Goal: Task Accomplishment & Management: Manage account settings

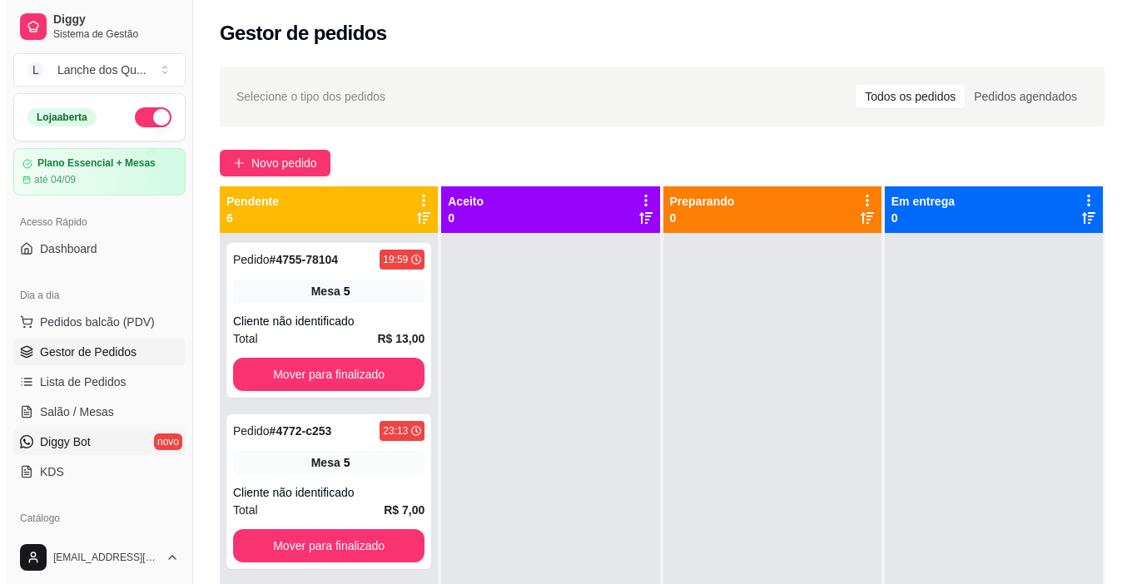
scroll to position [250, 0]
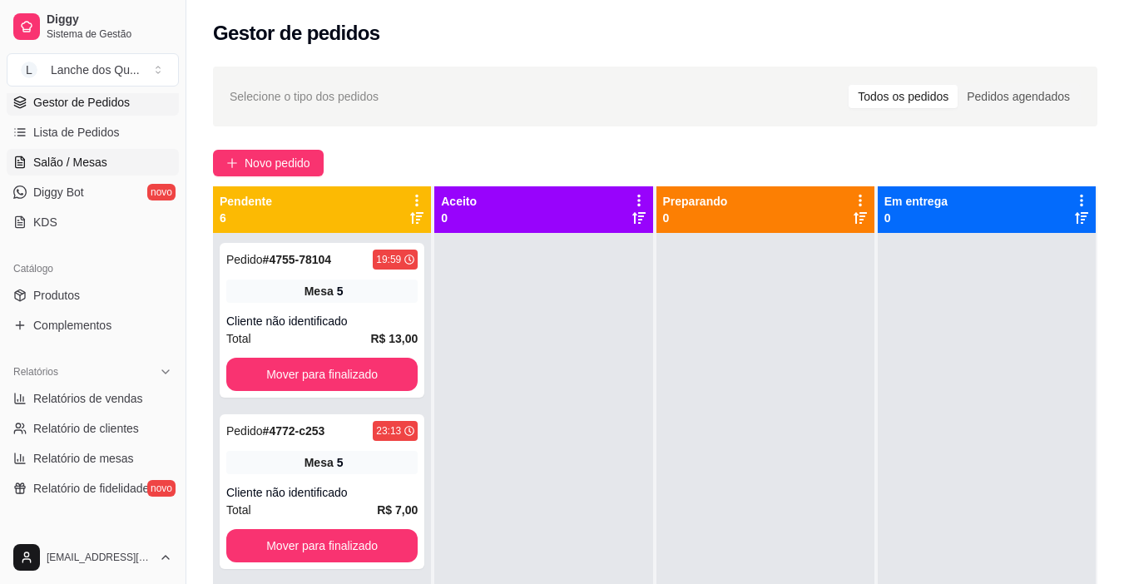
drag, startPoint x: 86, startPoint y: 156, endPoint x: 63, endPoint y: 222, distance: 69.5
click at [86, 156] on span "Salão / Mesas" at bounding box center [70, 162] width 74 height 17
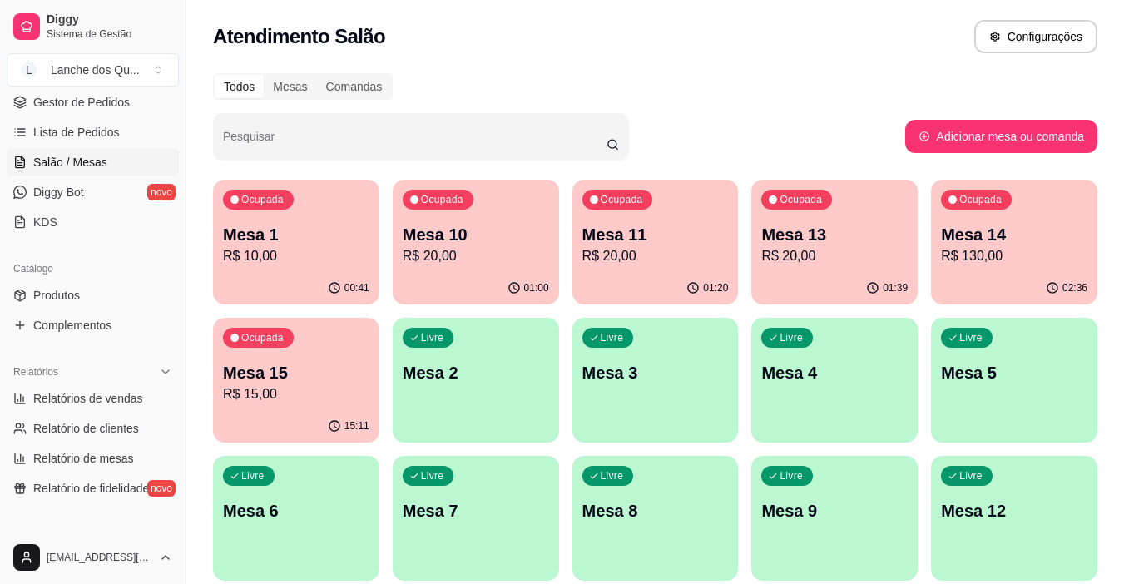
click at [431, 384] on p "Mesa 2" at bounding box center [476, 372] width 146 height 23
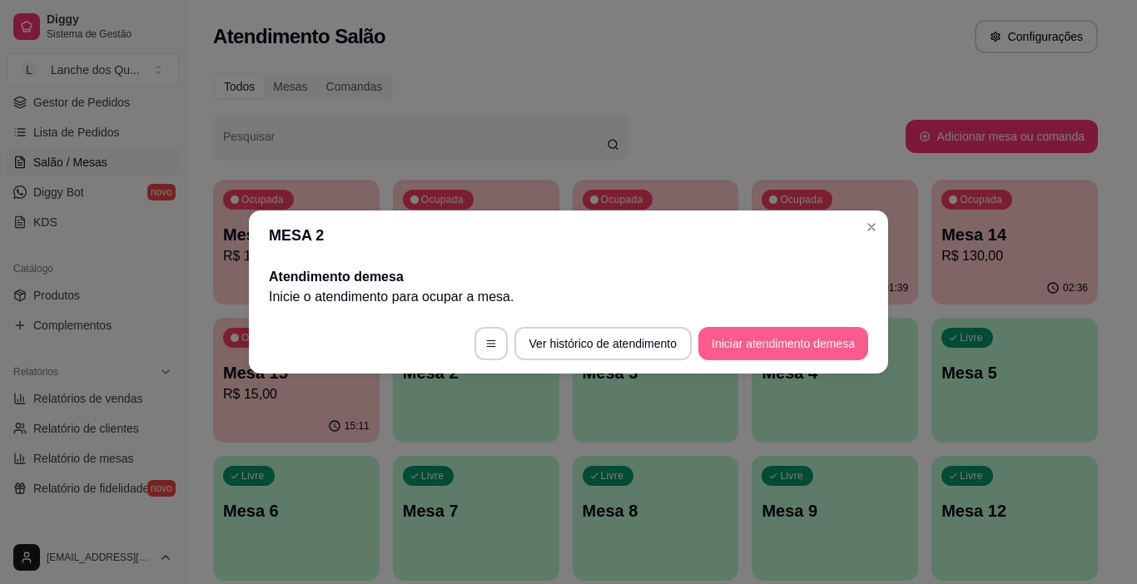
click at [777, 343] on button "Iniciar atendimento de mesa" at bounding box center [783, 343] width 170 height 33
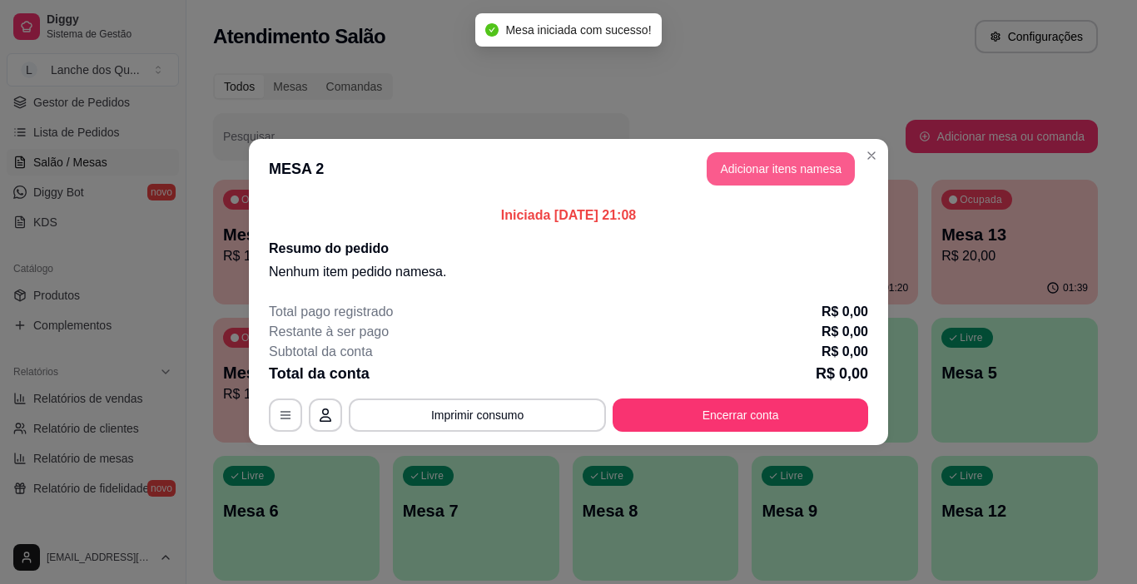
click at [792, 169] on button "Adicionar itens na mesa" at bounding box center [780, 168] width 148 height 33
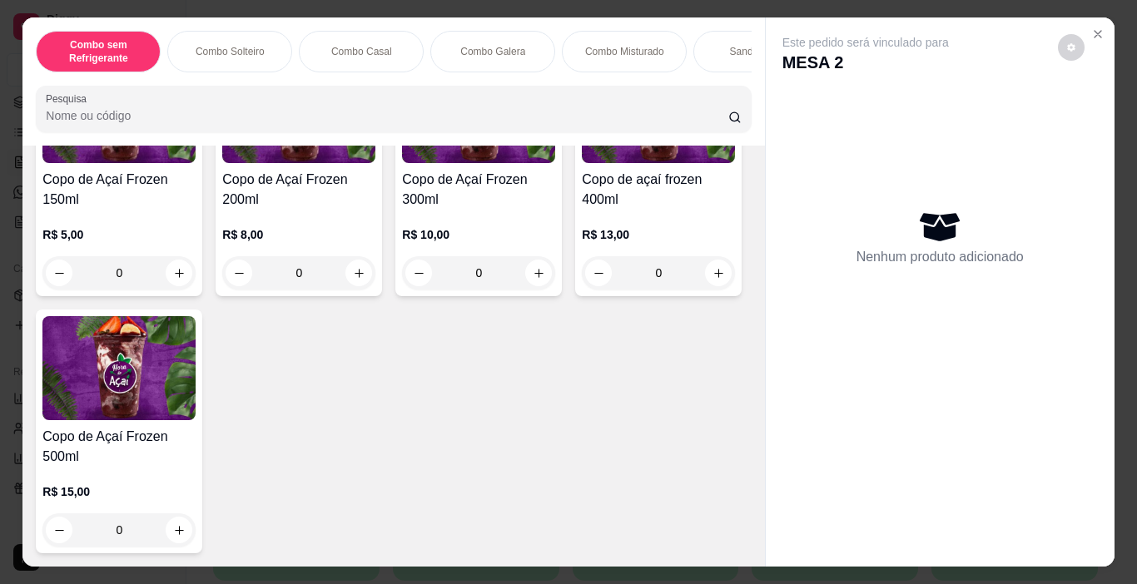
scroll to position [5658, 0]
click at [126, 163] on img at bounding box center [118, 111] width 153 height 104
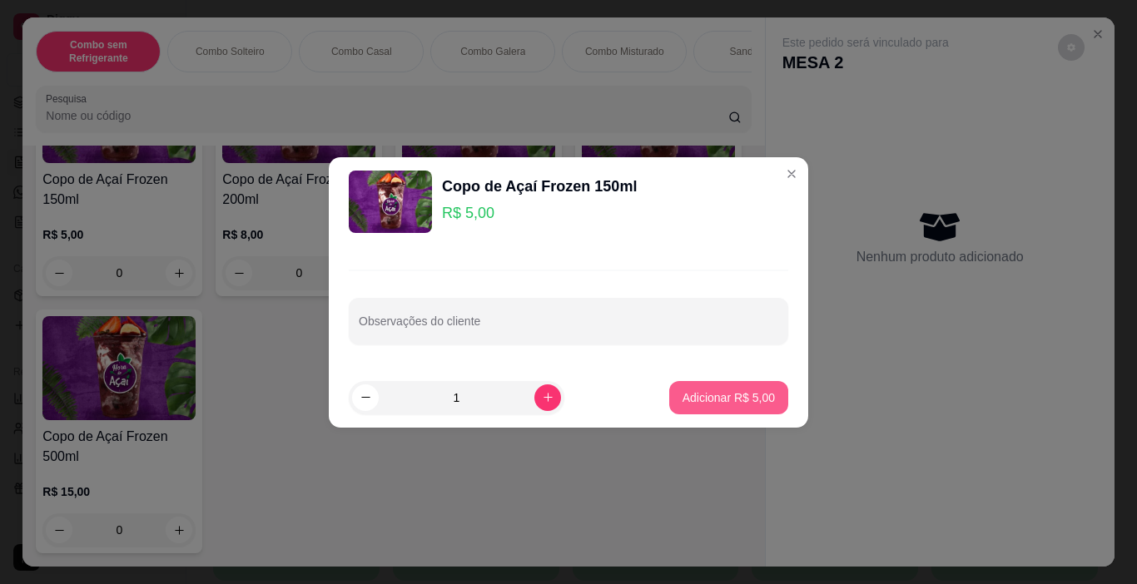
click at [698, 396] on p "Adicionar R$ 5,00" at bounding box center [728, 397] width 92 height 17
type input "1"
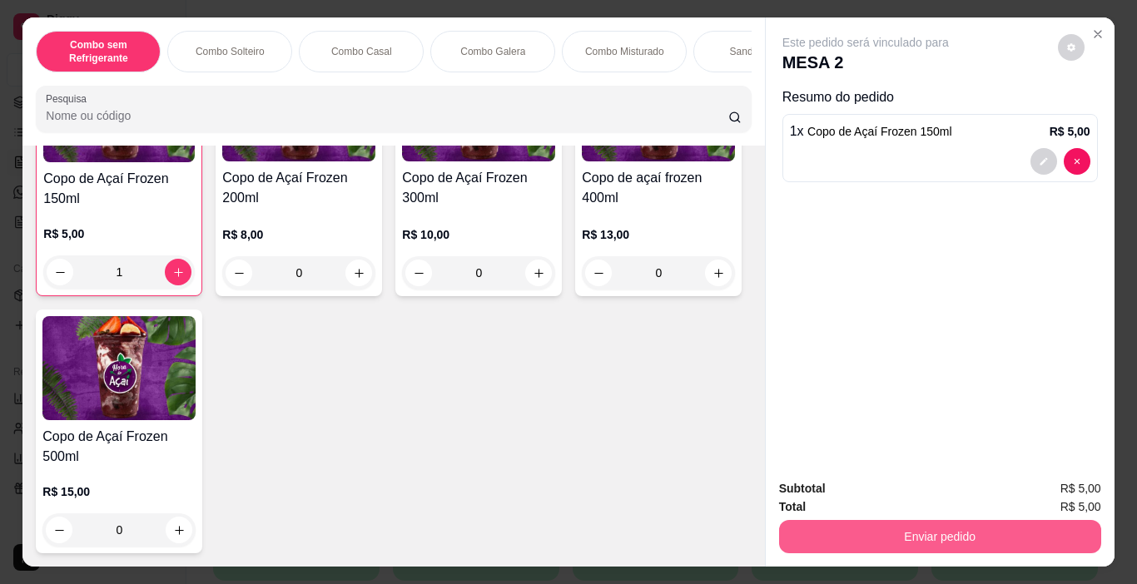
click at [854, 528] on button "Enviar pedido" at bounding box center [940, 536] width 322 height 33
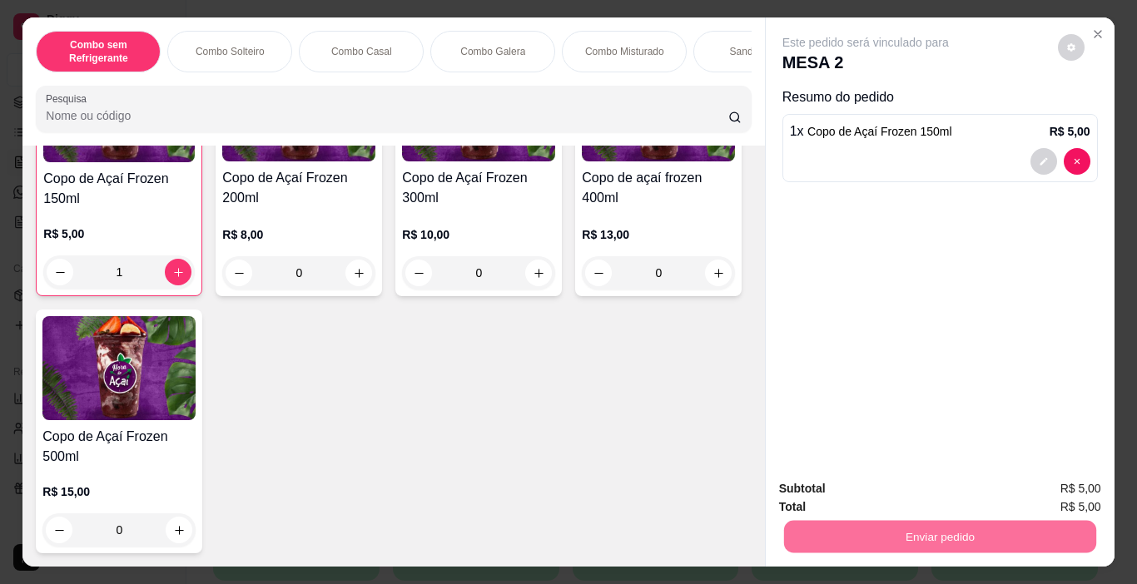
click at [906, 489] on button "Não registrar e enviar pedido" at bounding box center [884, 488] width 168 height 31
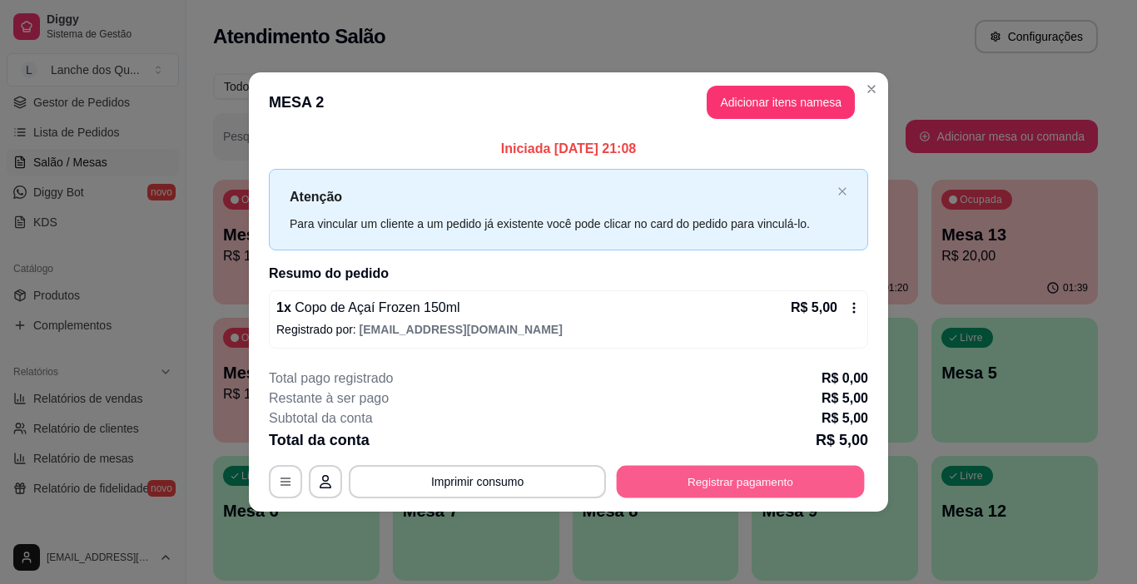
click at [721, 483] on button "Registrar pagamento" at bounding box center [741, 481] width 248 height 32
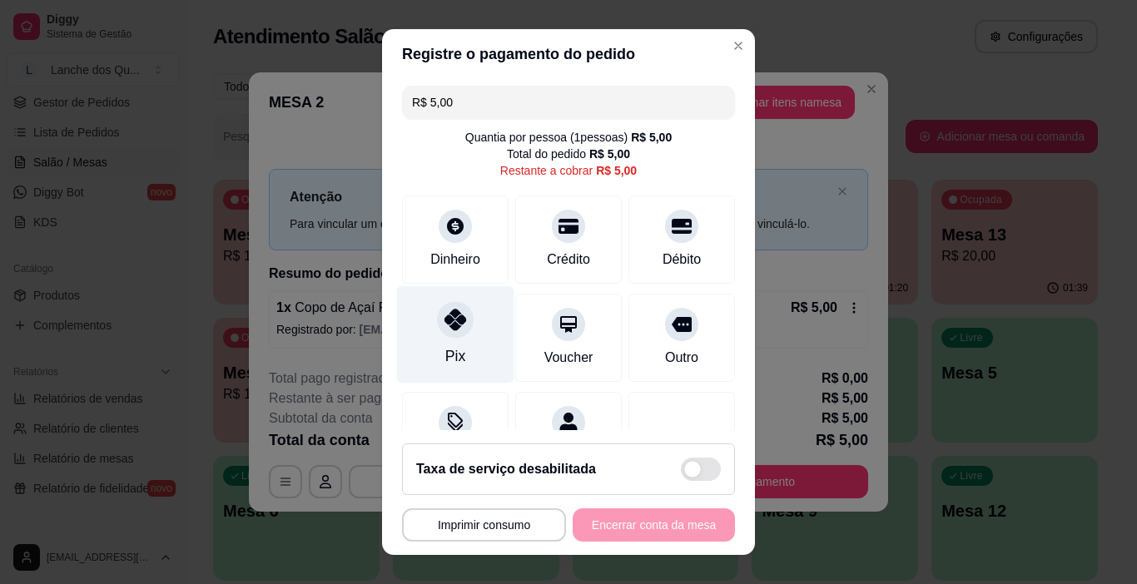
click at [448, 319] on icon at bounding box center [455, 320] width 22 height 22
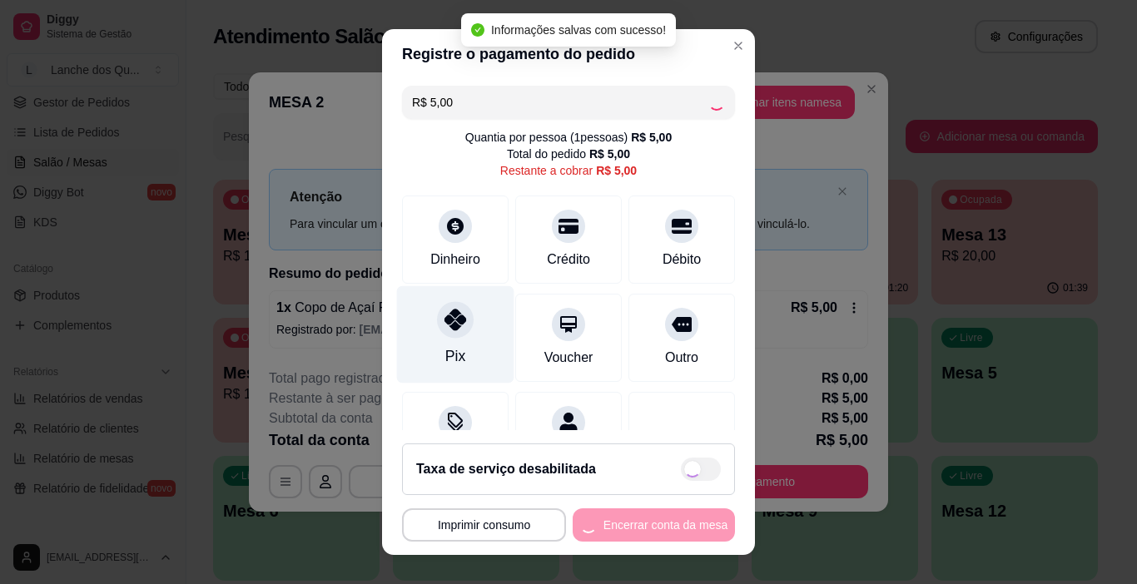
type input "R$ 0,00"
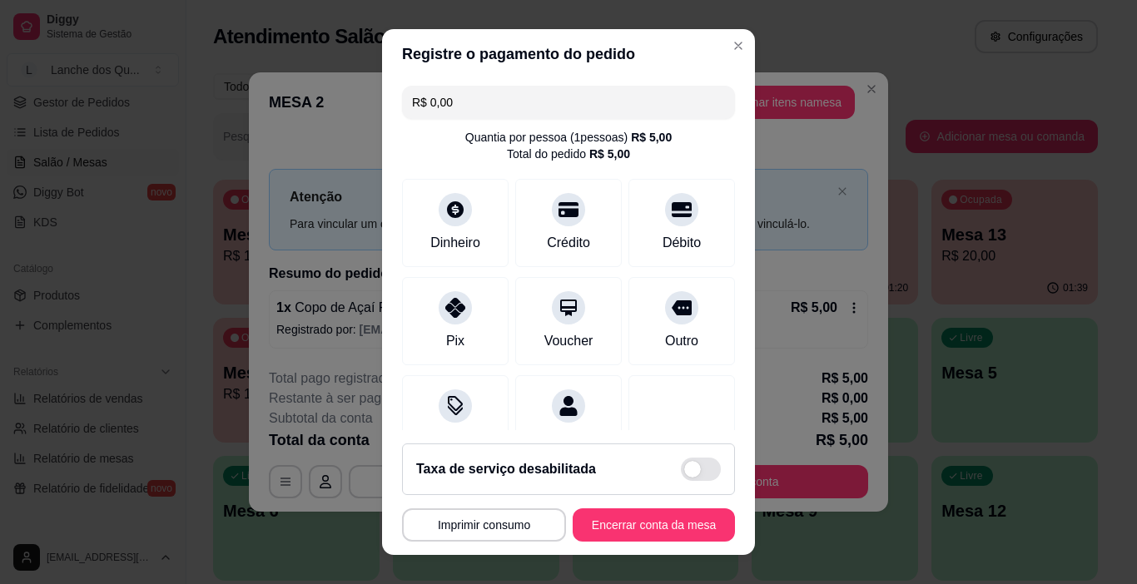
scroll to position [0, 0]
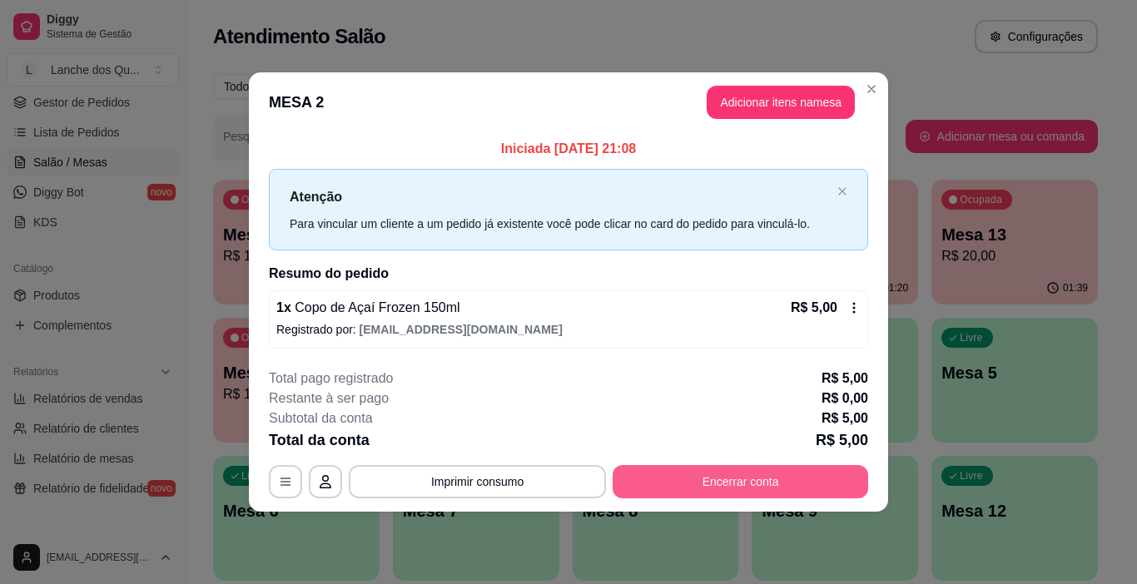
click at [738, 480] on button "Encerrar conta" at bounding box center [739, 481] width 255 height 33
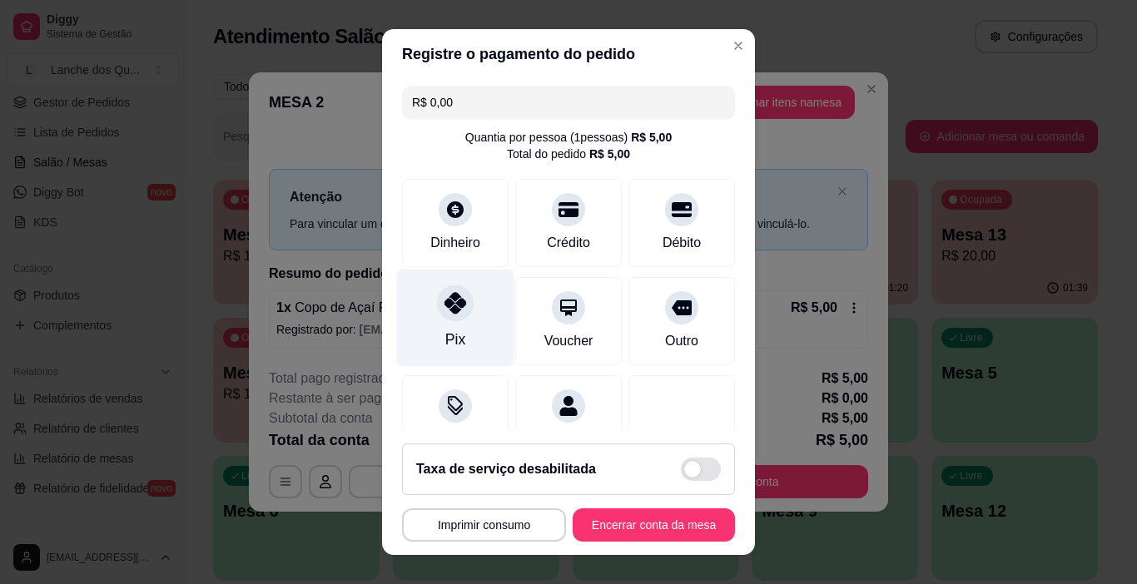
click at [473, 313] on div "Pix" at bounding box center [455, 318] width 117 height 97
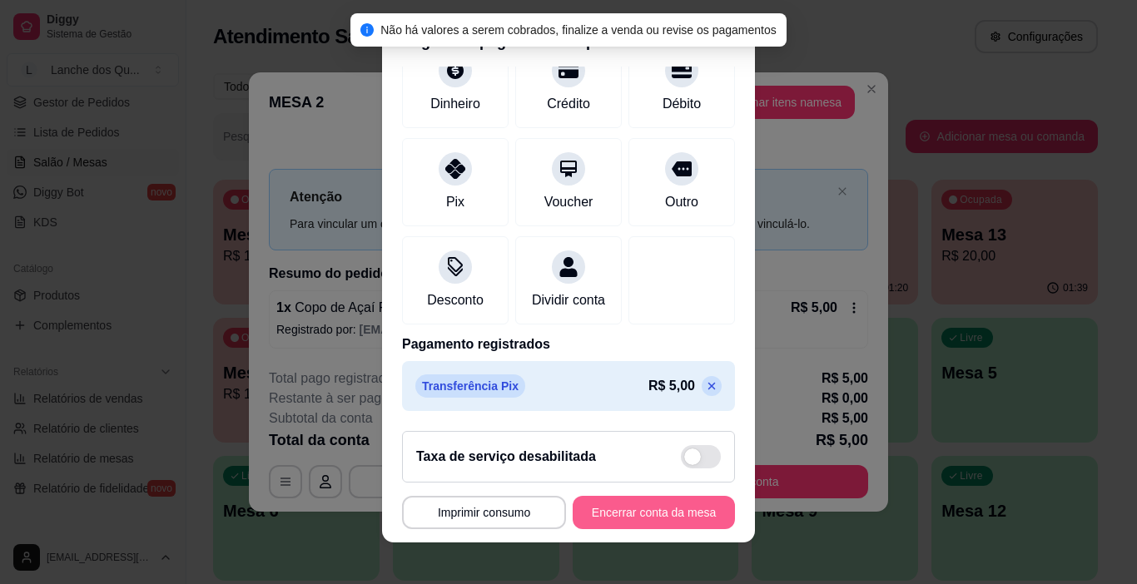
scroll to position [24, 0]
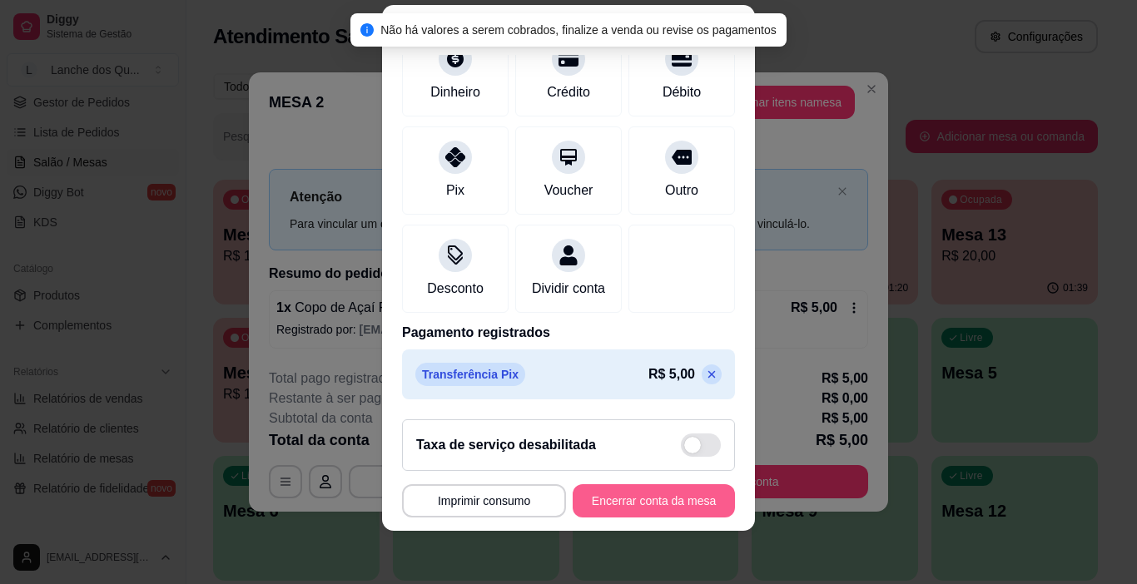
click at [666, 501] on button "Encerrar conta da mesa" at bounding box center [653, 500] width 162 height 33
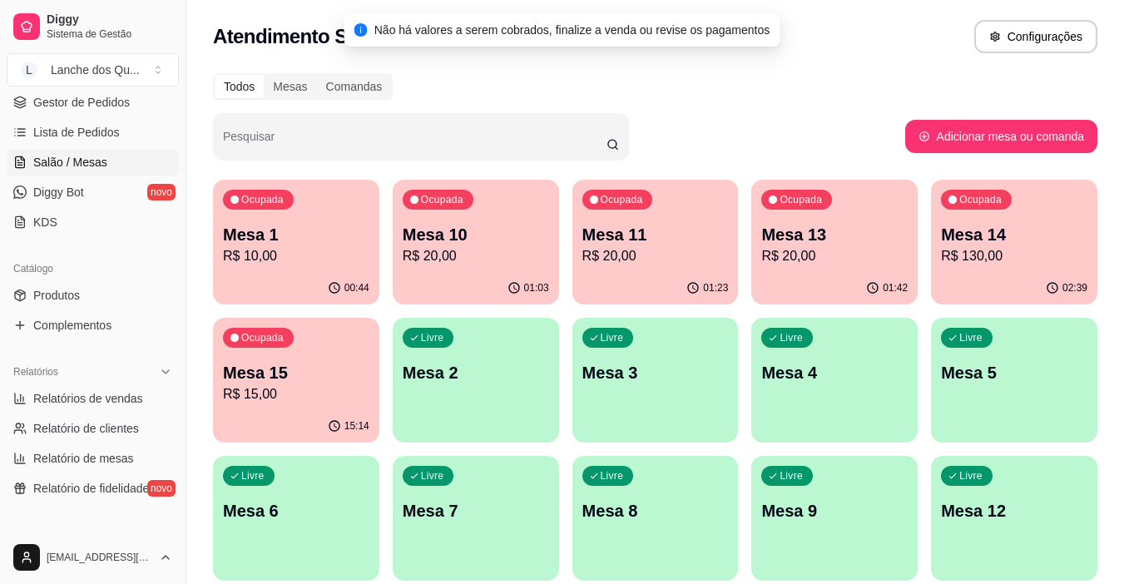
click at [862, 371] on p "Mesa 4" at bounding box center [834, 372] width 146 height 23
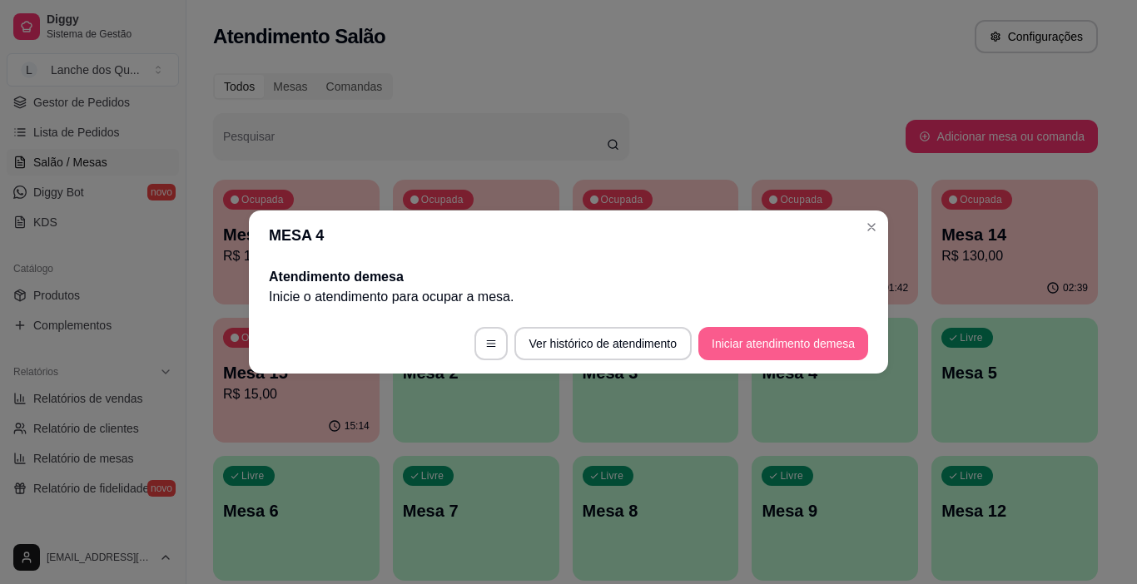
click at [766, 343] on button "Iniciar atendimento de mesa" at bounding box center [783, 343] width 170 height 33
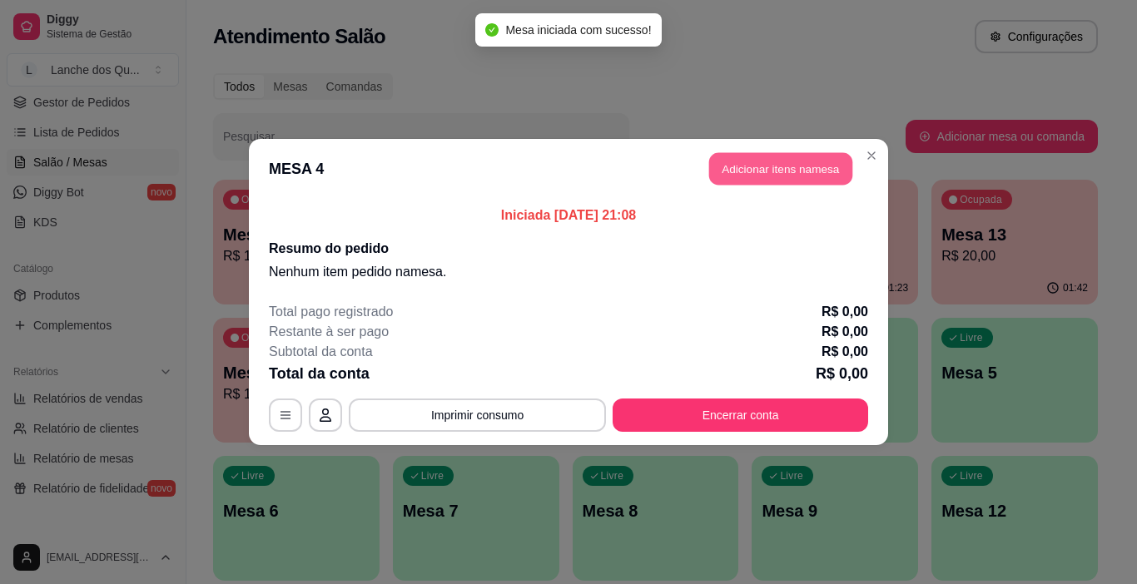
click at [796, 163] on button "Adicionar itens na mesa" at bounding box center [780, 169] width 143 height 32
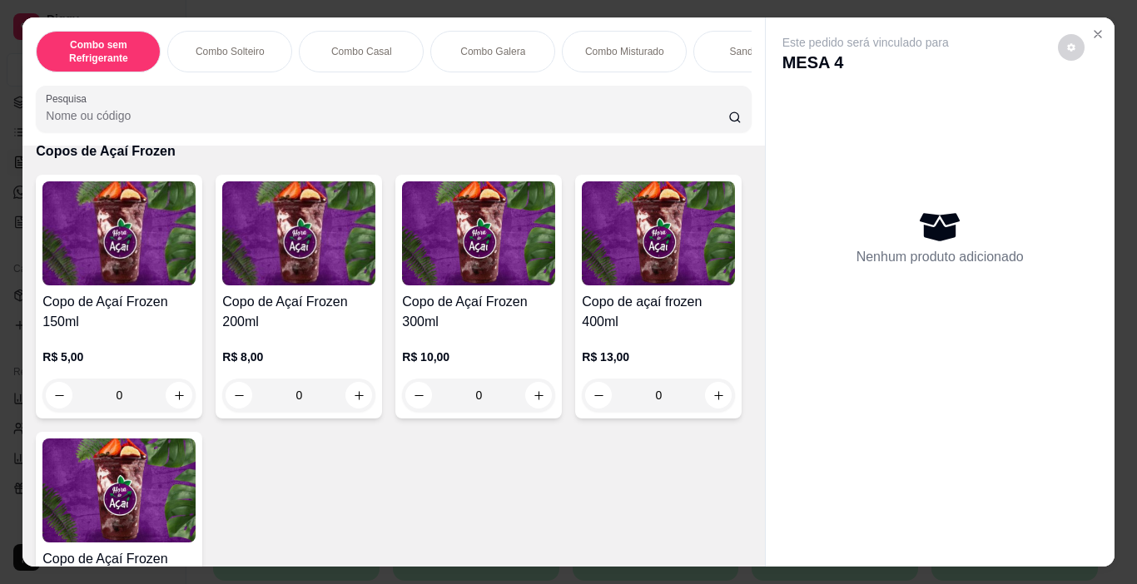
scroll to position [4410, 0]
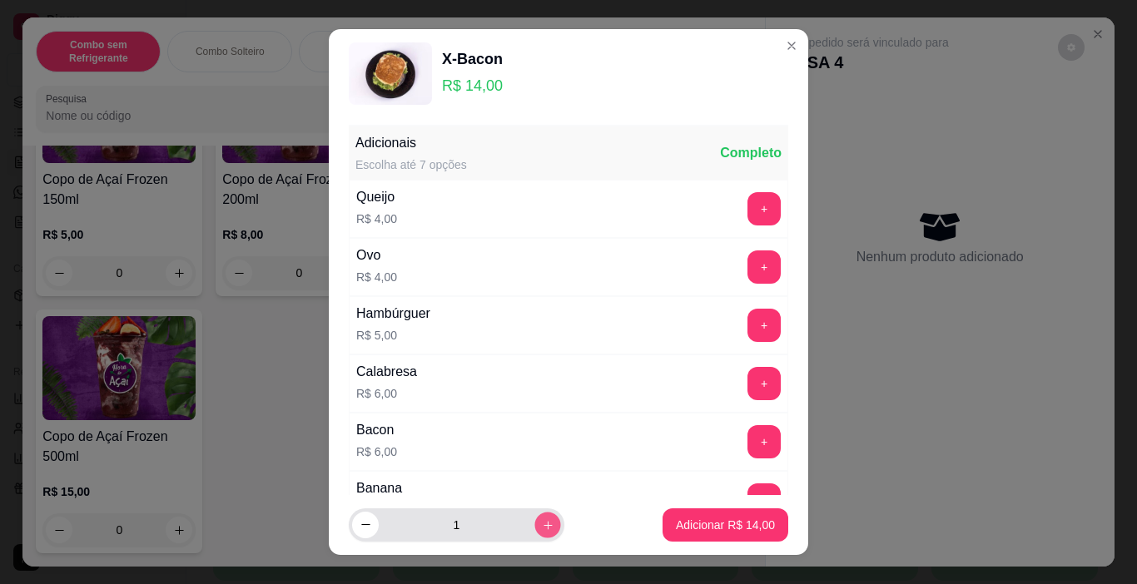
click at [534, 520] on button "increase-product-quantity" at bounding box center [547, 525] width 26 height 26
type input "2"
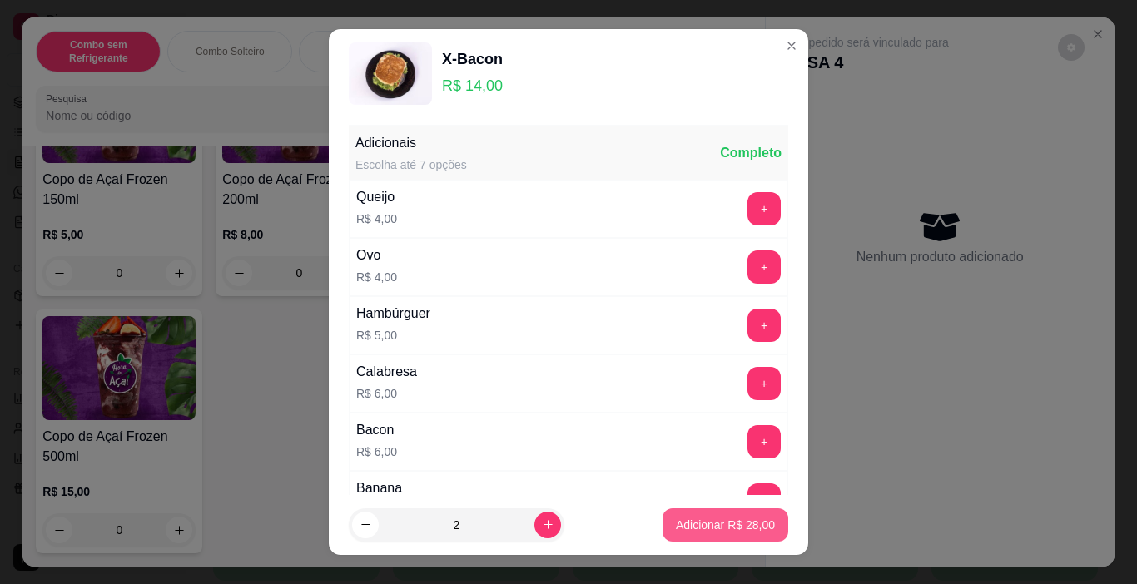
click at [691, 534] on button "Adicionar R$ 28,00" at bounding box center [725, 524] width 126 height 33
type input "2"
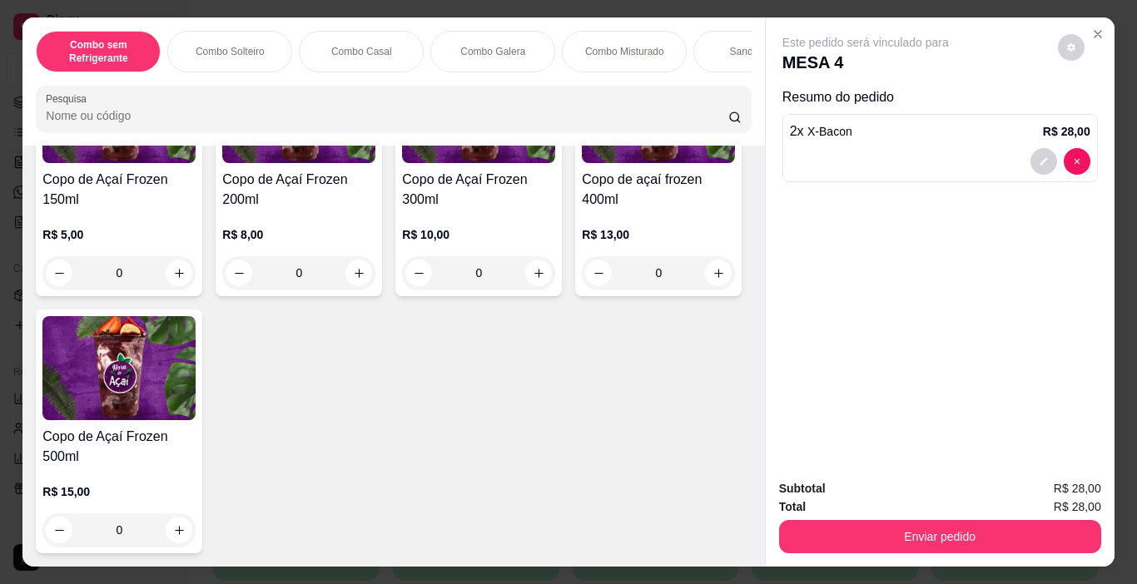
scroll to position [5243, 0]
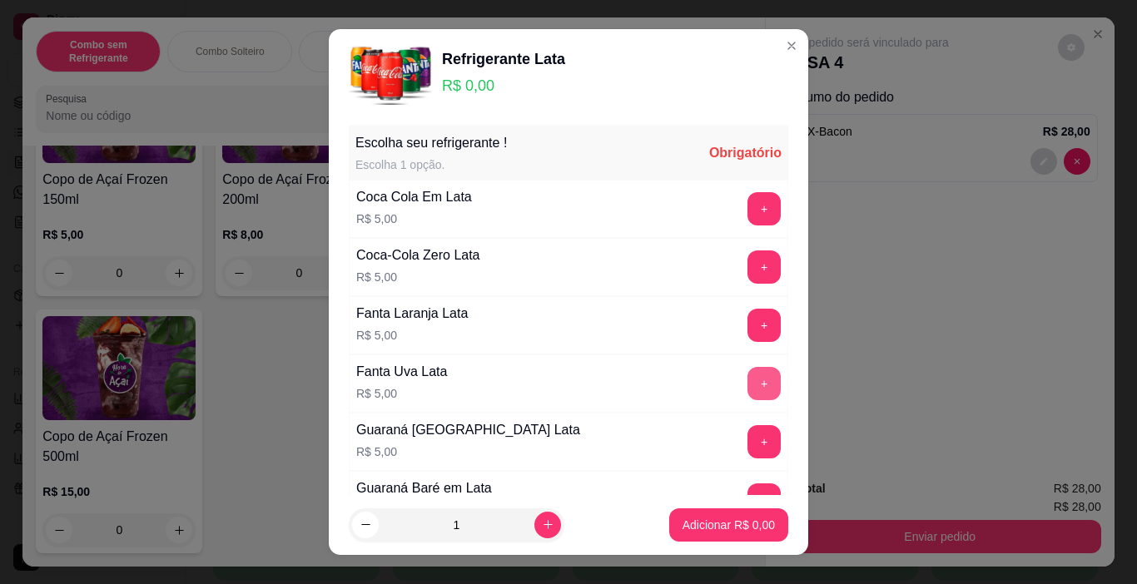
click at [747, 380] on button "+" at bounding box center [763, 383] width 33 height 33
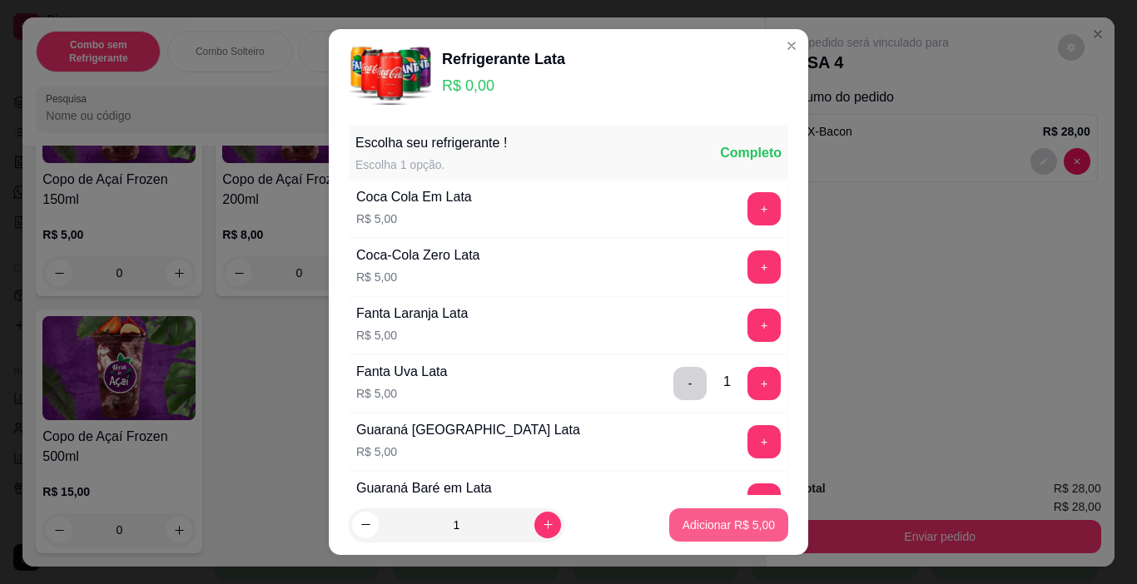
click at [722, 512] on button "Adicionar R$ 5,00" at bounding box center [728, 524] width 119 height 33
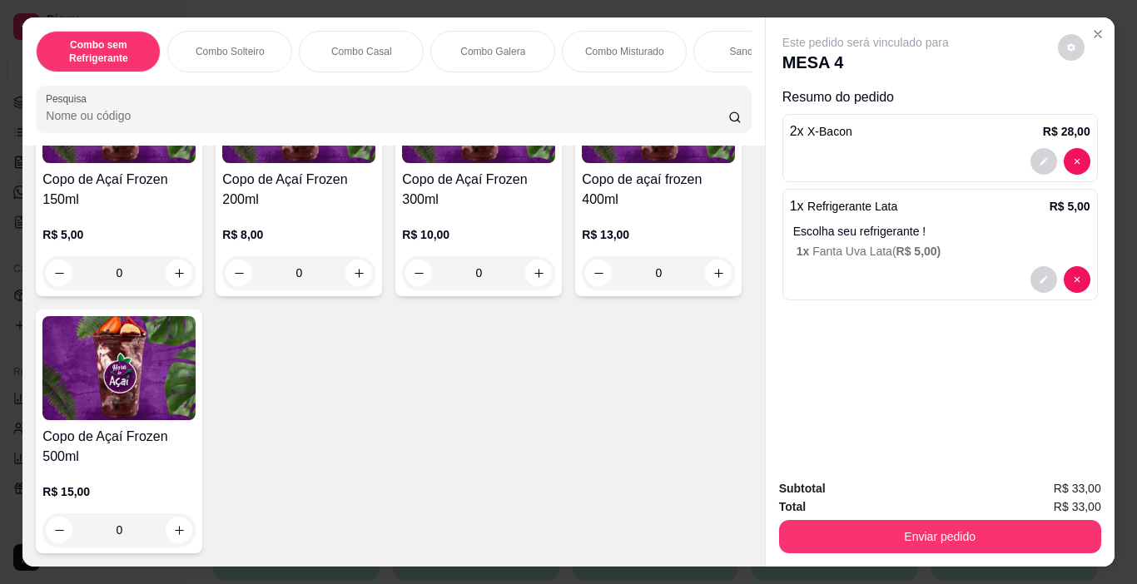
scroll to position [5409, 0]
type input "0"
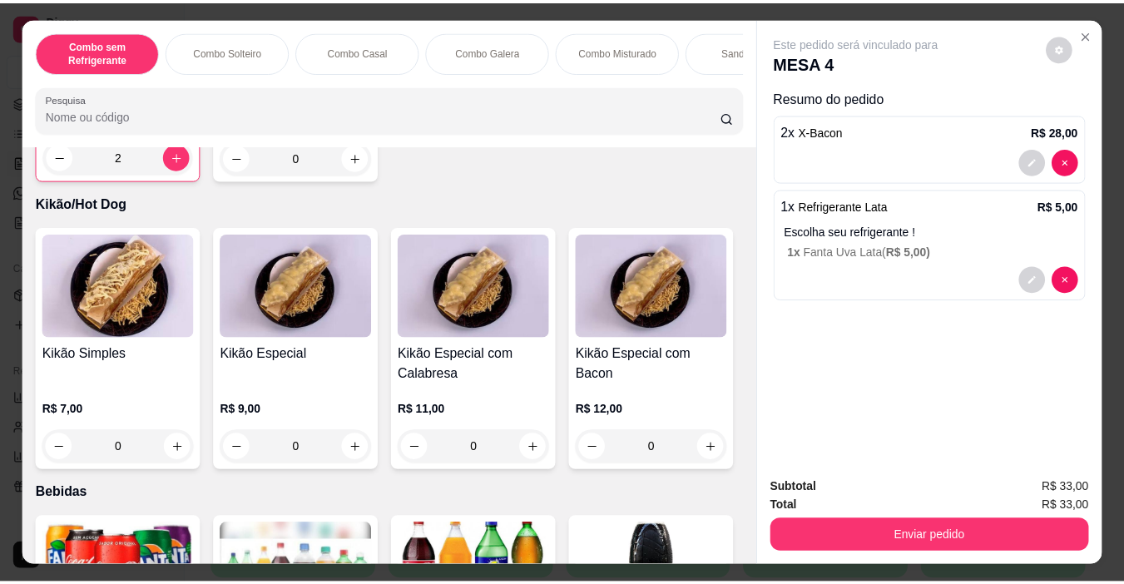
scroll to position [3323, 0]
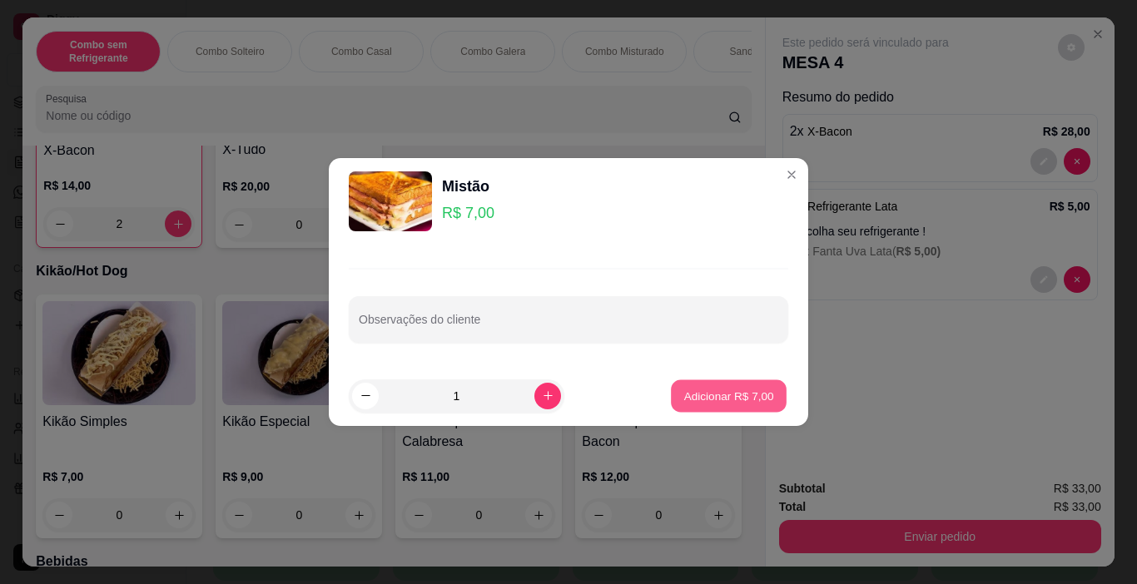
click at [736, 392] on p "Adicionar R$ 7,00" at bounding box center [728, 396] width 90 height 16
type input "1"
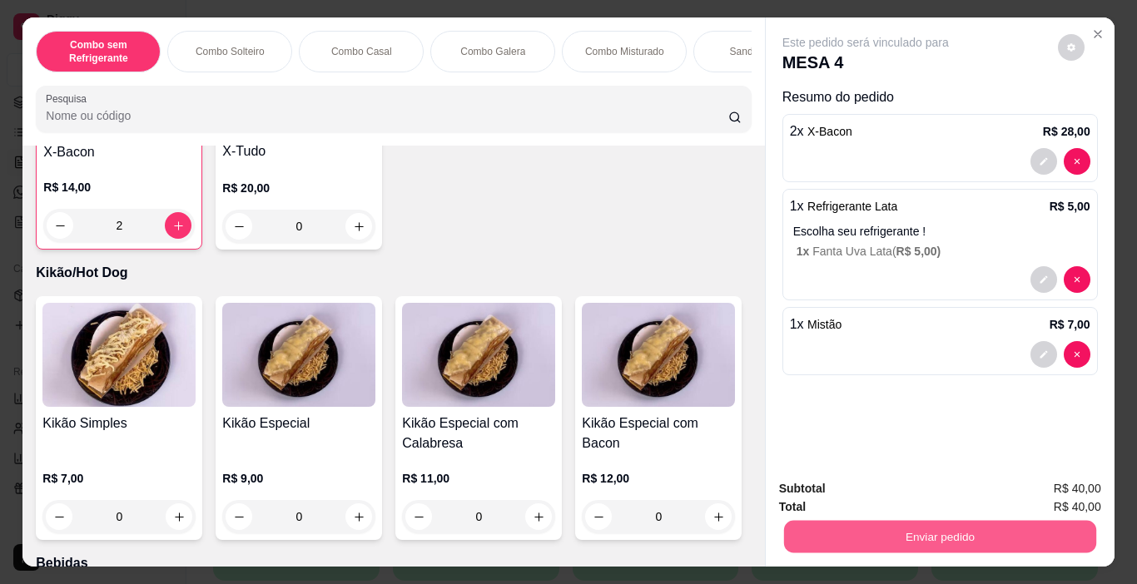
click at [966, 533] on button "Enviar pedido" at bounding box center [939, 537] width 312 height 32
click at [919, 488] on button "Não registrar e enviar pedido" at bounding box center [884, 489] width 173 height 32
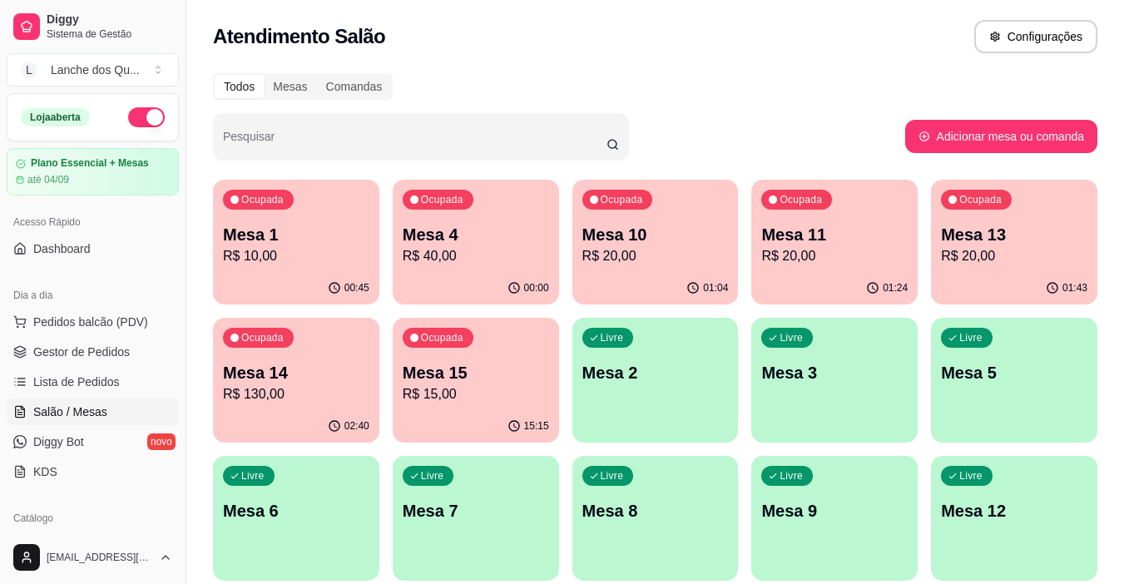
click at [645, 369] on p "Mesa 2" at bounding box center [655, 372] width 146 height 23
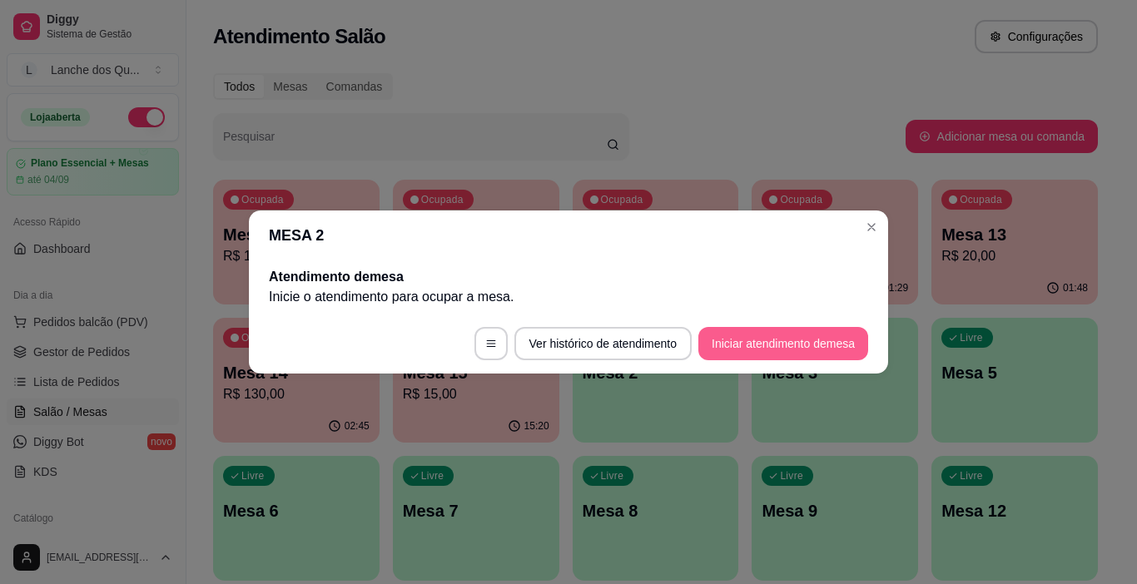
click at [818, 336] on button "Iniciar atendimento de mesa" at bounding box center [783, 343] width 170 height 33
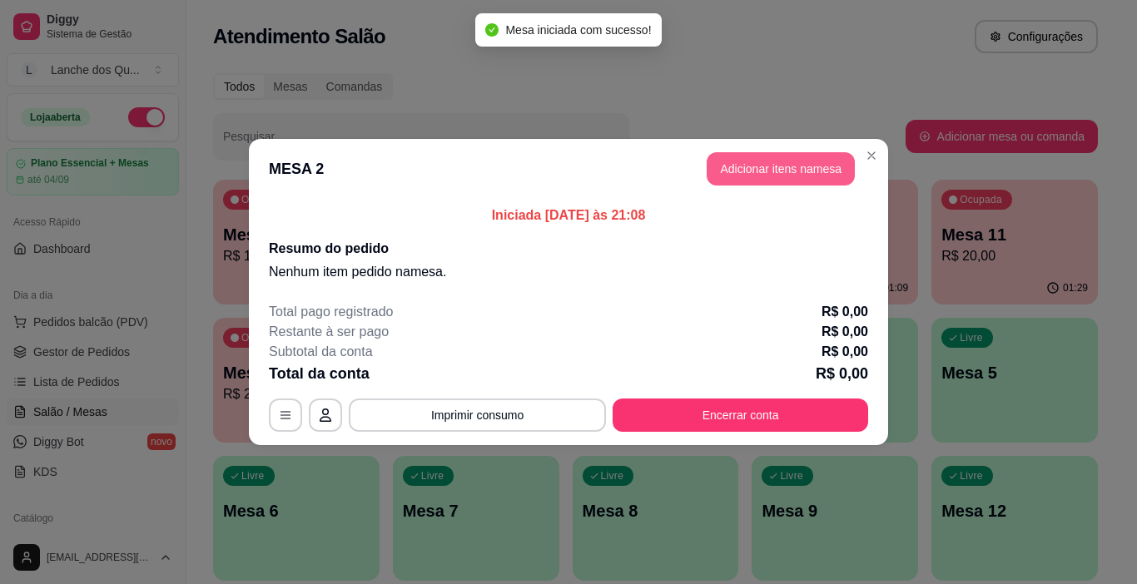
click at [748, 175] on button "Adicionar itens na mesa" at bounding box center [780, 168] width 148 height 33
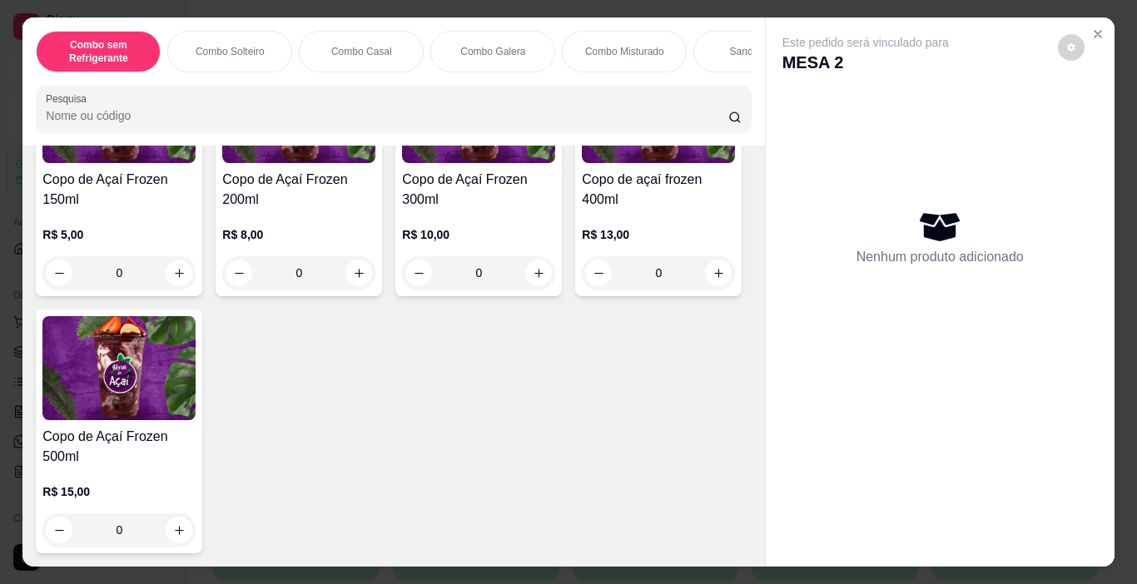
scroll to position [5817, 0]
click at [531, 262] on div "0" at bounding box center [478, 272] width 153 height 33
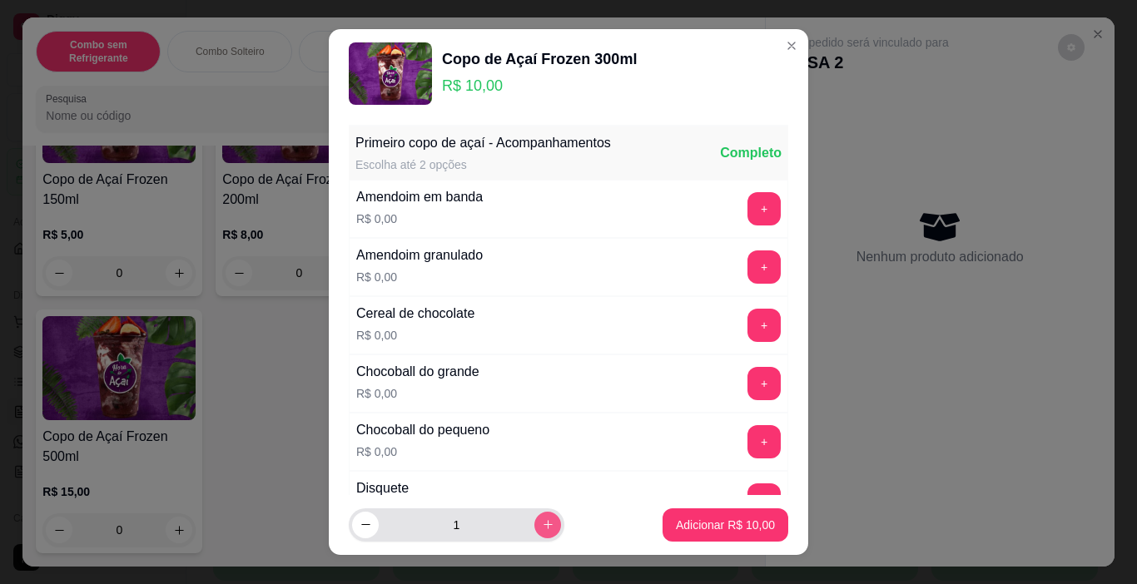
click at [535, 528] on button "increase-product-quantity" at bounding box center [547, 525] width 27 height 27
type input "2"
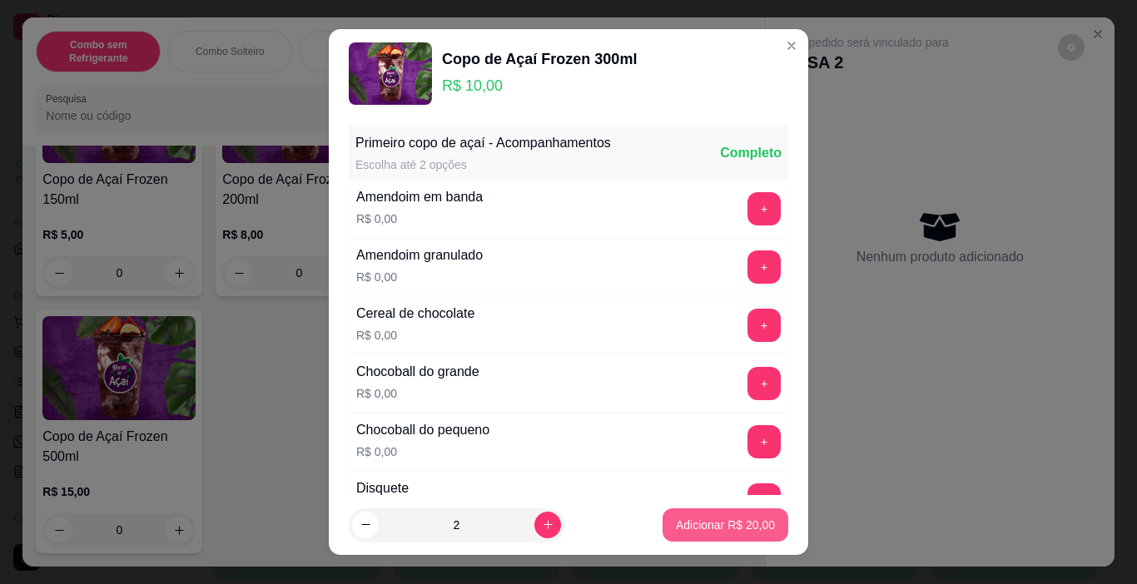
click at [728, 532] on p "Adicionar R$ 20,00" at bounding box center [725, 525] width 99 height 17
type input "2"
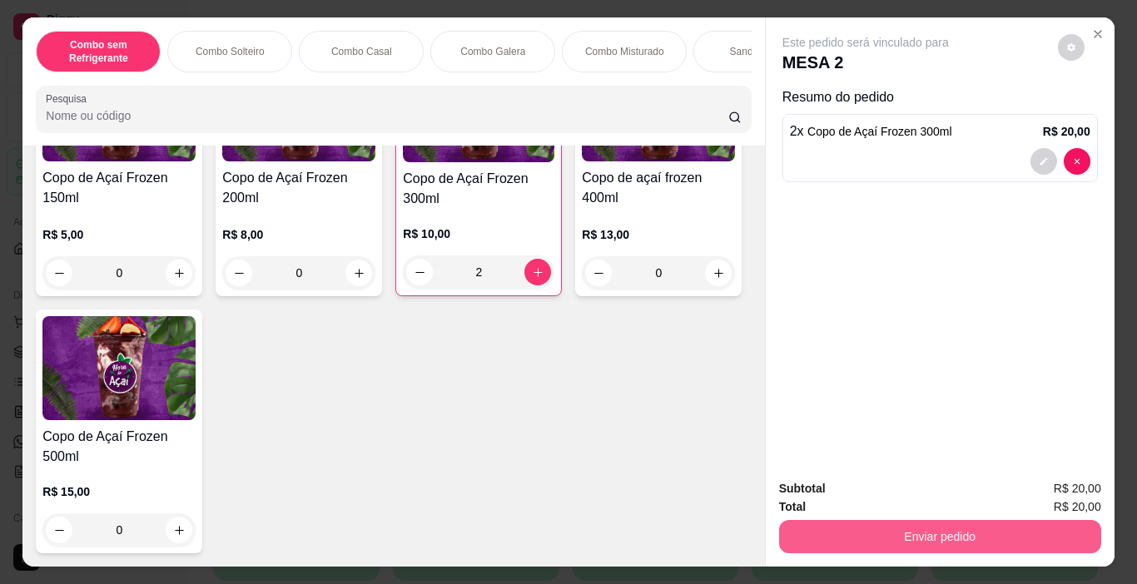
click at [894, 538] on button "Enviar pedido" at bounding box center [940, 536] width 322 height 33
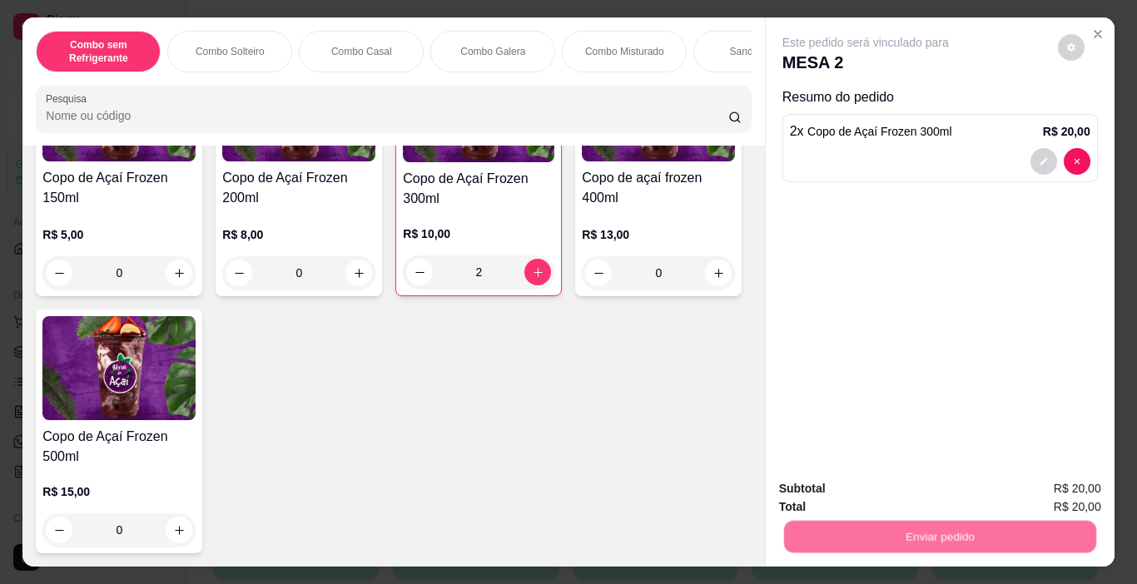
click at [894, 478] on button "Não registrar e enviar pedido" at bounding box center [884, 489] width 173 height 32
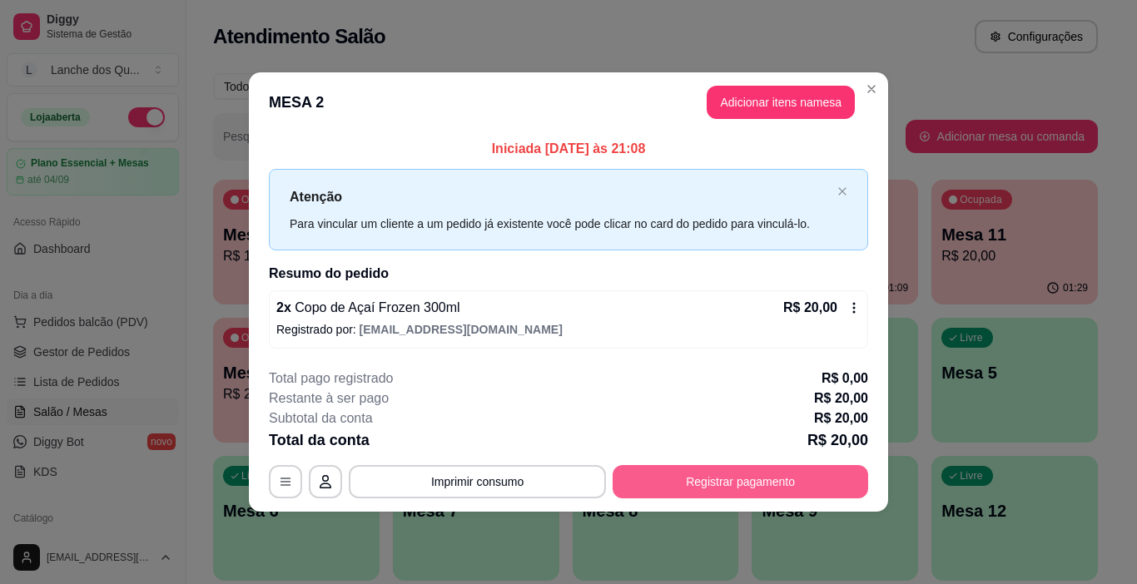
click at [741, 485] on button "Registrar pagamento" at bounding box center [739, 481] width 255 height 33
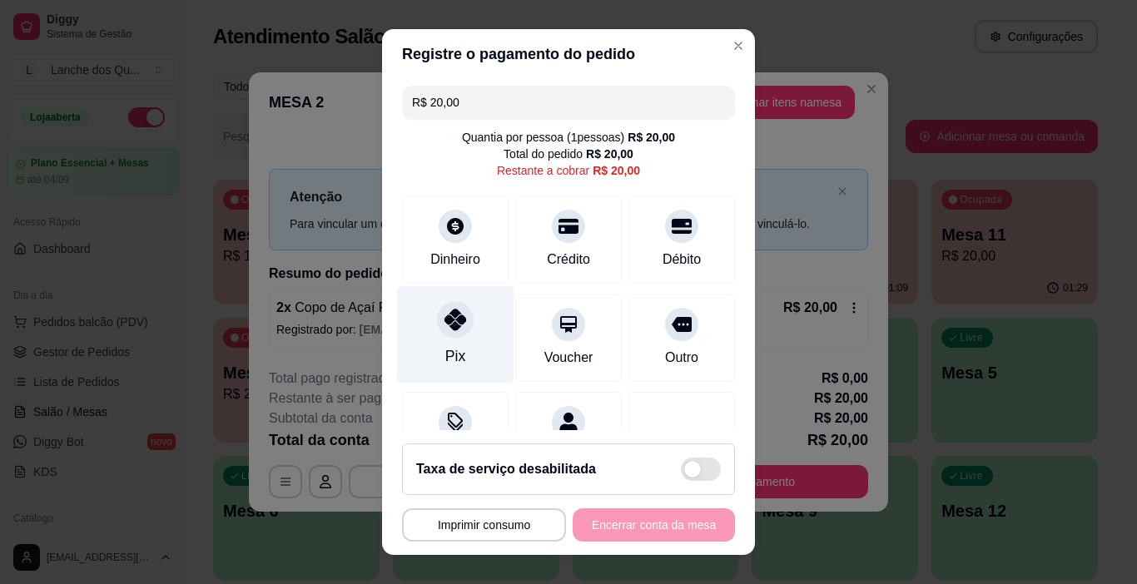
click at [444, 327] on icon at bounding box center [455, 320] width 22 height 22
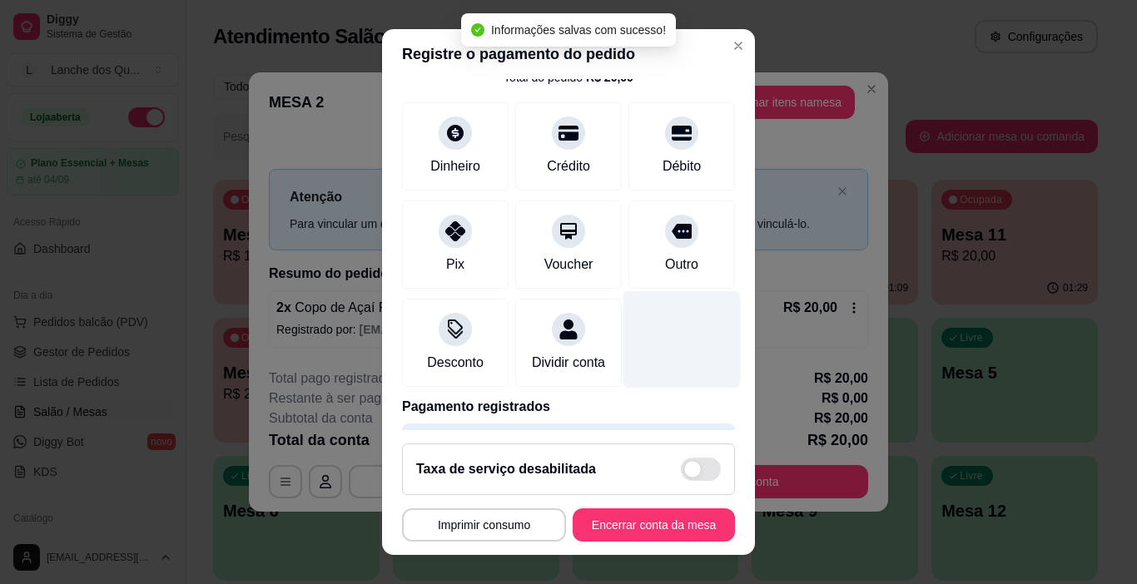
type input "R$ 0,00"
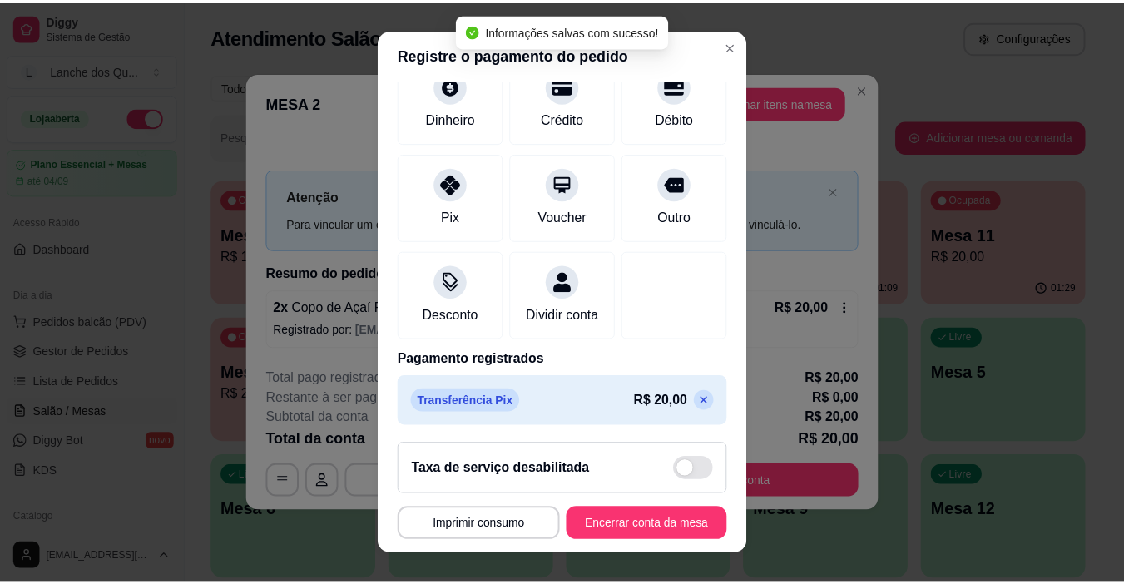
scroll to position [146, 0]
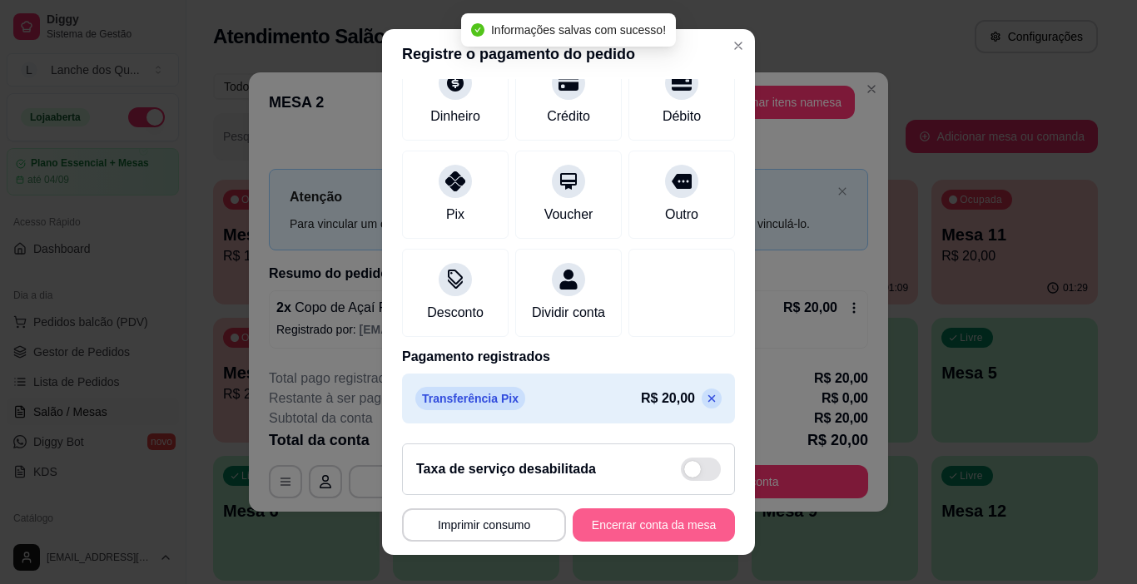
click at [671, 523] on button "Encerrar conta da mesa" at bounding box center [653, 524] width 162 height 33
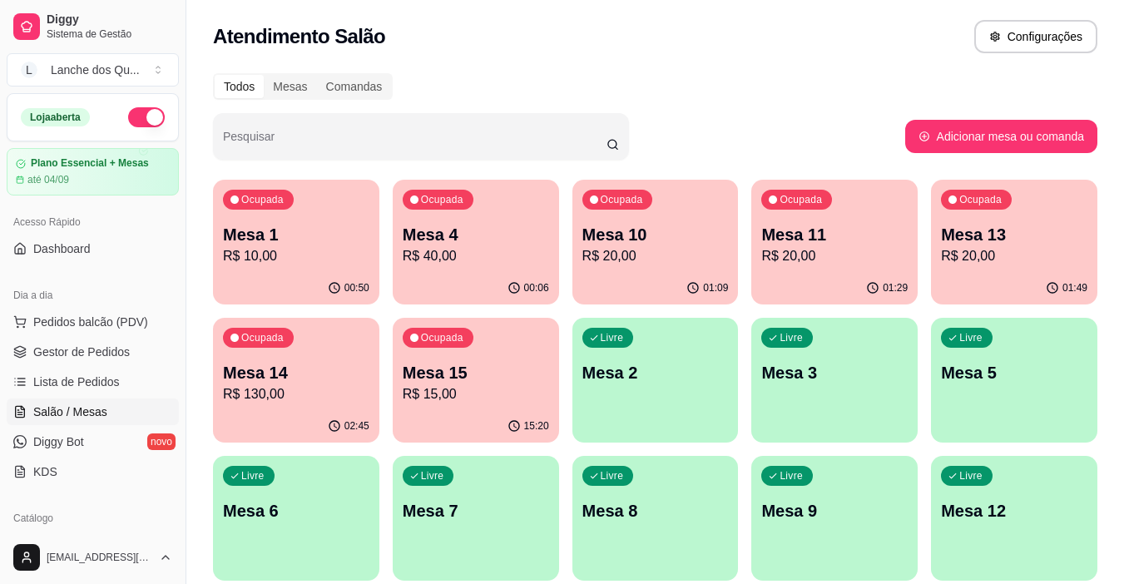
drag, startPoint x: 837, startPoint y: 6, endPoint x: 814, endPoint y: 123, distance: 119.6
click at [814, 123] on div "Pesquisar" at bounding box center [559, 136] width 692 height 47
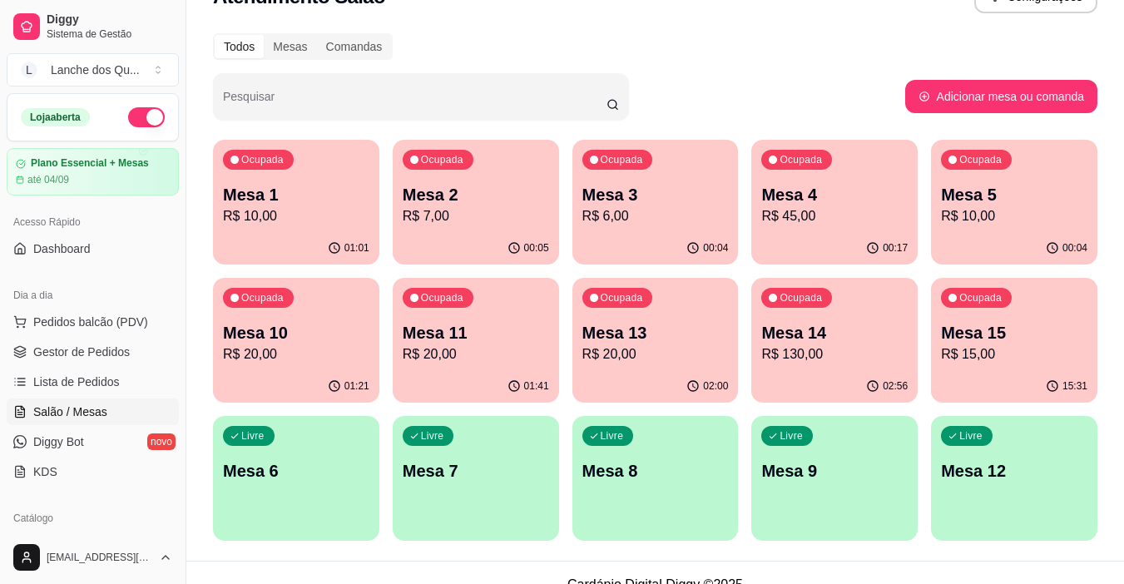
scroll to position [64, 0]
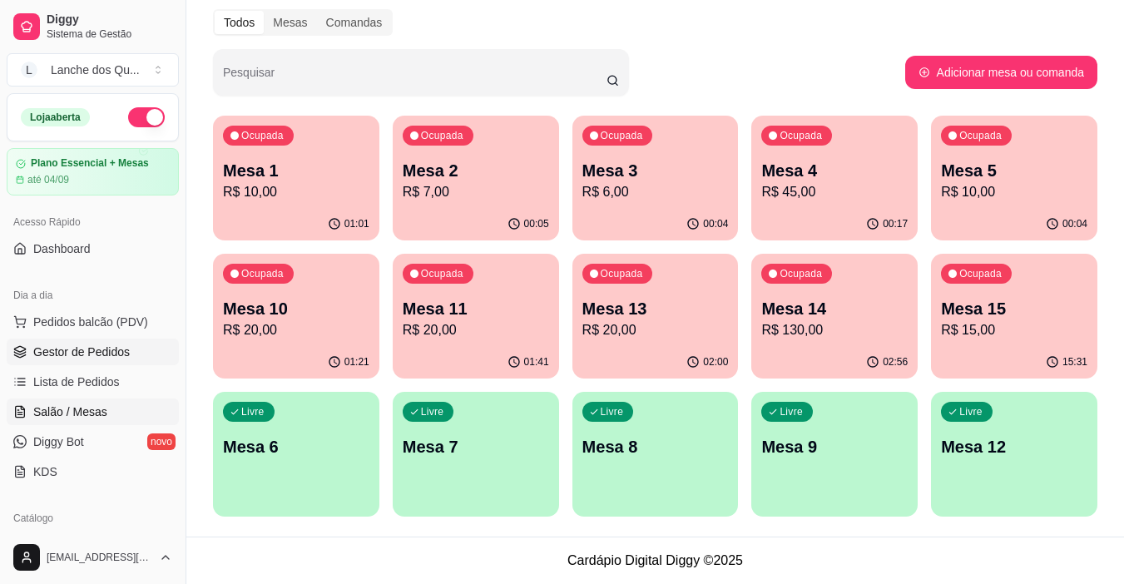
click at [83, 346] on span "Gestor de Pedidos" at bounding box center [81, 352] width 97 height 17
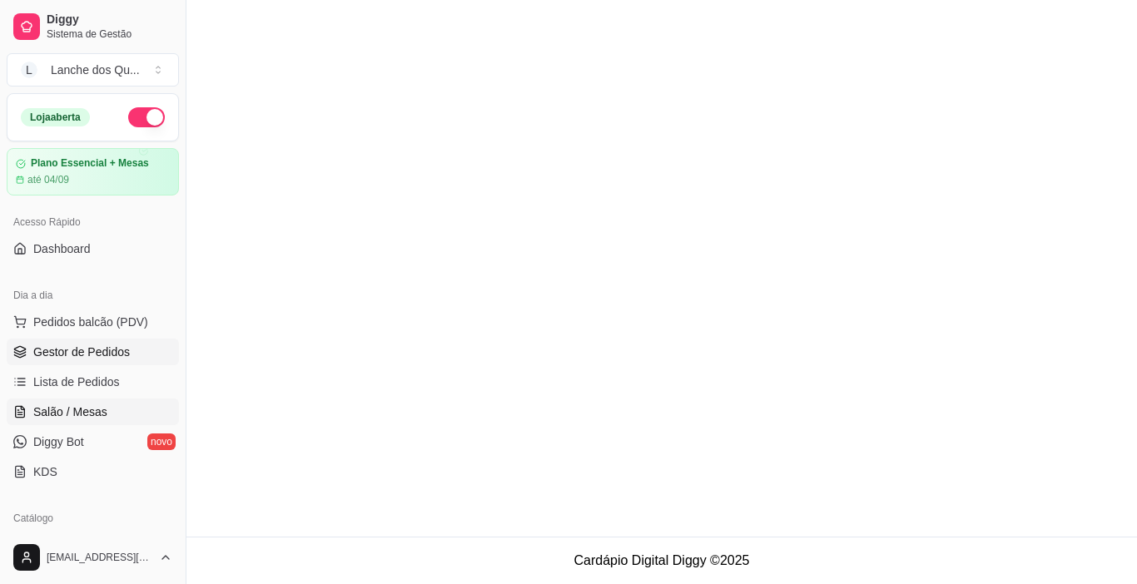
click at [82, 415] on span "Salão / Mesas" at bounding box center [70, 412] width 74 height 17
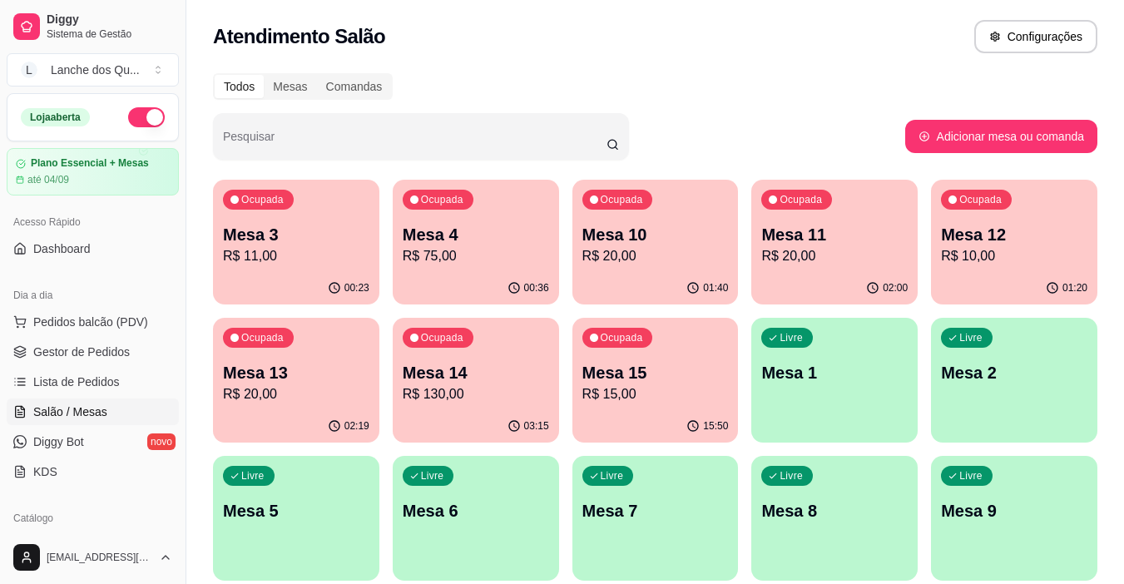
click at [324, 265] on p "R$ 11,00" at bounding box center [296, 256] width 146 height 20
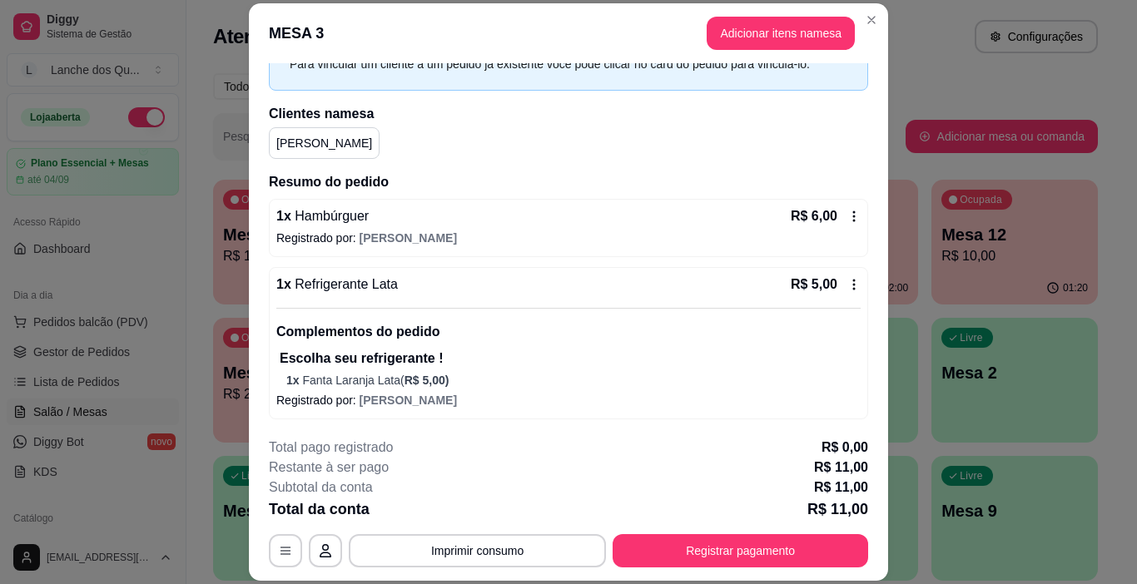
scroll to position [91, 0]
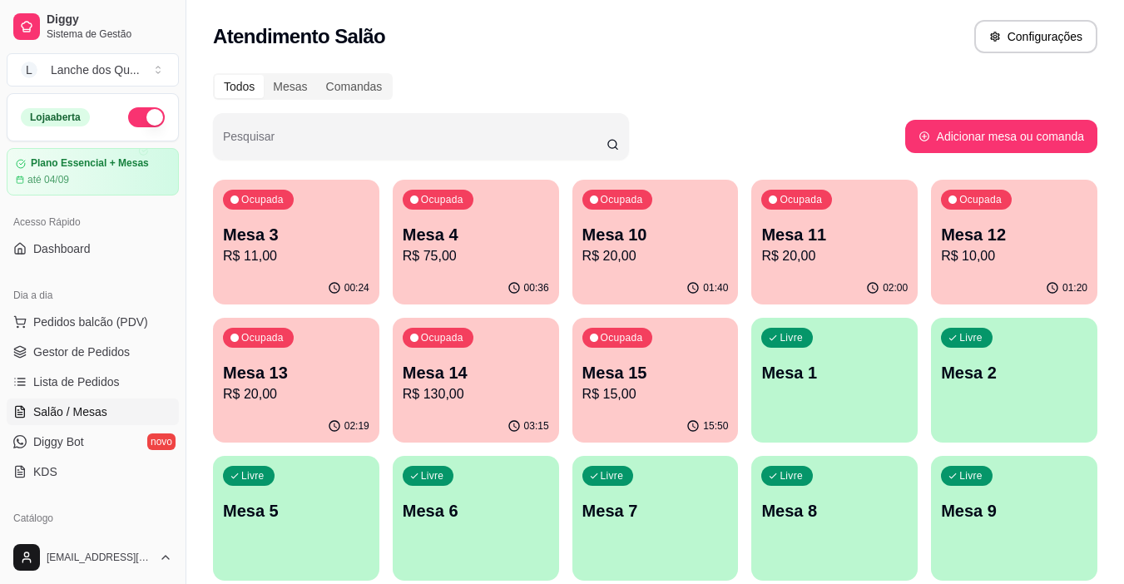
click at [478, 274] on div "00:36" at bounding box center [476, 288] width 166 height 32
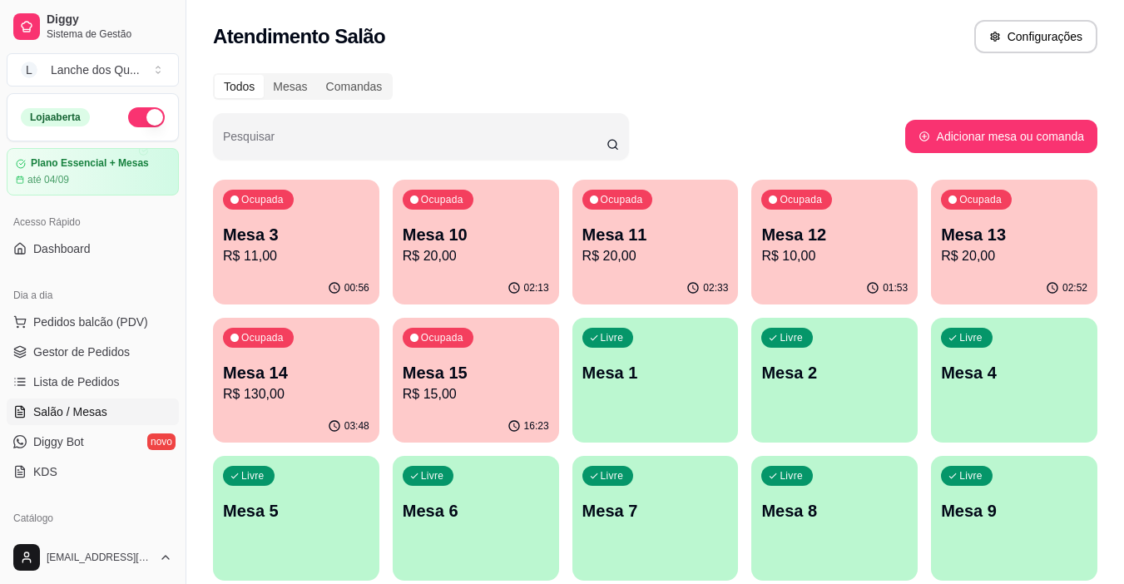
scroll to position [250, 0]
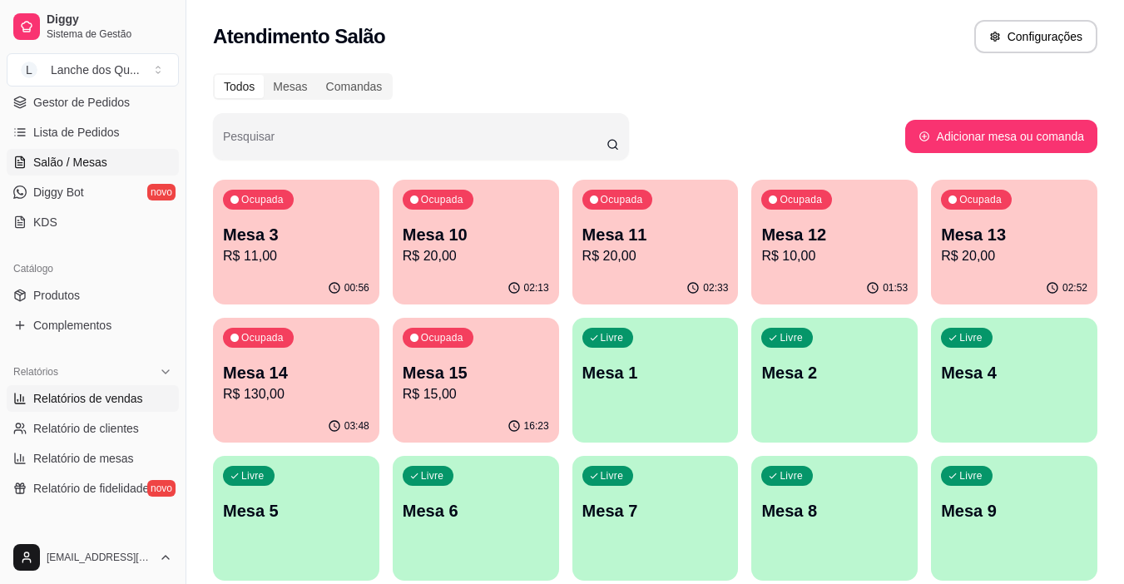
click at [87, 398] on span "Relatórios de vendas" at bounding box center [88, 398] width 110 height 17
select select "ALL"
select select "0"
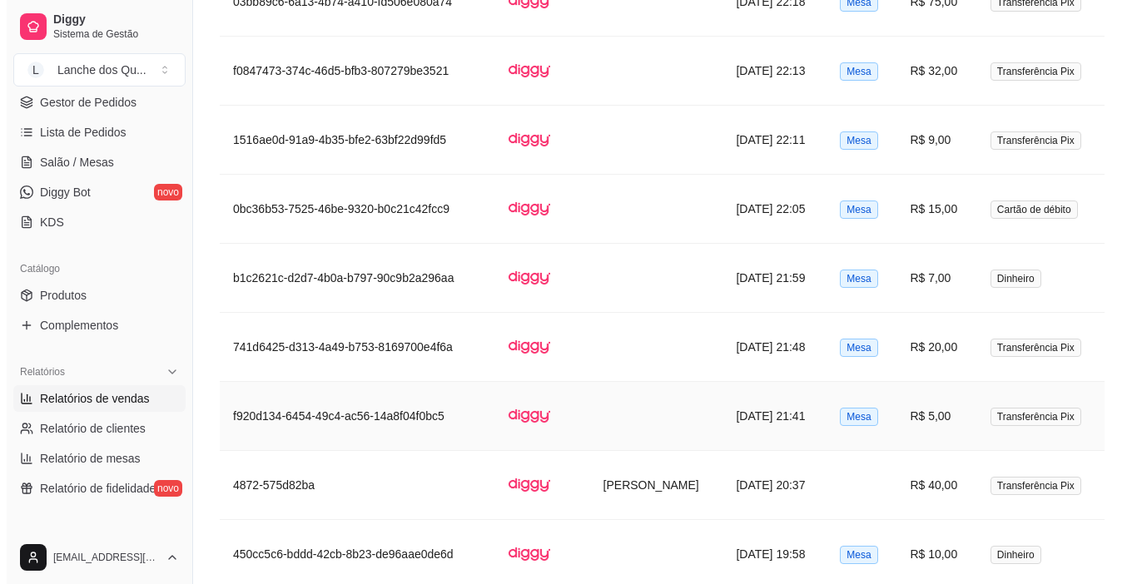
scroll to position [831, 0]
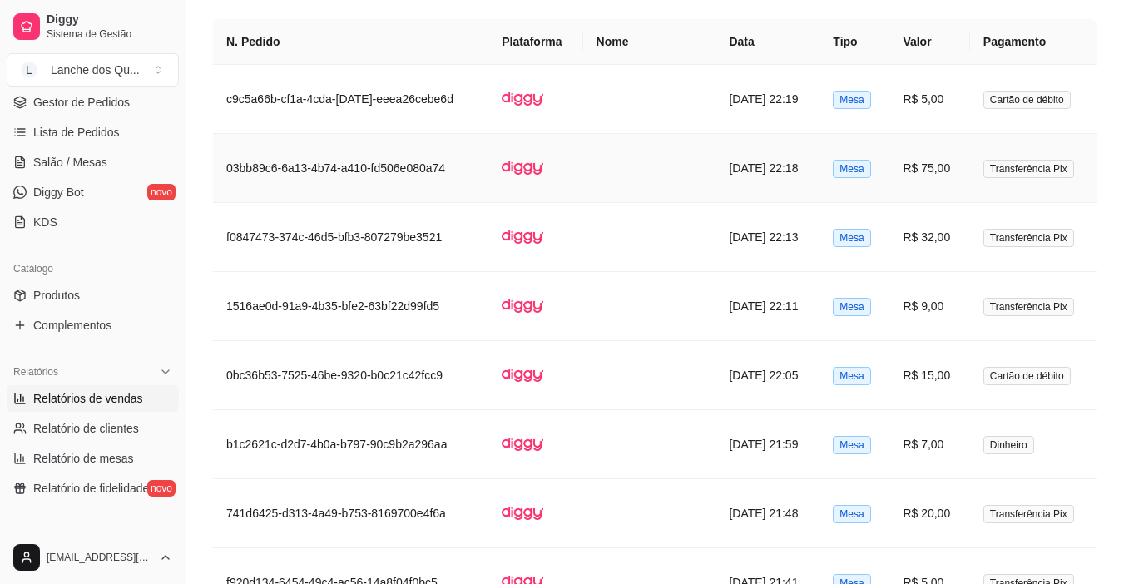
click at [935, 162] on td "R$ 75,00" at bounding box center [929, 168] width 80 height 69
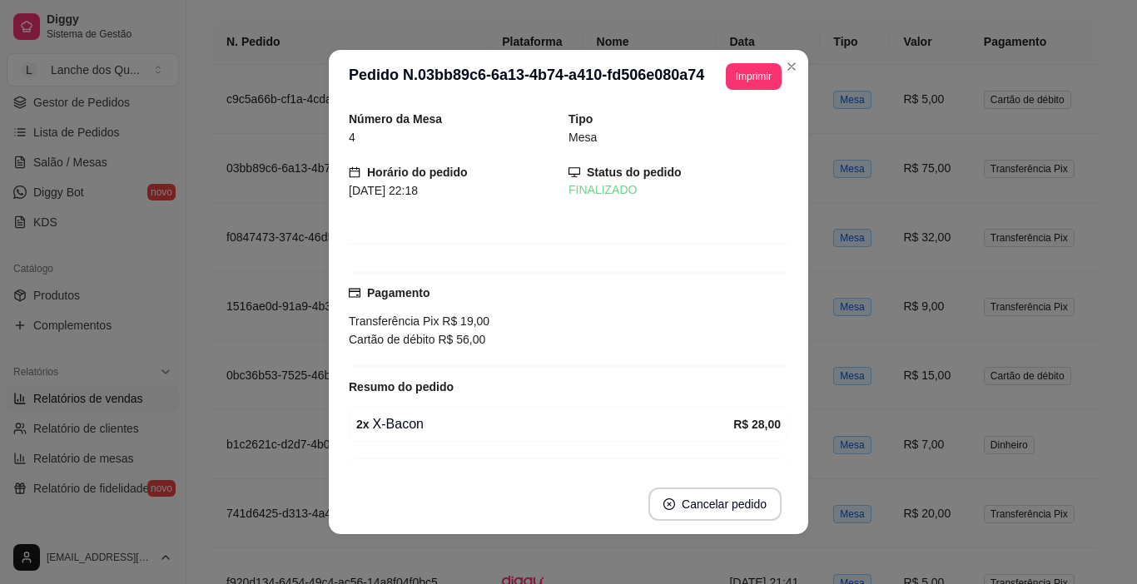
scroll to position [394, 0]
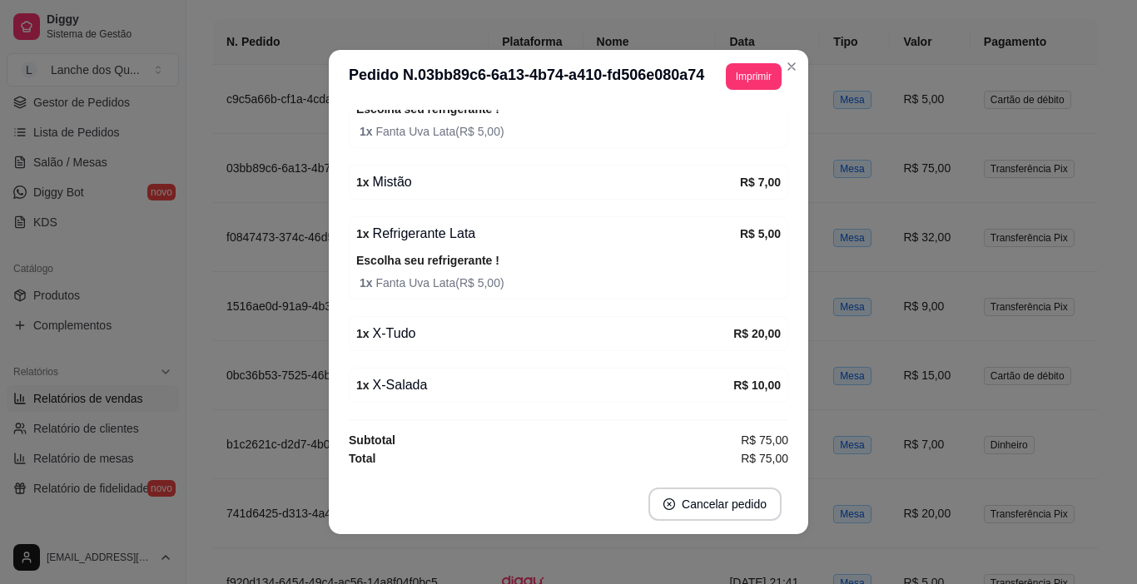
click at [394, 389] on div "1 x X-Salada" at bounding box center [544, 385] width 377 height 20
click at [407, 331] on div "1 x X-Tudo" at bounding box center [544, 334] width 377 height 20
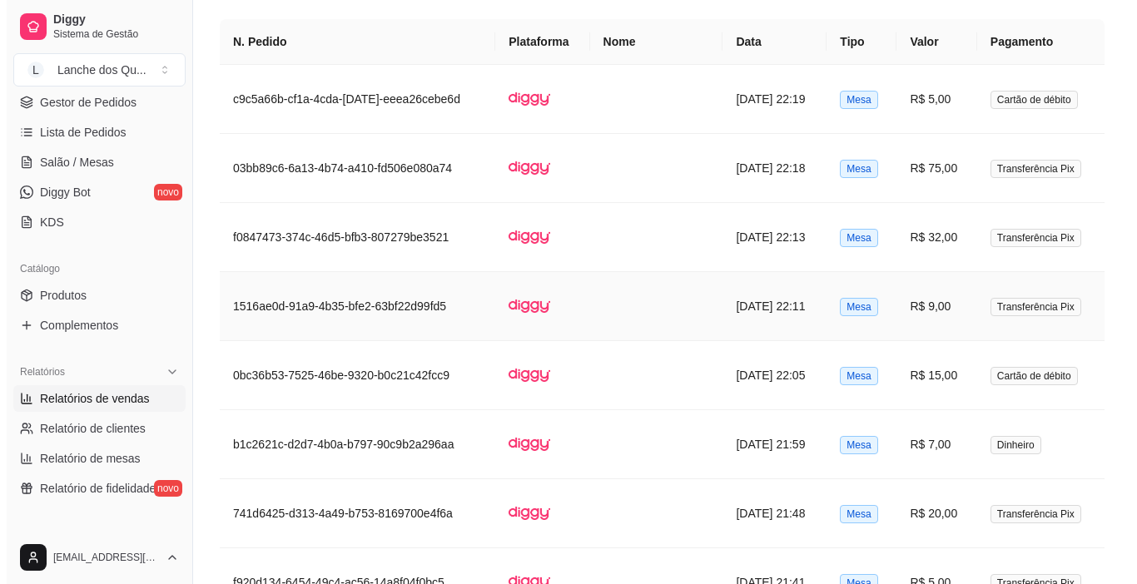
scroll to position [748, 0]
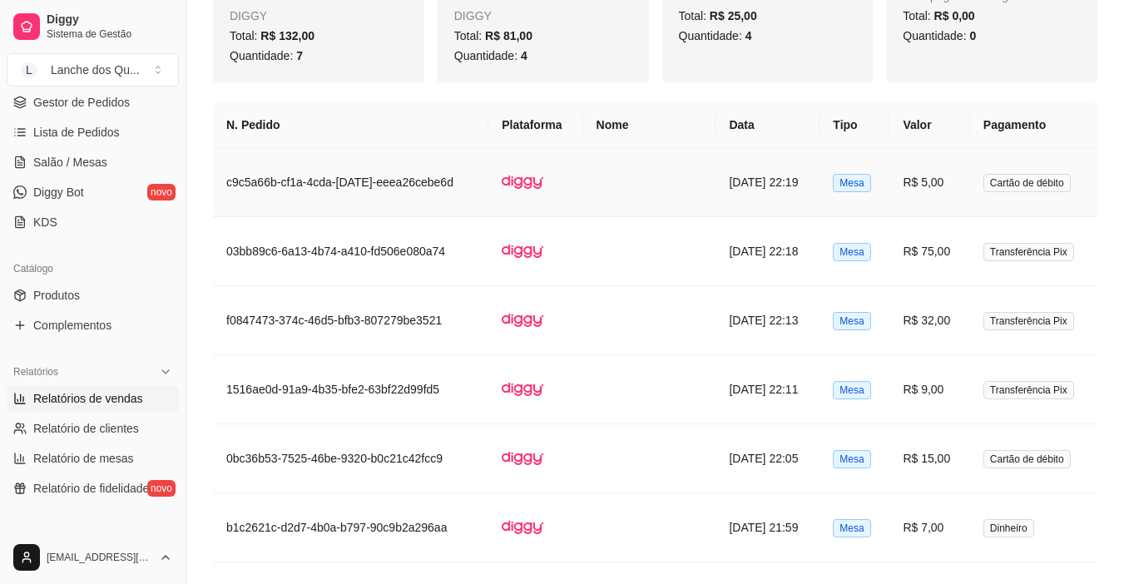
click at [904, 191] on td "R$ 5,00" at bounding box center [929, 182] width 80 height 69
click at [912, 181] on td "R$ 5,00" at bounding box center [929, 182] width 80 height 69
click at [928, 242] on td "R$ 75,00" at bounding box center [929, 251] width 80 height 69
click at [926, 180] on td "R$ 5,00" at bounding box center [929, 182] width 80 height 69
click at [907, 174] on td "R$ 5,00" at bounding box center [929, 182] width 80 height 69
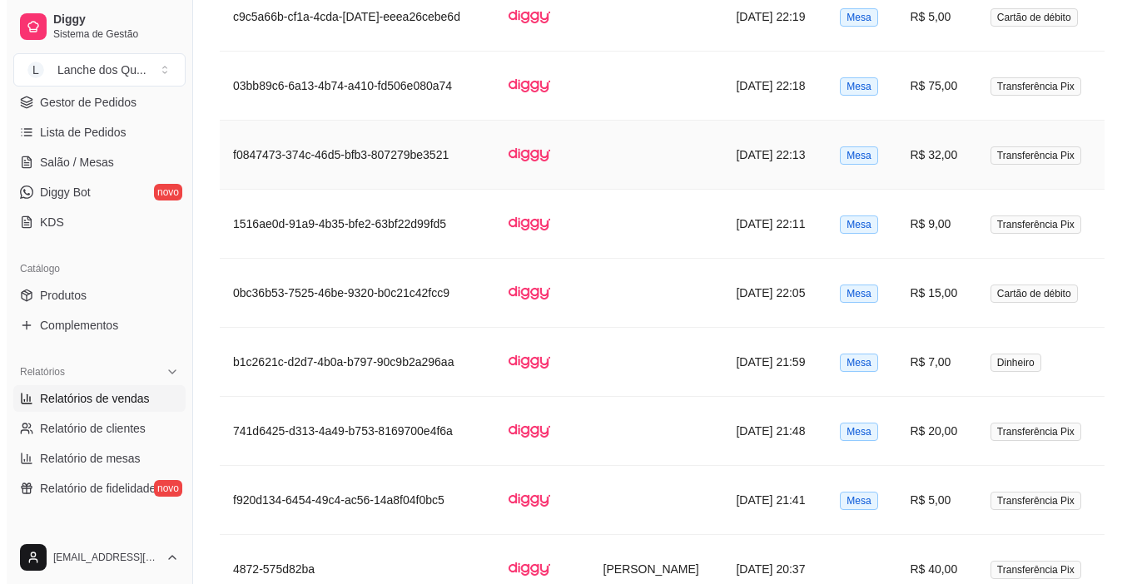
scroll to position [914, 0]
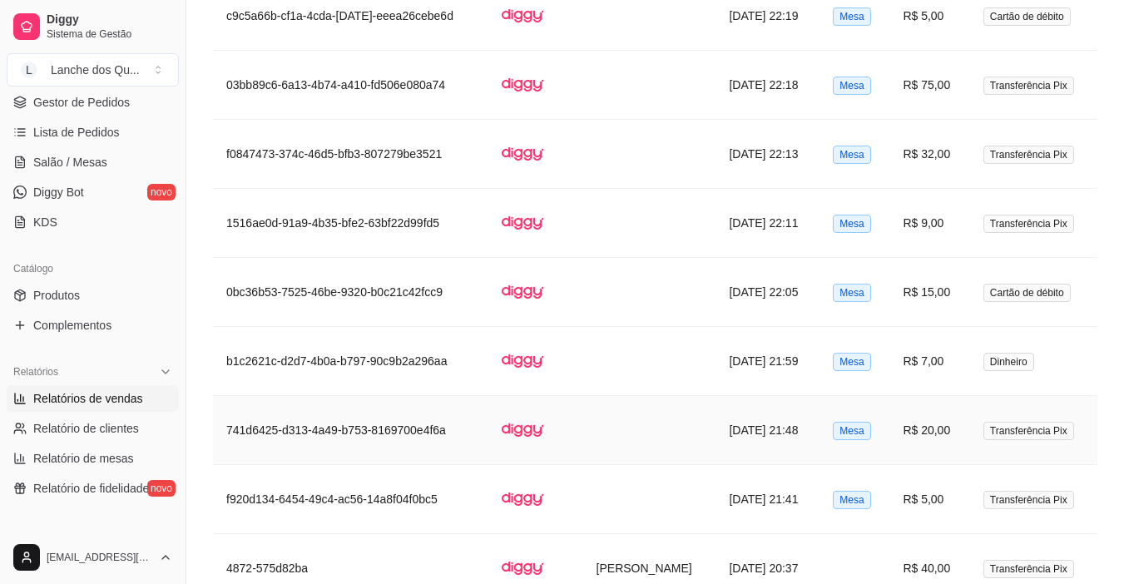
click at [914, 427] on td "R$ 20,00" at bounding box center [929, 430] width 80 height 69
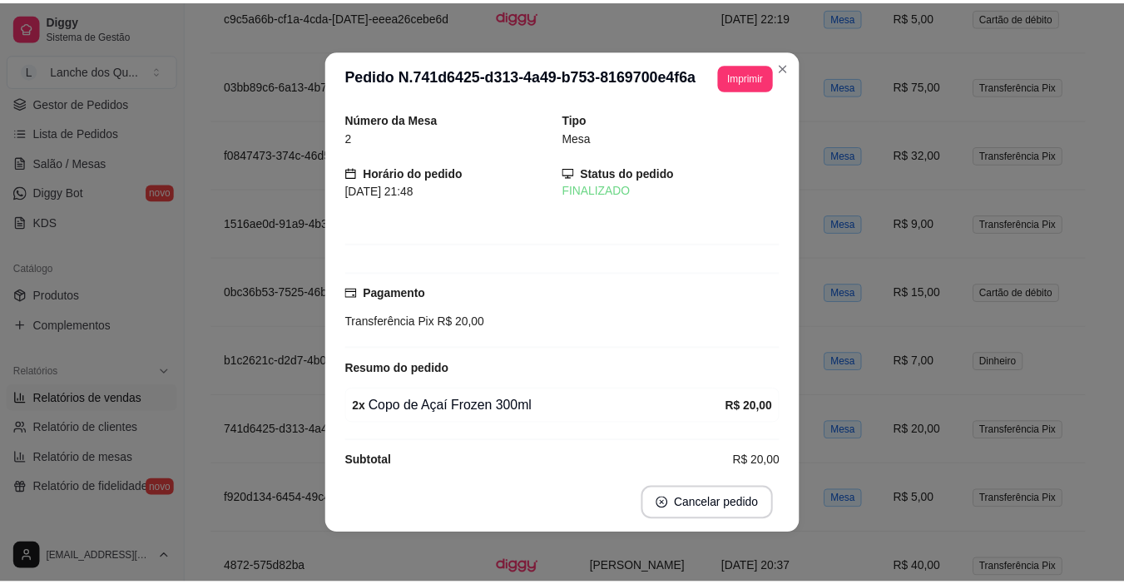
scroll to position [21, 0]
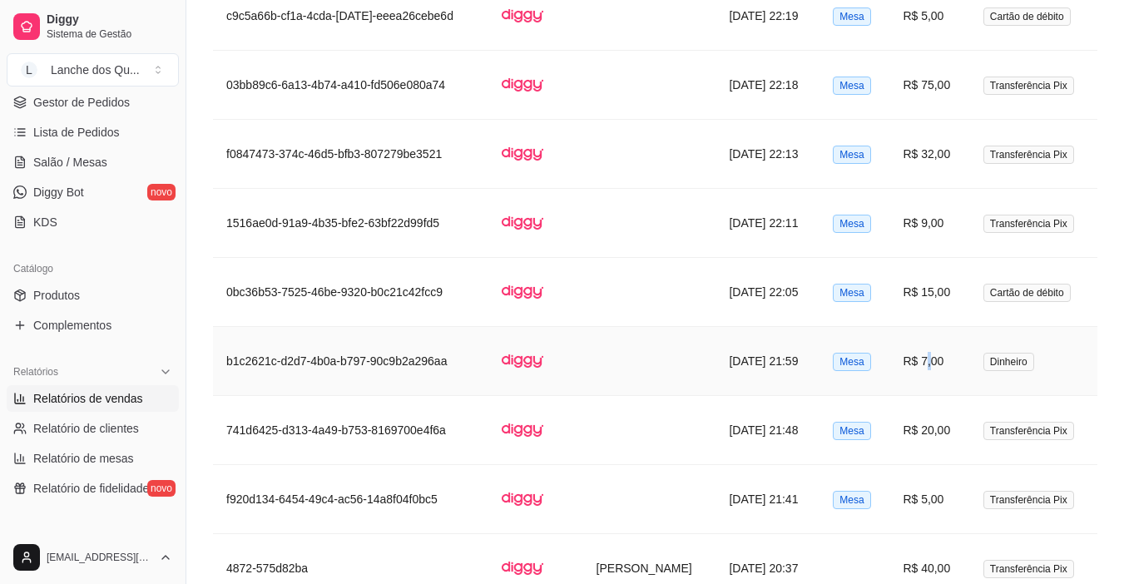
click at [924, 360] on td "R$ 7,00" at bounding box center [929, 361] width 80 height 69
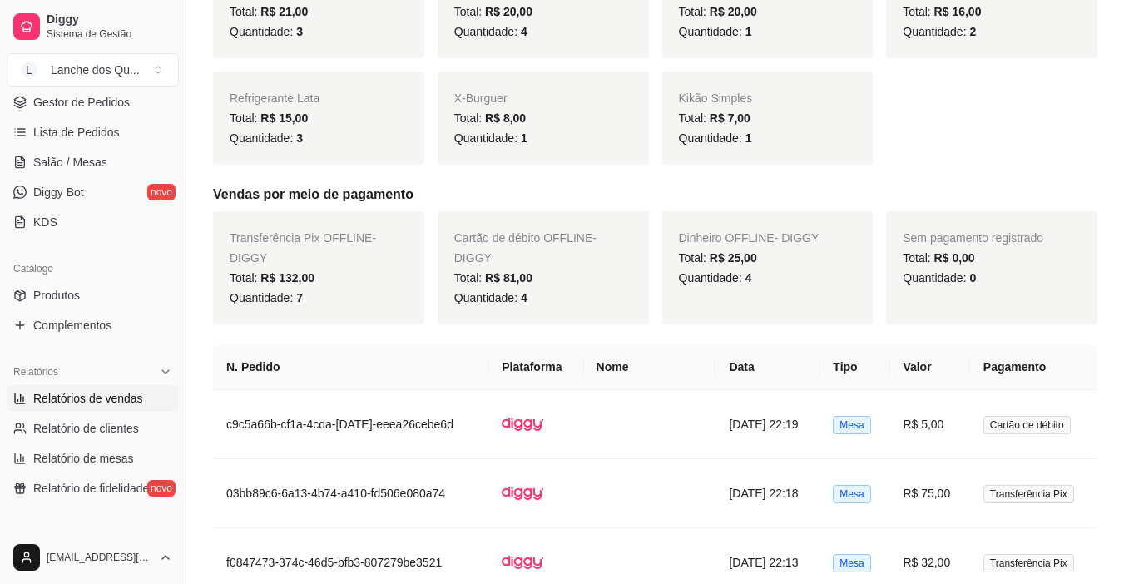
scroll to position [498, 0]
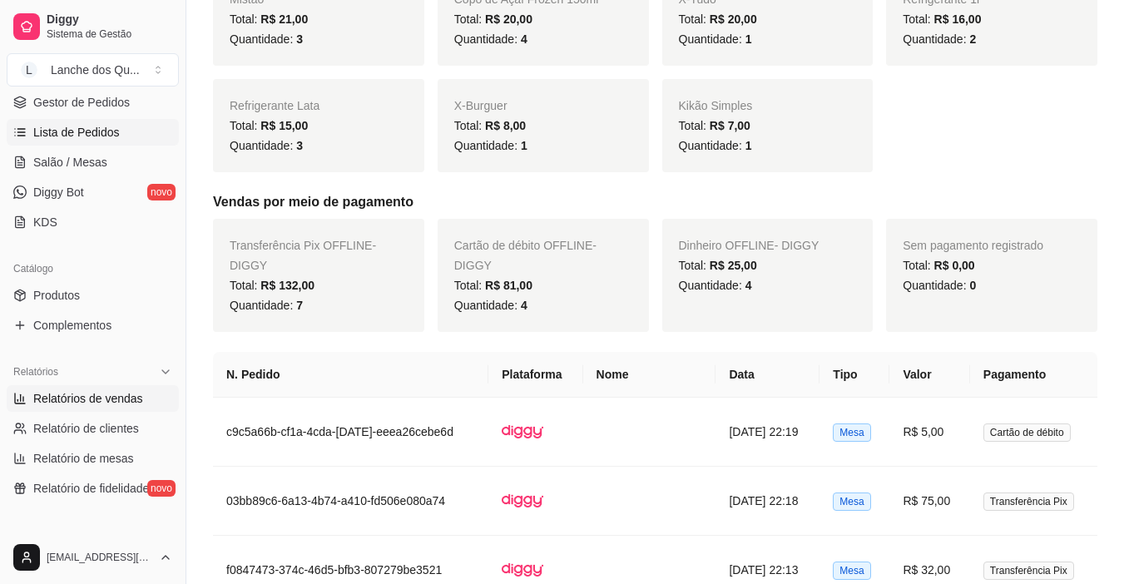
click at [93, 144] on link "Lista de Pedidos" at bounding box center [93, 132] width 172 height 27
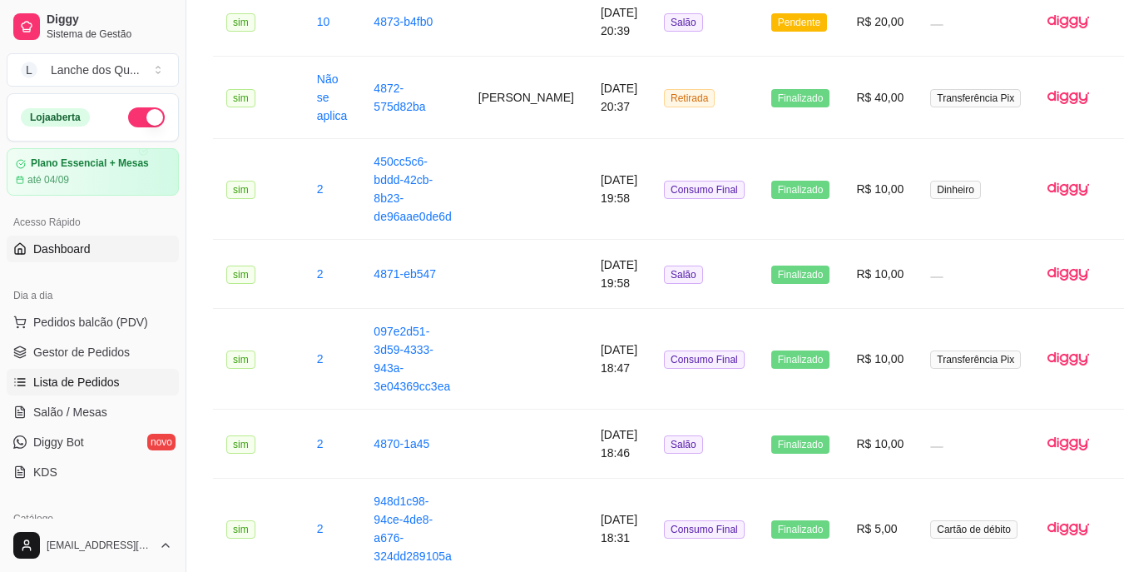
scroll to position [1793, 0]
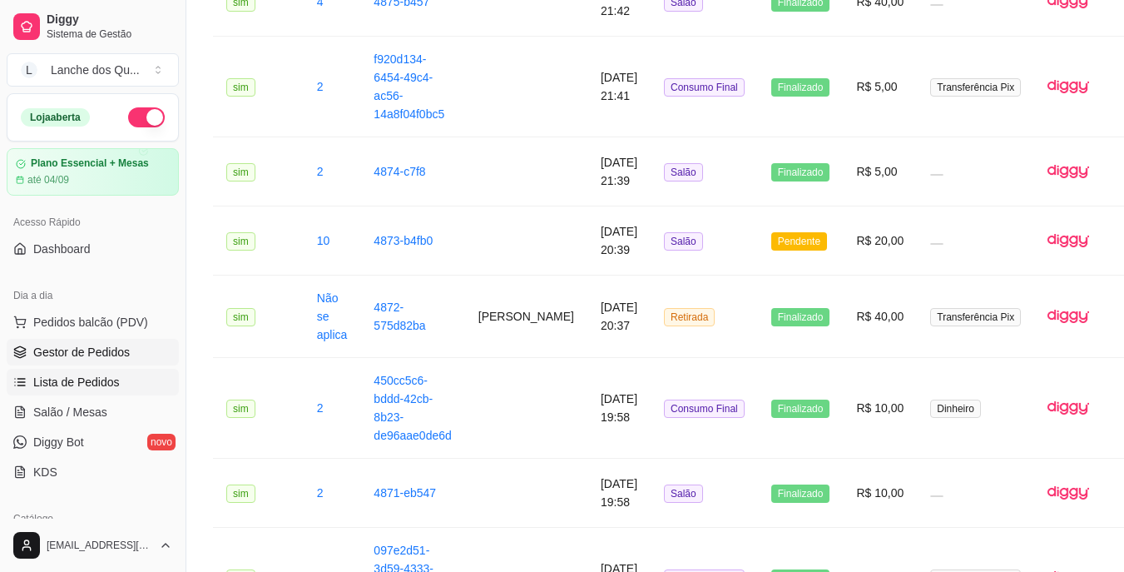
click at [92, 345] on span "Gestor de Pedidos" at bounding box center [81, 352] width 97 height 17
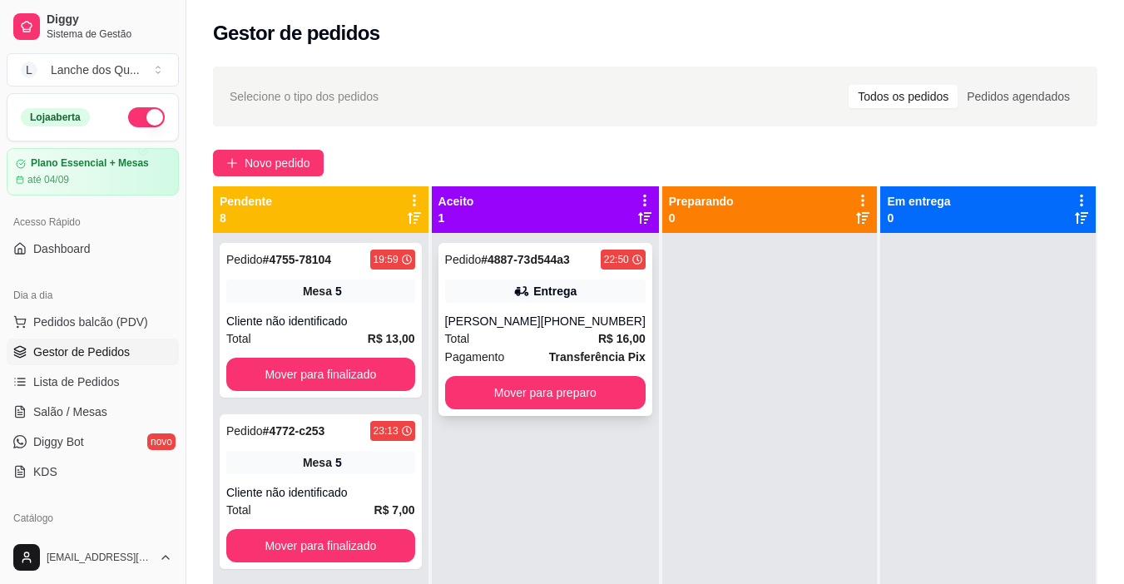
click at [600, 329] on div "[PHONE_NUMBER]" at bounding box center [593, 321] width 105 height 17
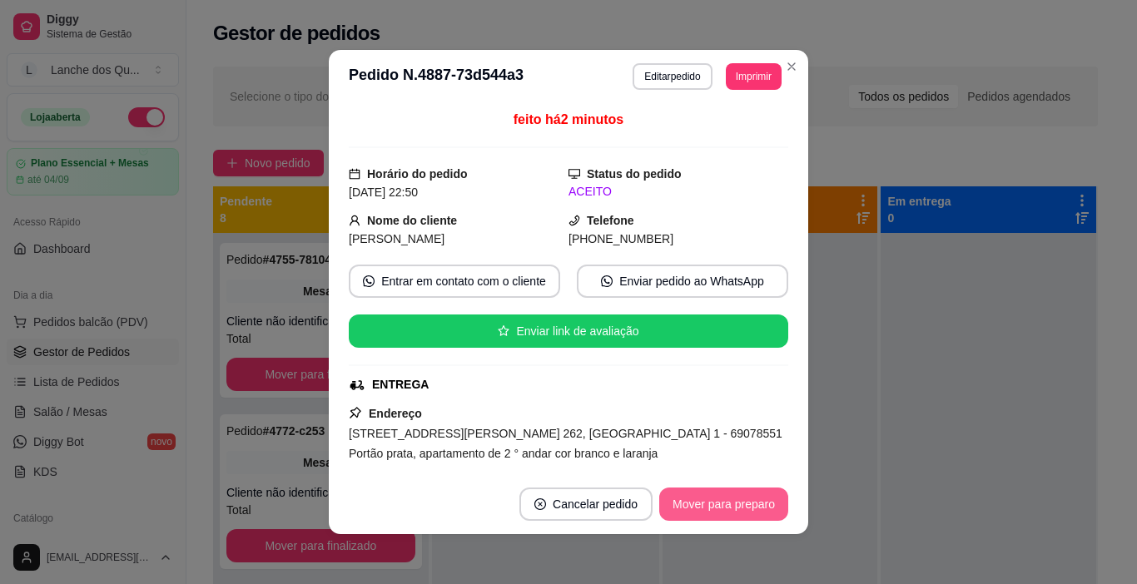
click at [717, 498] on button "Mover para preparo" at bounding box center [723, 504] width 129 height 33
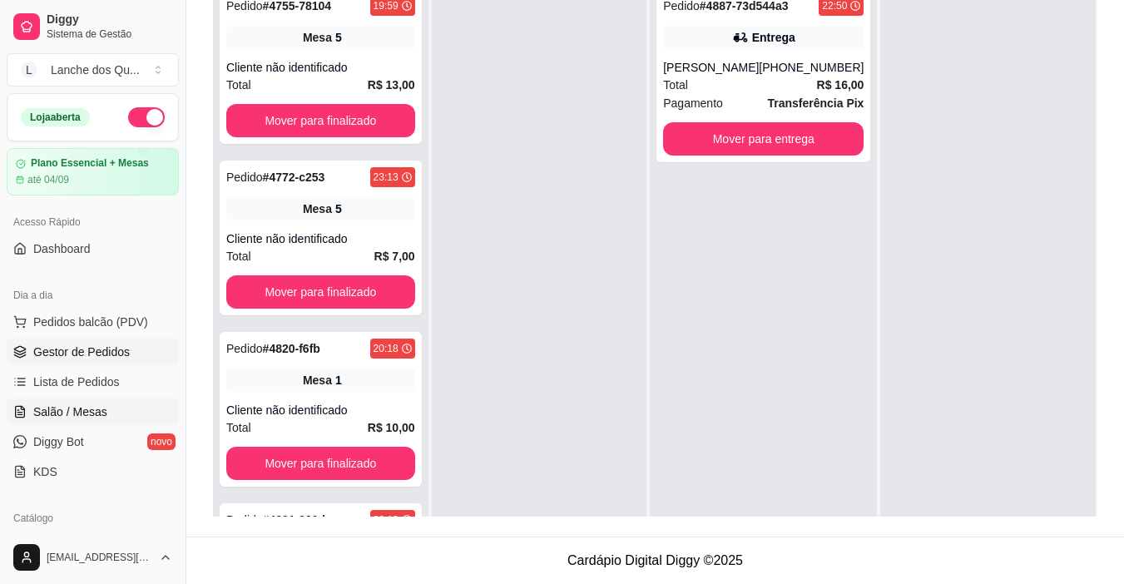
click at [83, 413] on span "Salão / Mesas" at bounding box center [70, 412] width 74 height 17
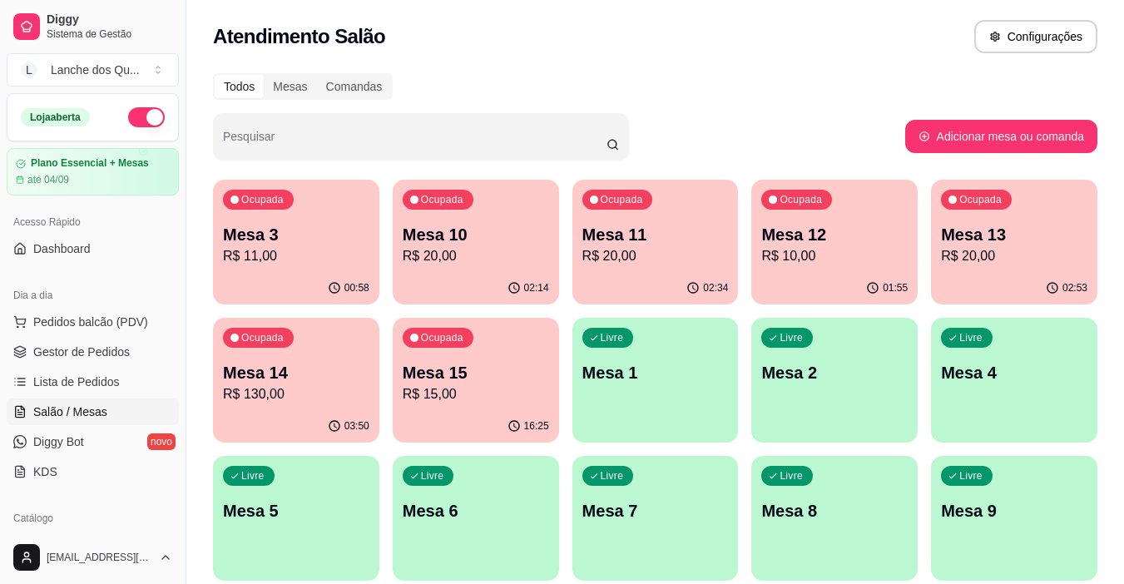
click at [284, 246] on p "R$ 11,00" at bounding box center [296, 256] width 146 height 20
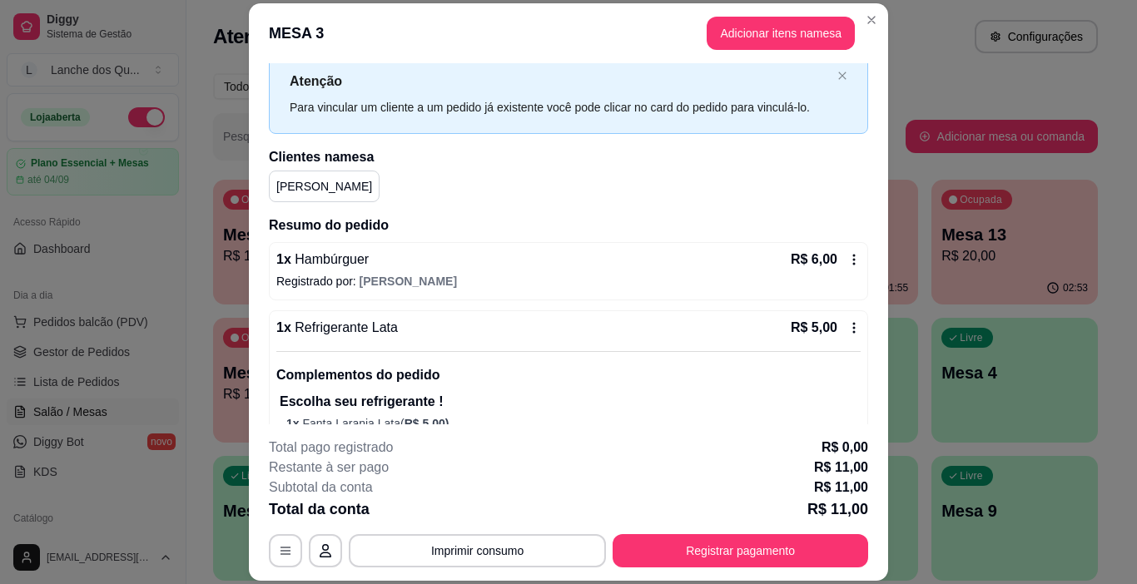
scroll to position [91, 0]
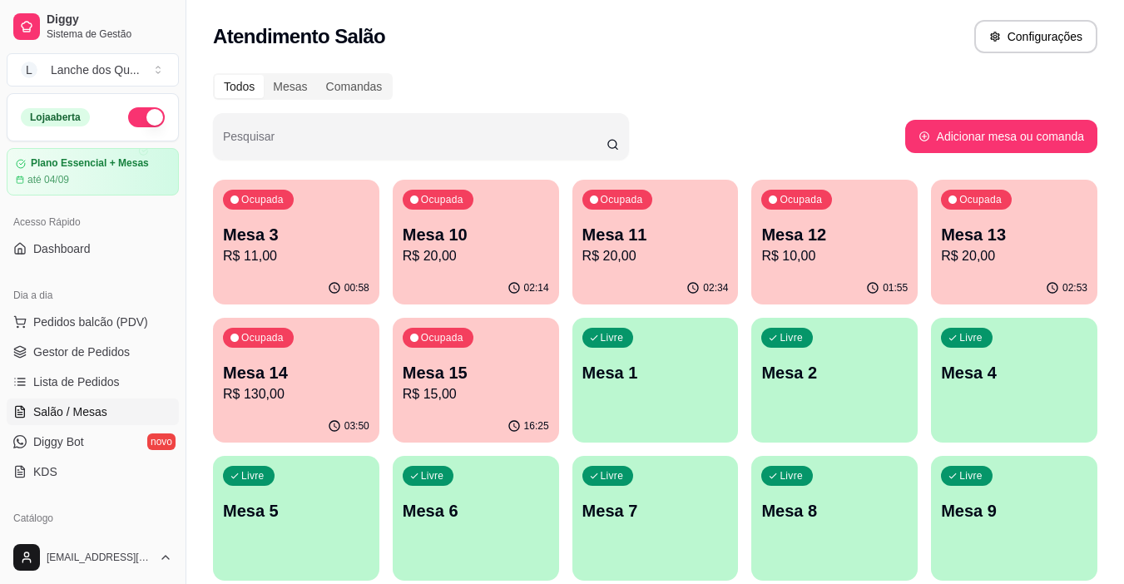
click at [515, 272] on div "02:14" at bounding box center [476, 288] width 166 height 32
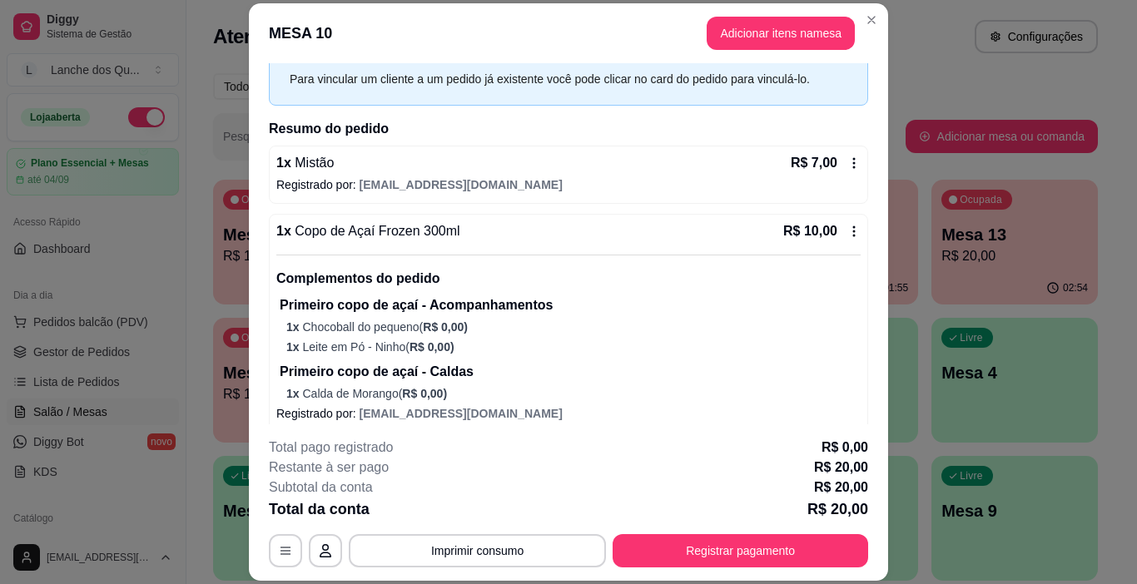
scroll to position [0, 0]
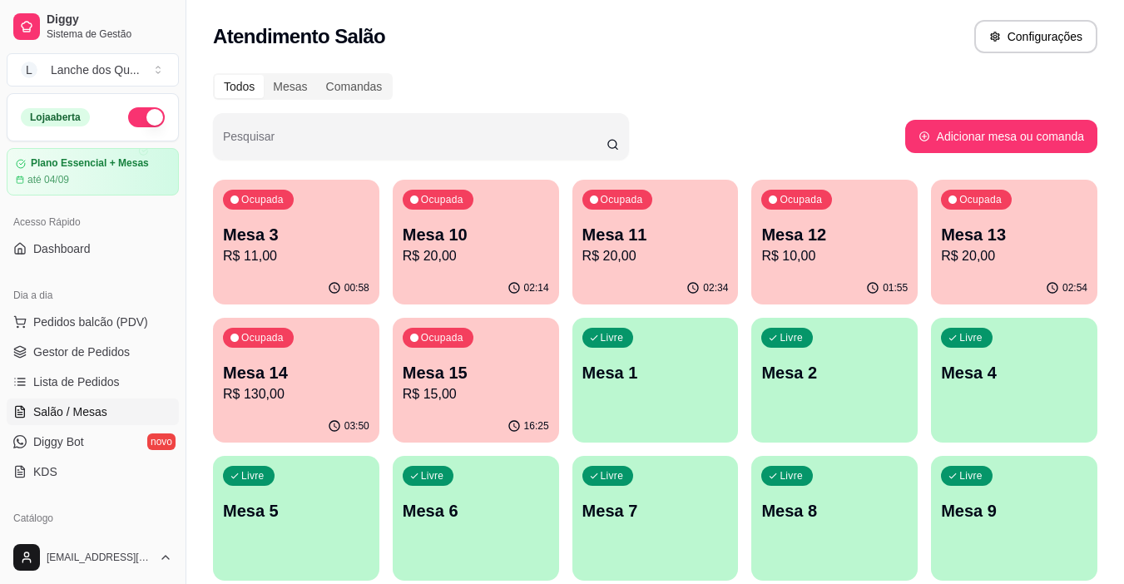
click at [651, 238] on p "Mesa 11" at bounding box center [655, 234] width 146 height 23
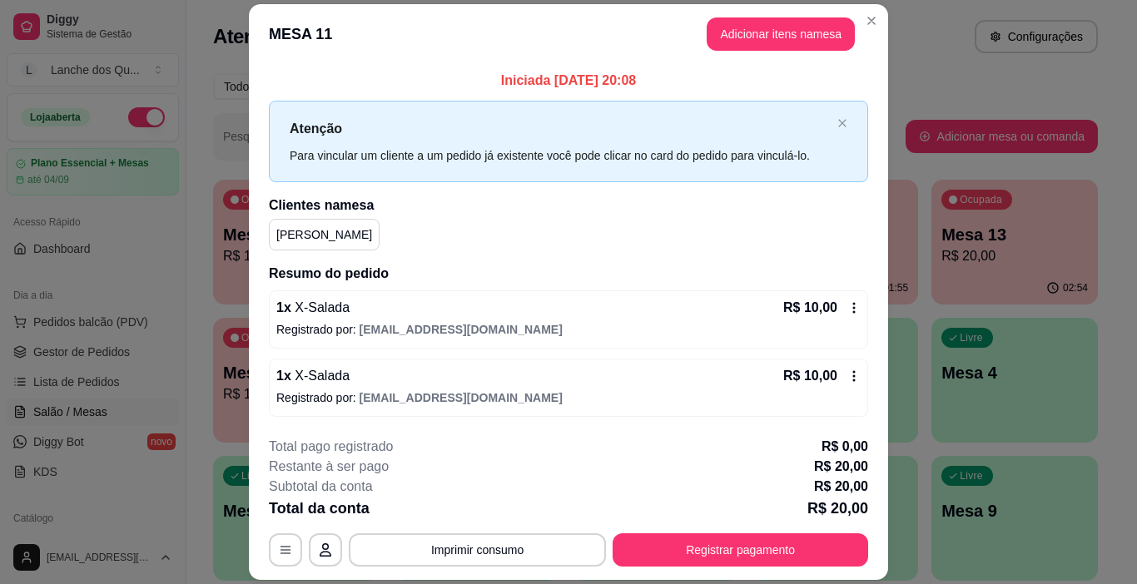
scroll to position [49, 0]
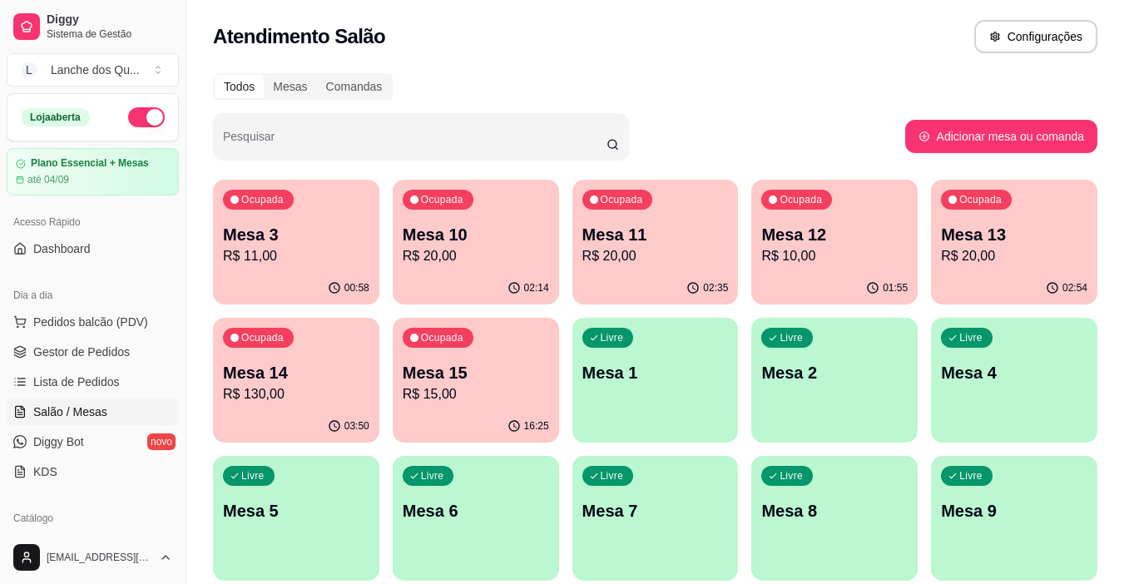
click at [516, 264] on p "R$ 20,00" at bounding box center [476, 256] width 146 height 20
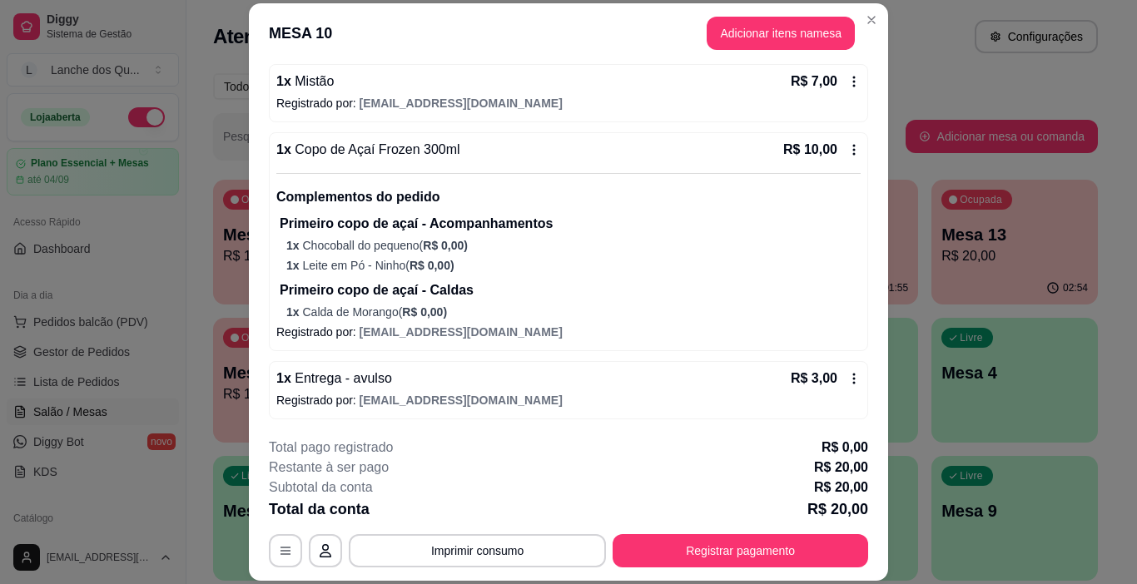
scroll to position [157, 0]
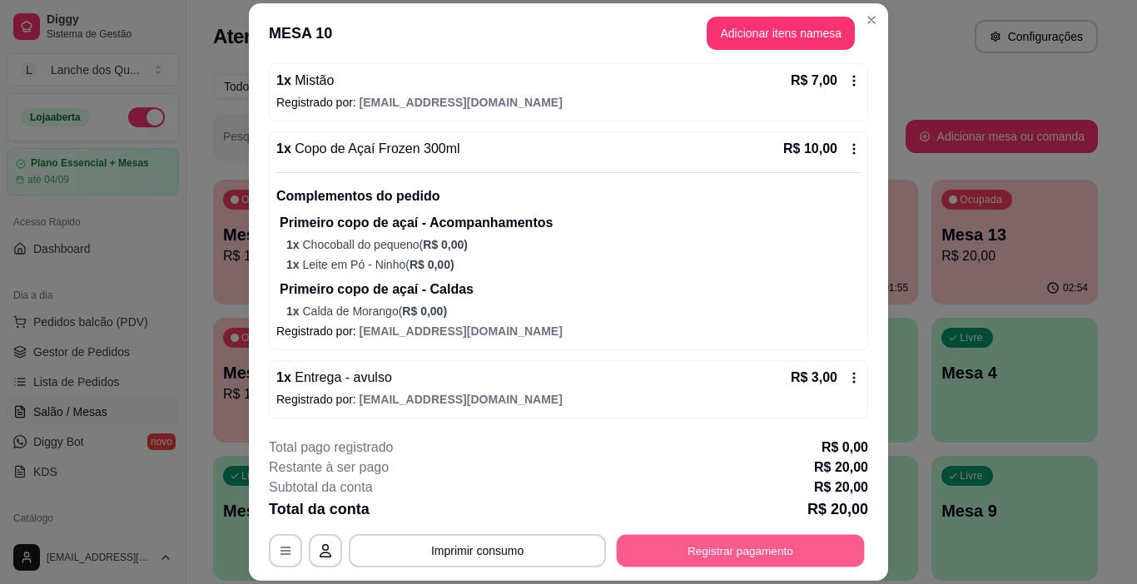
click at [735, 544] on button "Registrar pagamento" at bounding box center [741, 551] width 248 height 32
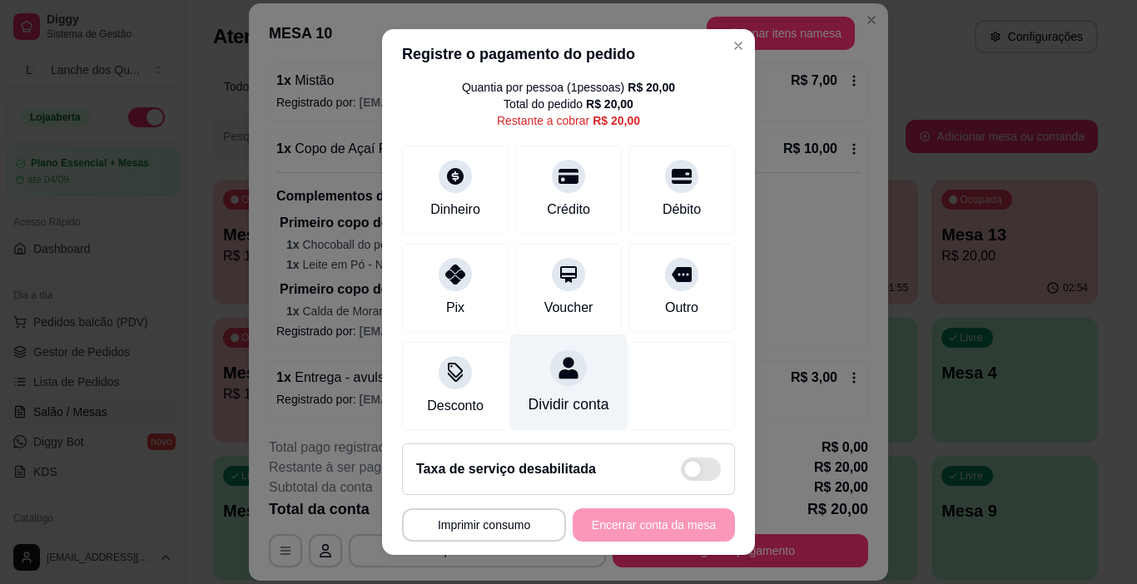
scroll to position [77, 0]
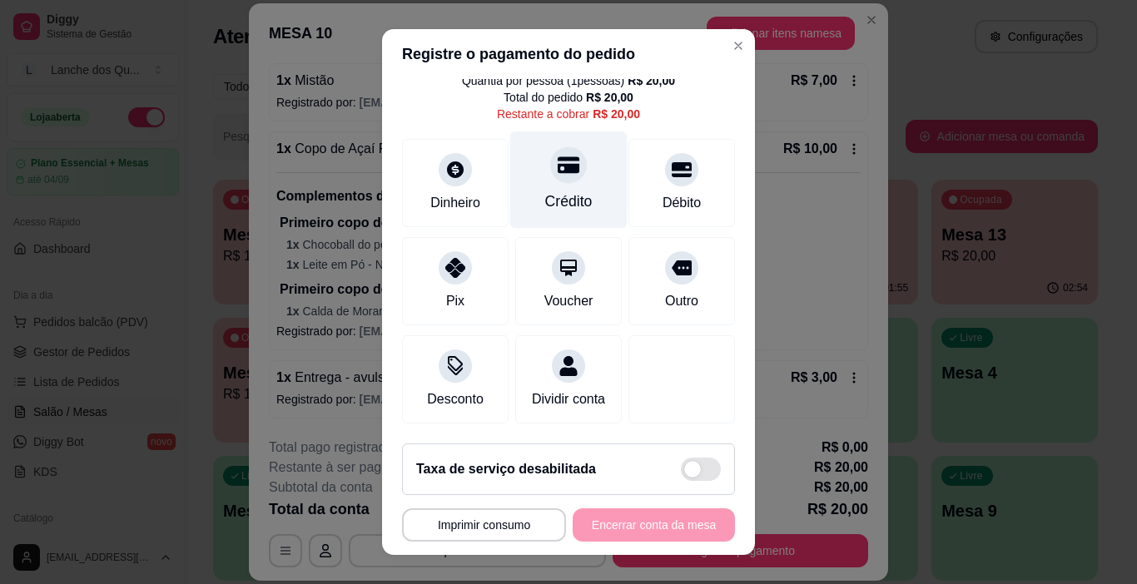
click at [563, 167] on div "Crédito" at bounding box center [568, 179] width 117 height 97
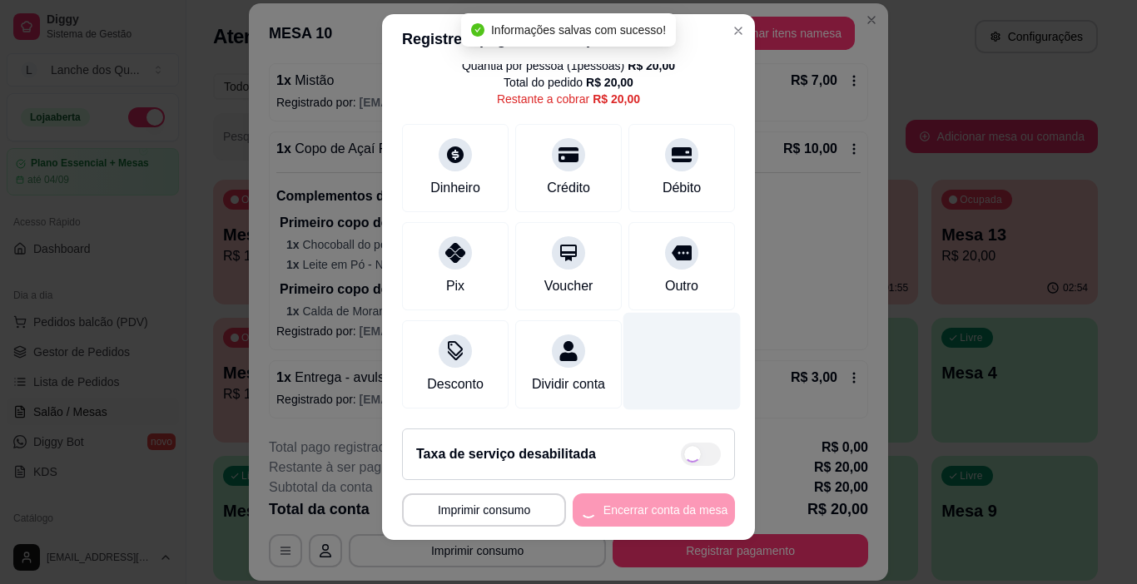
scroll to position [24, 0]
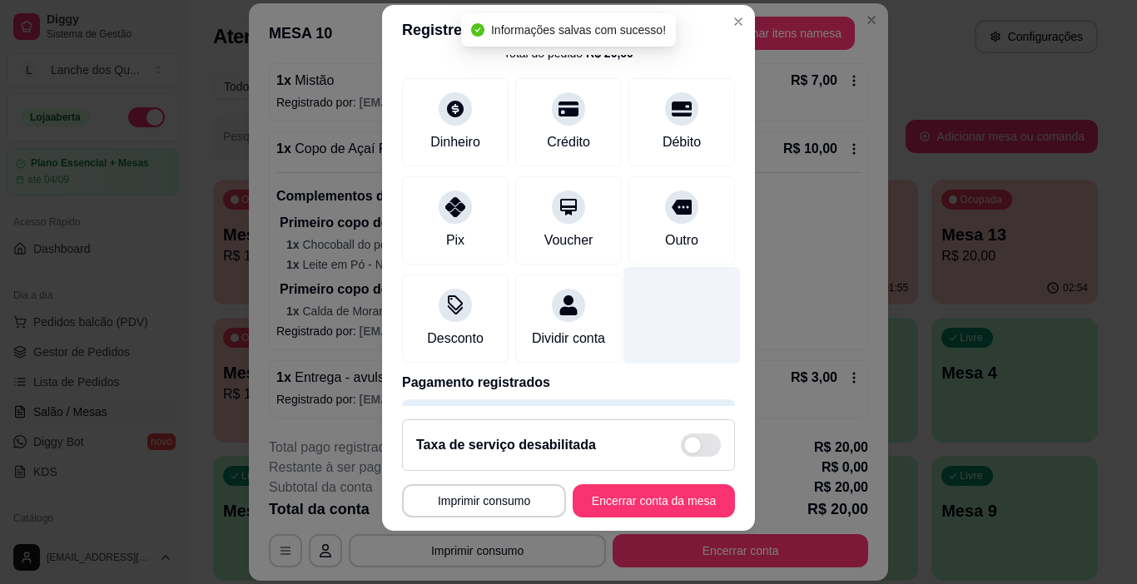
type input "R$ 0,00"
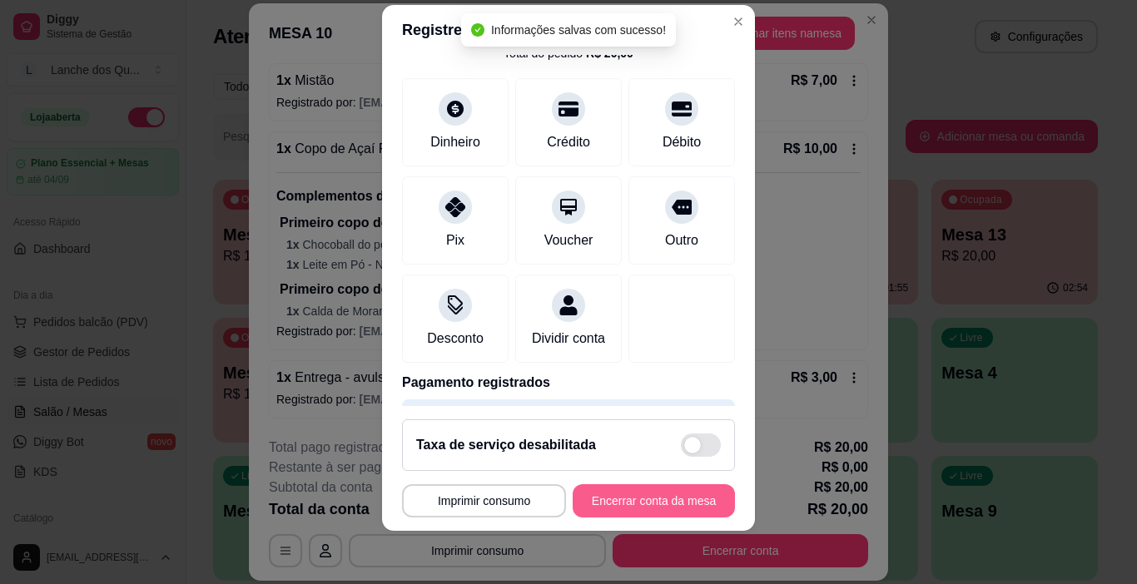
click at [683, 511] on button "Encerrar conta da mesa" at bounding box center [653, 500] width 162 height 33
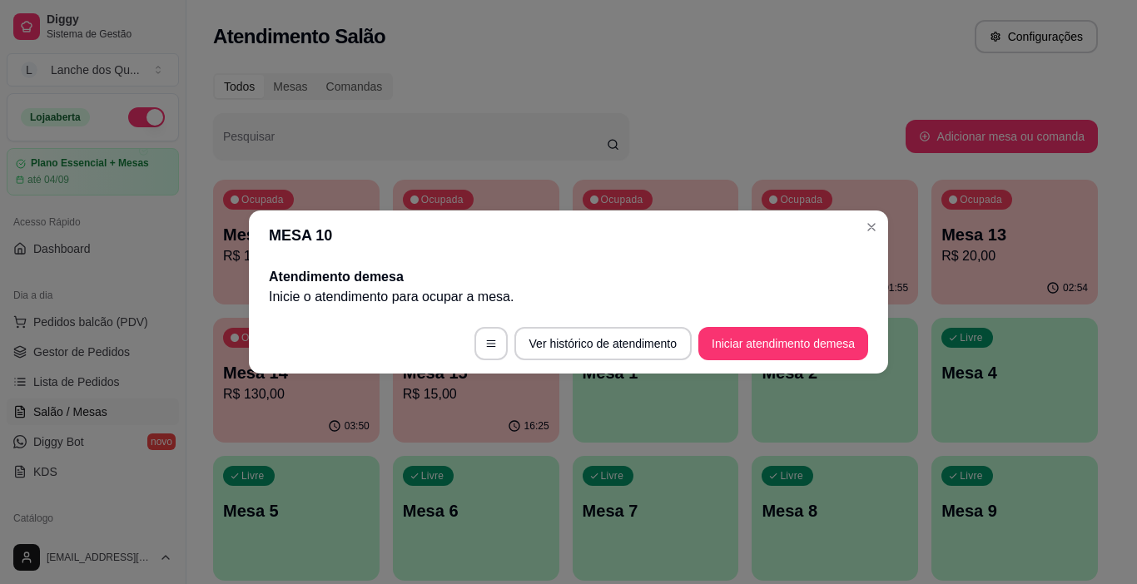
scroll to position [0, 0]
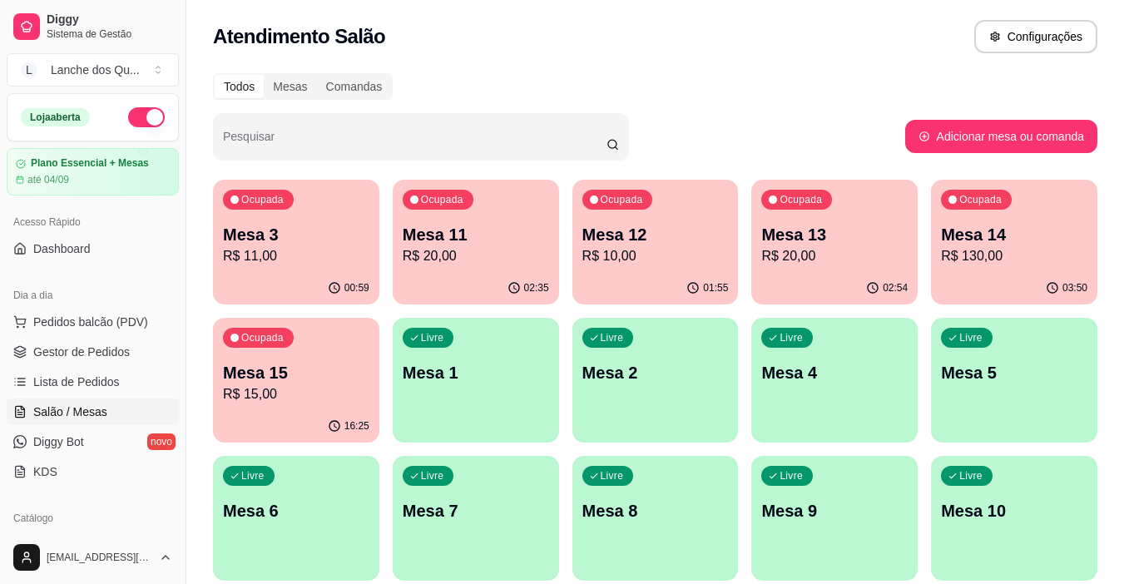
click at [446, 270] on div "Ocupada Mesa 11 R$ 20,00" at bounding box center [476, 226] width 166 height 92
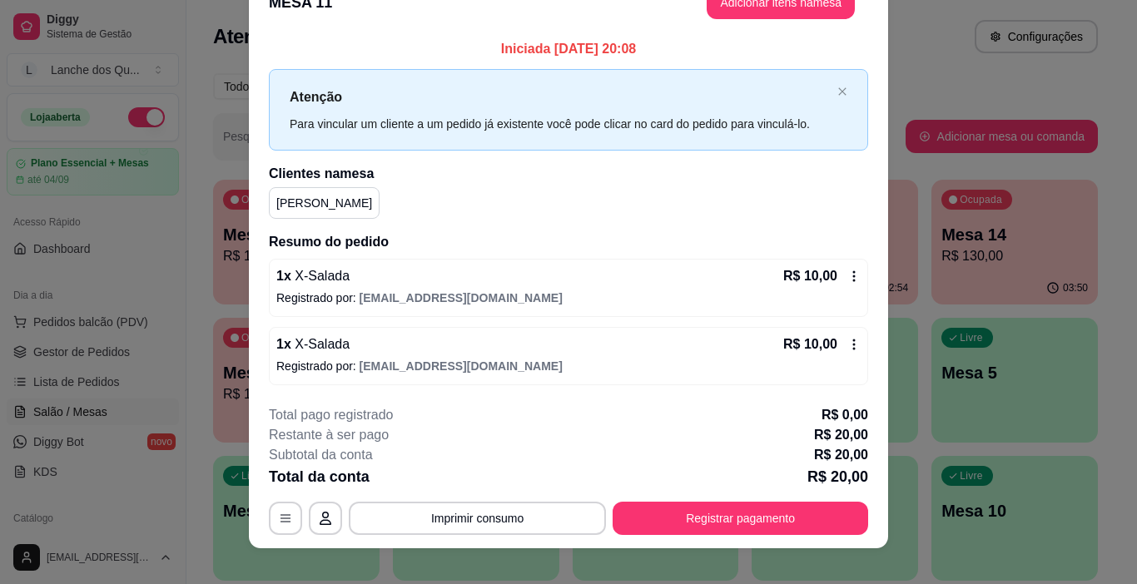
scroll to position [49, 0]
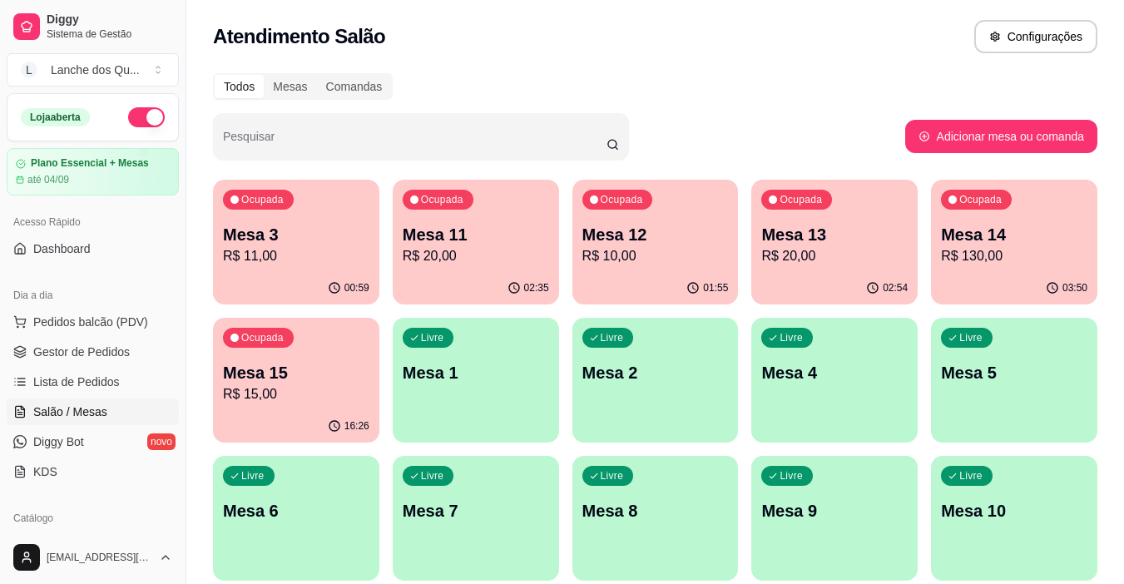
click at [806, 230] on p "Mesa 13" at bounding box center [834, 234] width 146 height 23
click at [1039, 253] on p "R$ 130,00" at bounding box center [1015, 255] width 142 height 19
click at [321, 369] on p "Mesa 15" at bounding box center [296, 373] width 142 height 22
click at [218, 254] on div "Ocupada Mesa 3 R$ 11,00" at bounding box center [295, 226] width 161 height 90
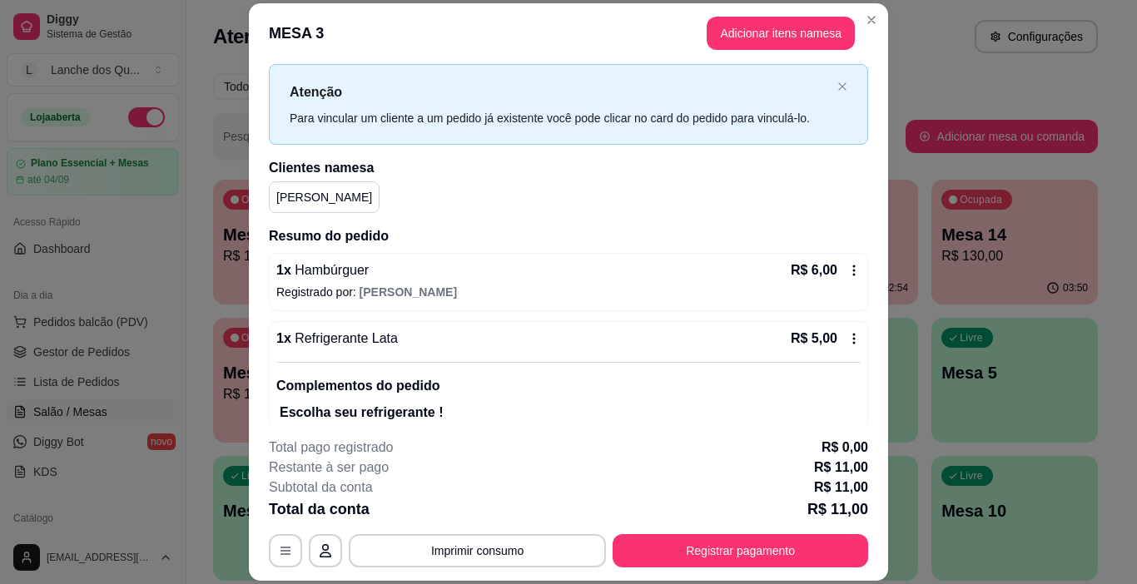
scroll to position [91, 0]
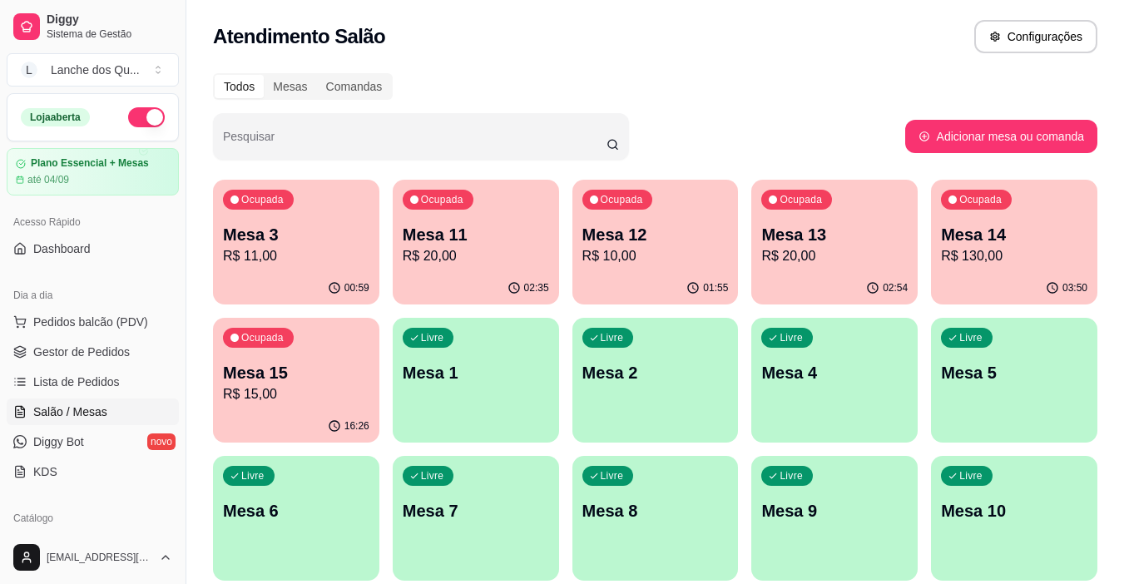
click at [472, 233] on p "Mesa 11" at bounding box center [476, 234] width 146 height 23
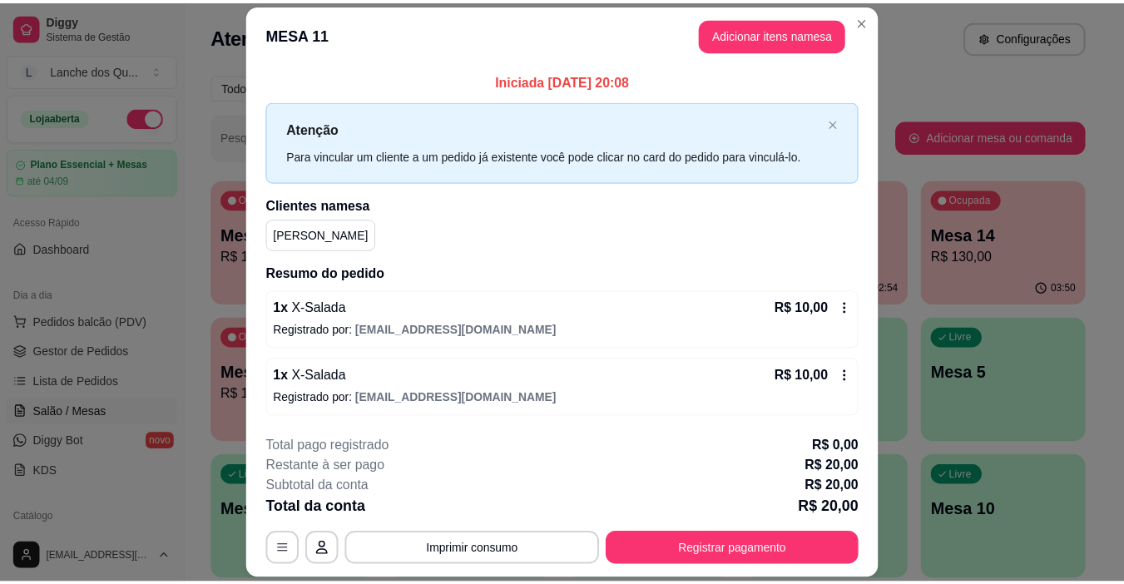
scroll to position [49, 0]
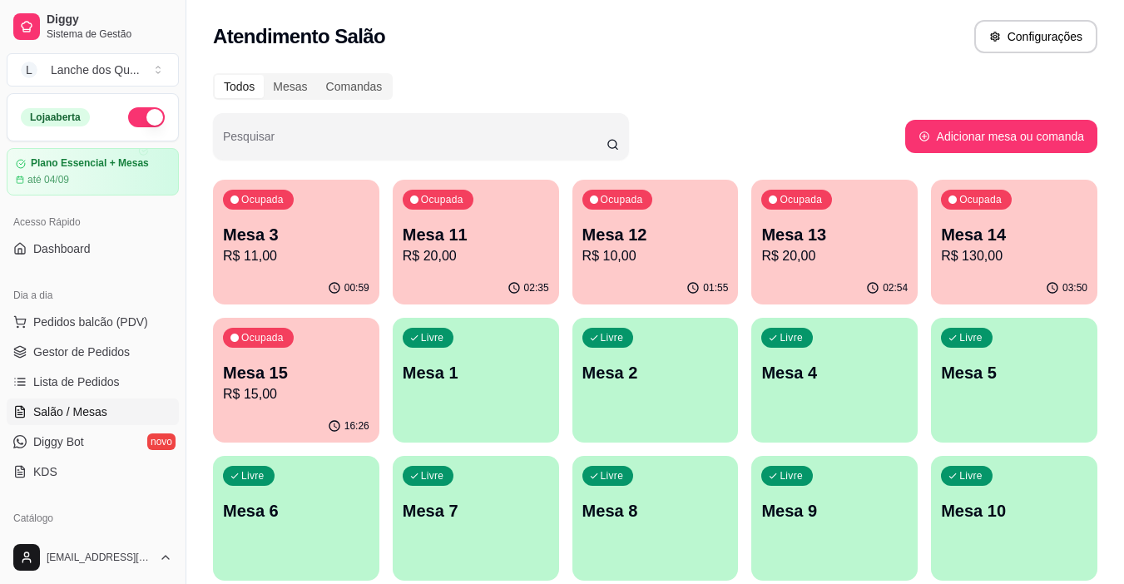
click at [85, 414] on span "Salão / Mesas" at bounding box center [70, 412] width 74 height 17
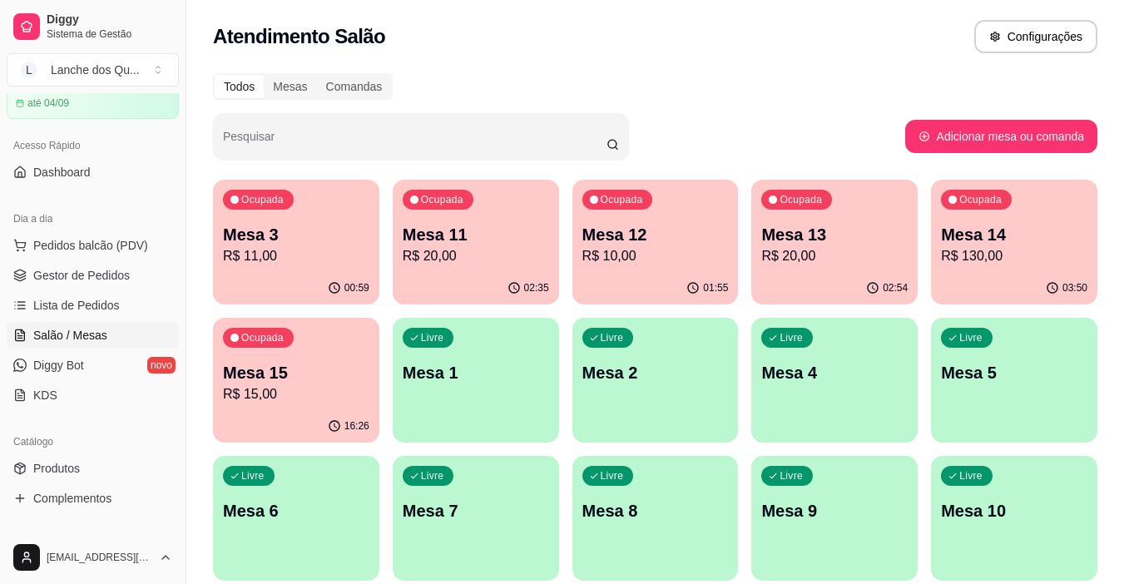
scroll to position [250, 0]
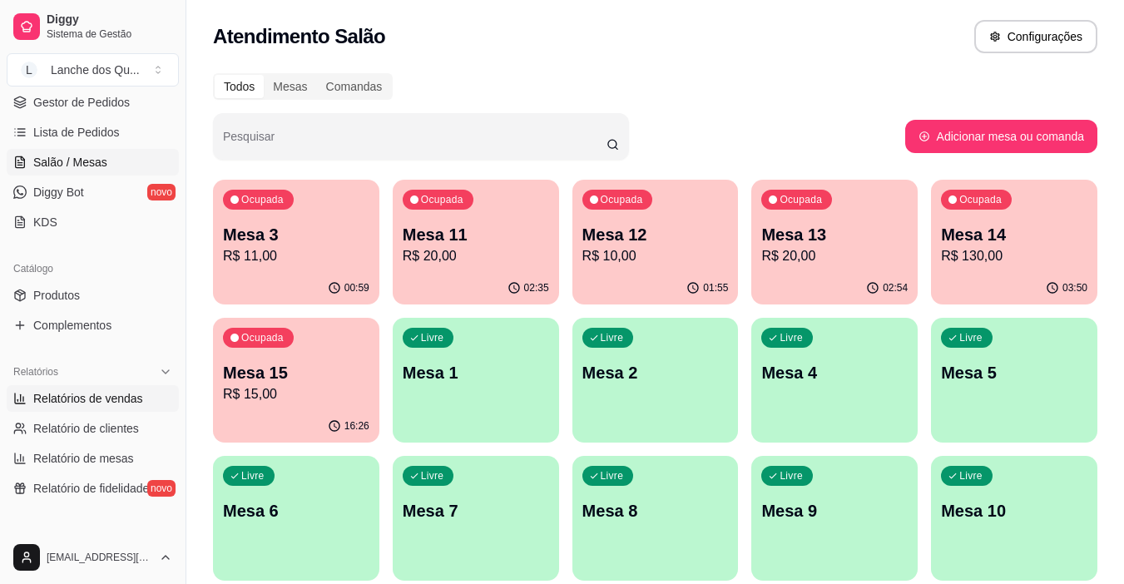
click at [91, 398] on span "Relatórios de vendas" at bounding box center [88, 398] width 110 height 17
select select "ALL"
select select "0"
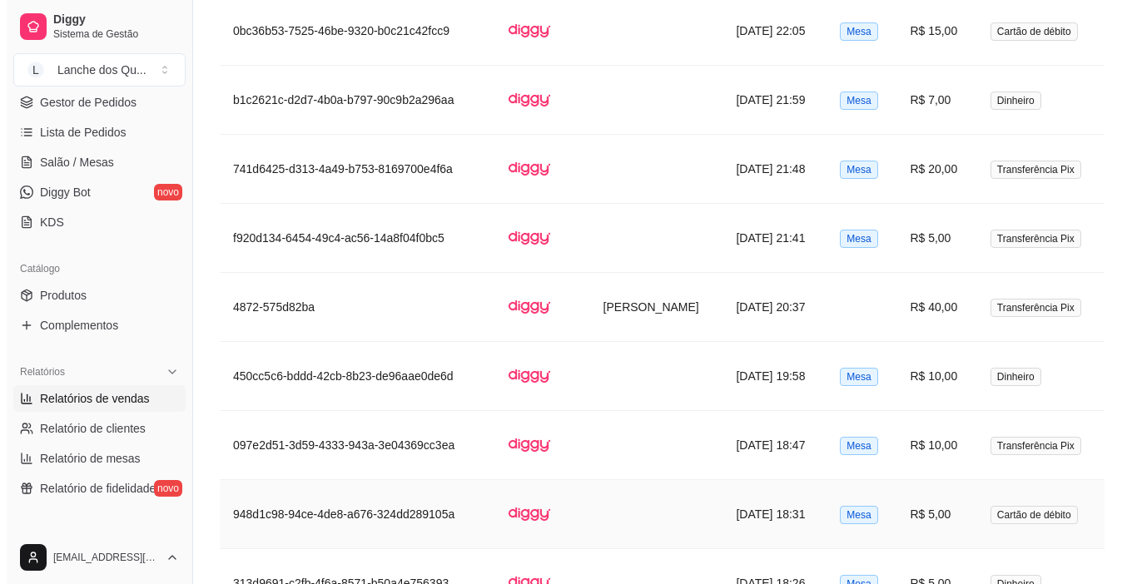
scroll to position [1506, 0]
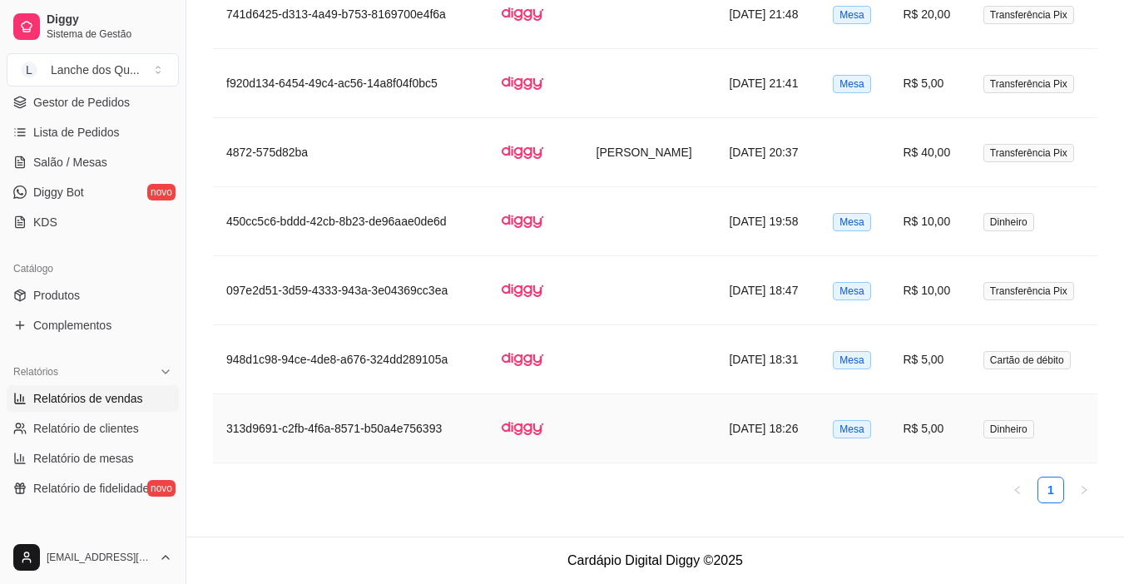
click at [922, 430] on td "R$ 5,00" at bounding box center [929, 428] width 80 height 69
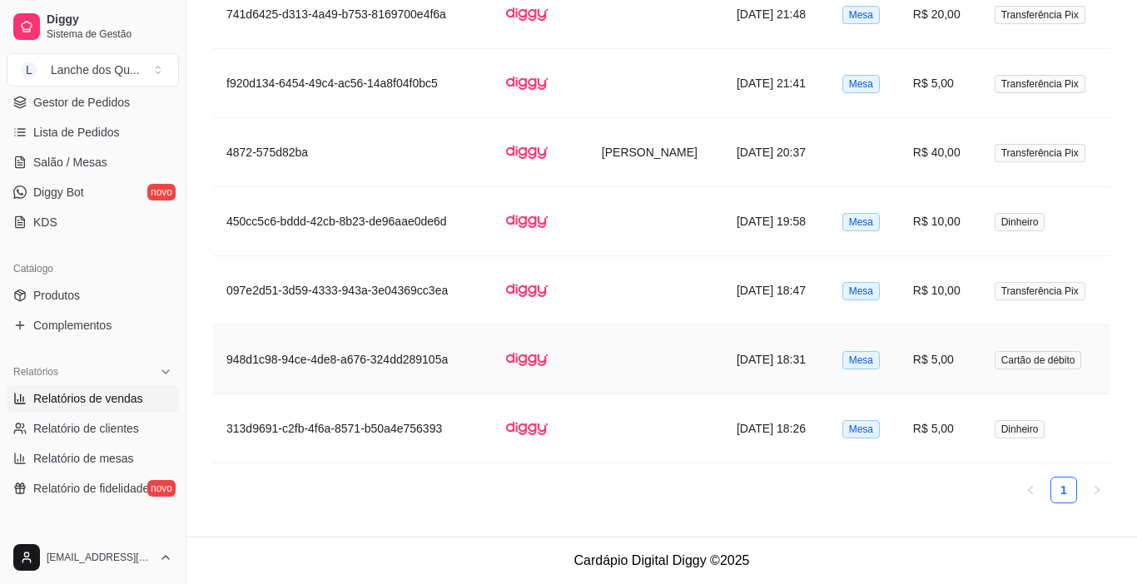
scroll to position [1486, 0]
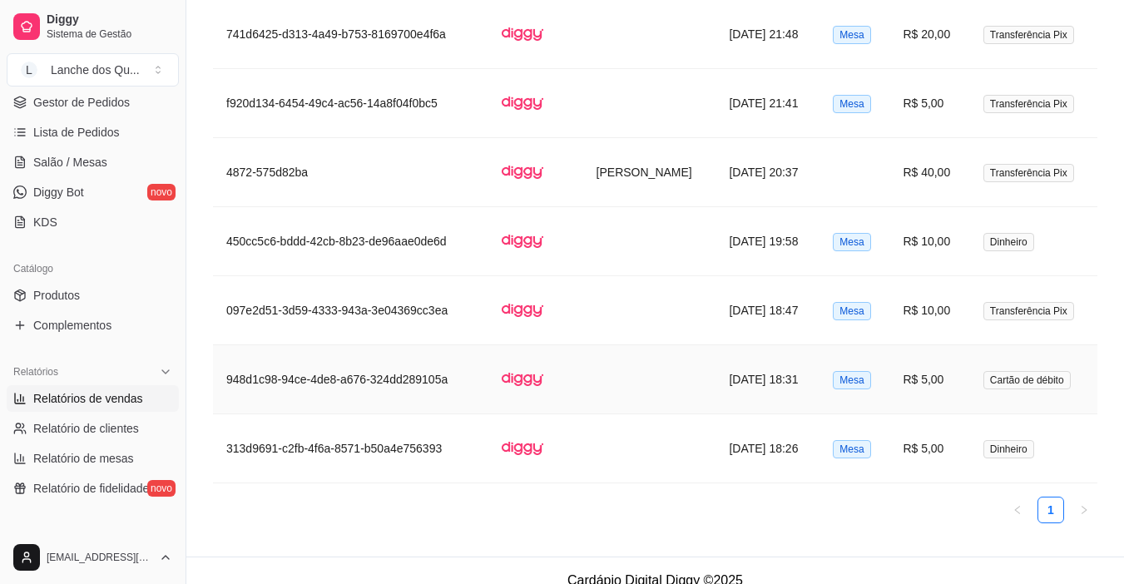
click at [933, 378] on td "R$ 5,00" at bounding box center [929, 379] width 80 height 69
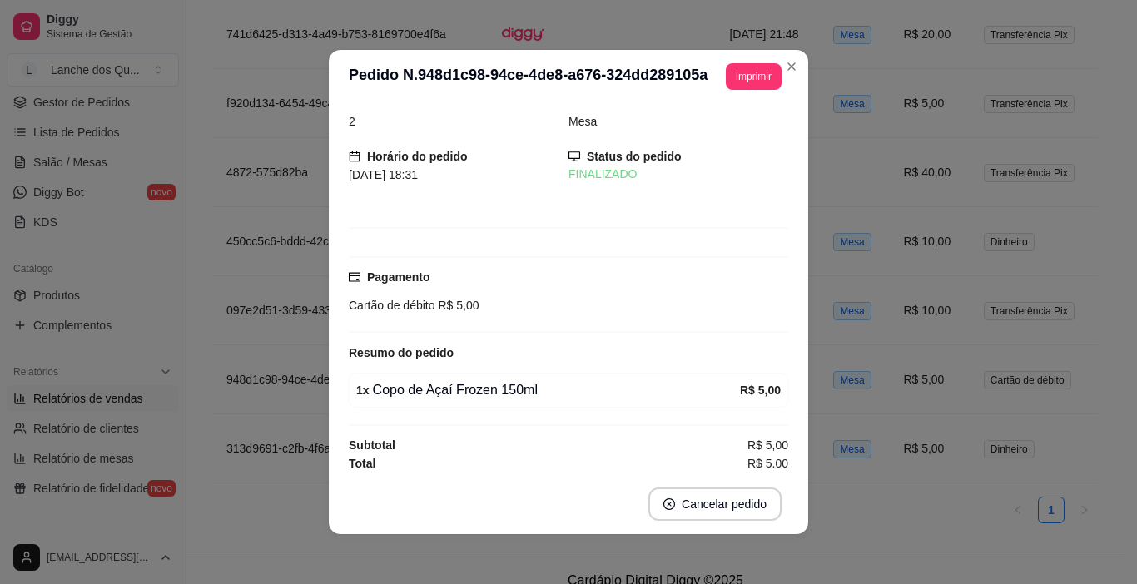
scroll to position [21, 0]
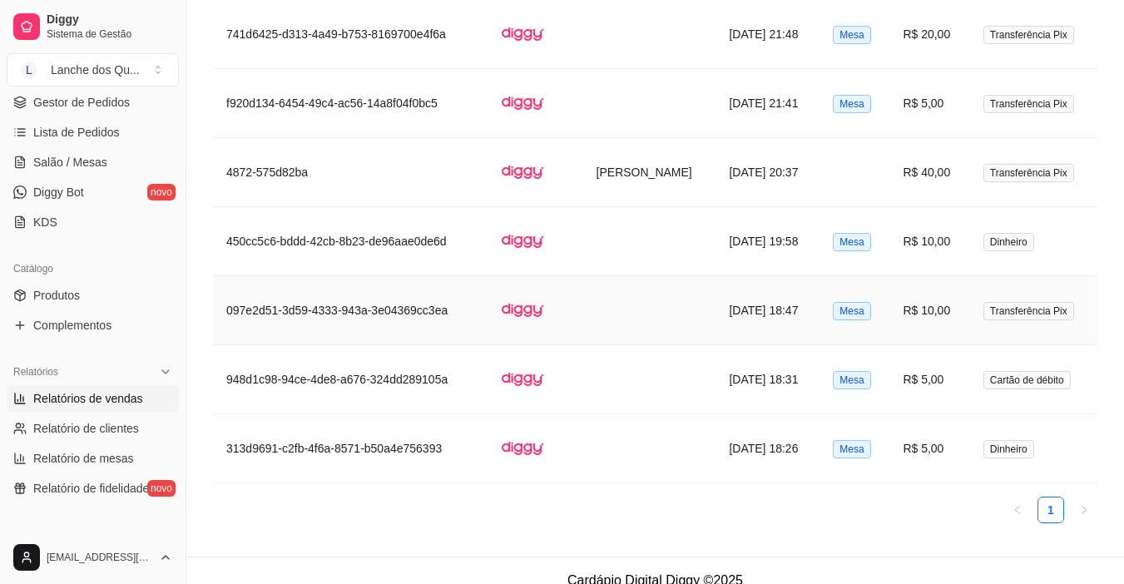
click at [962, 310] on td "R$ 10,00" at bounding box center [929, 310] width 80 height 69
click at [934, 233] on td "R$ 10,00" at bounding box center [929, 241] width 80 height 69
click at [948, 178] on td "R$ 40,00" at bounding box center [929, 172] width 80 height 69
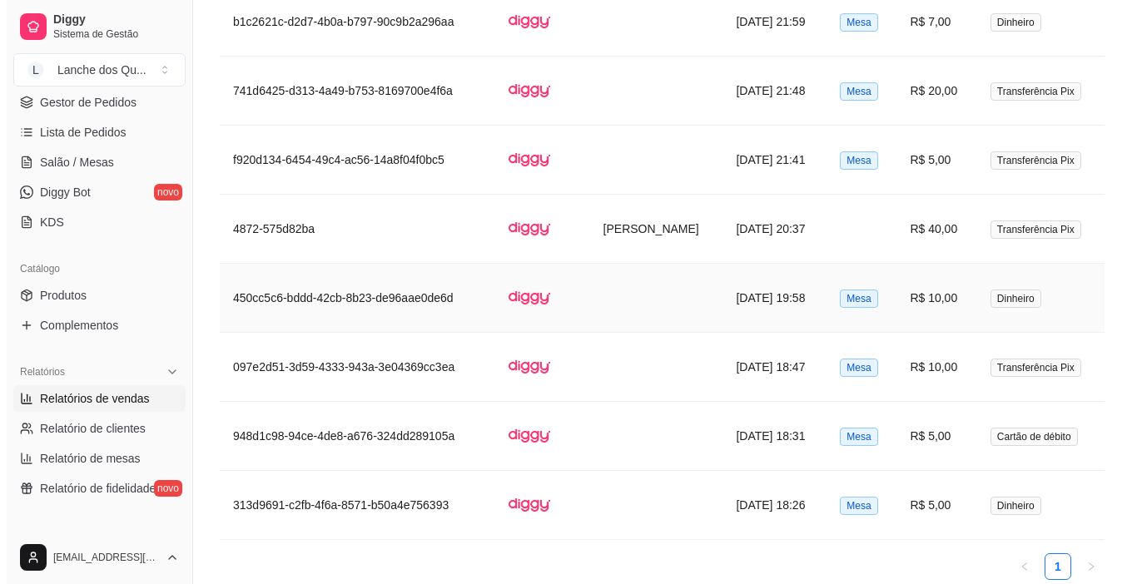
scroll to position [1403, 0]
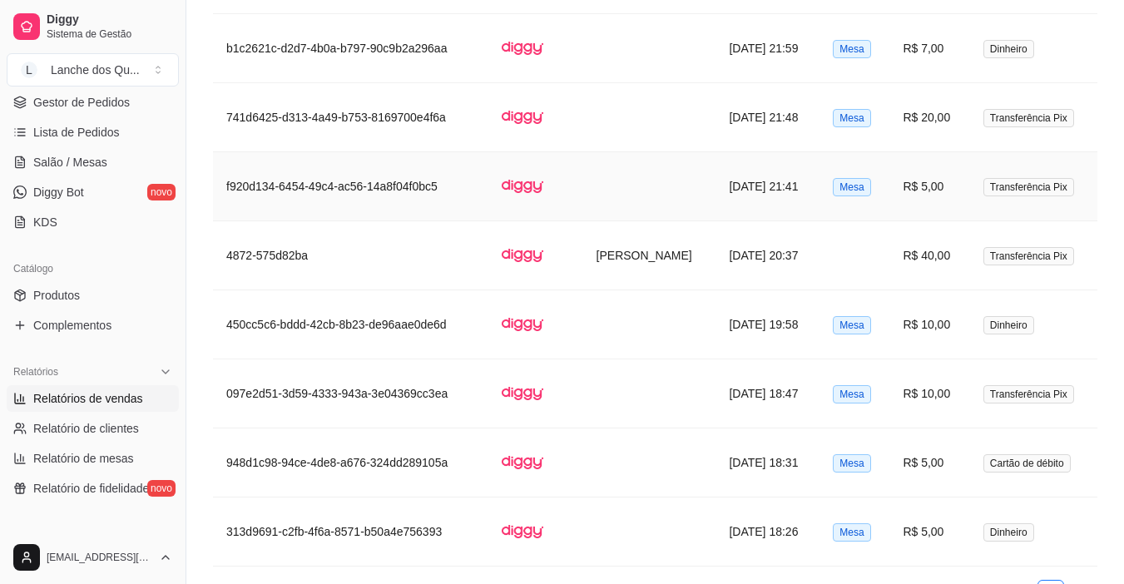
click at [910, 179] on td "R$ 5,00" at bounding box center [929, 186] width 80 height 69
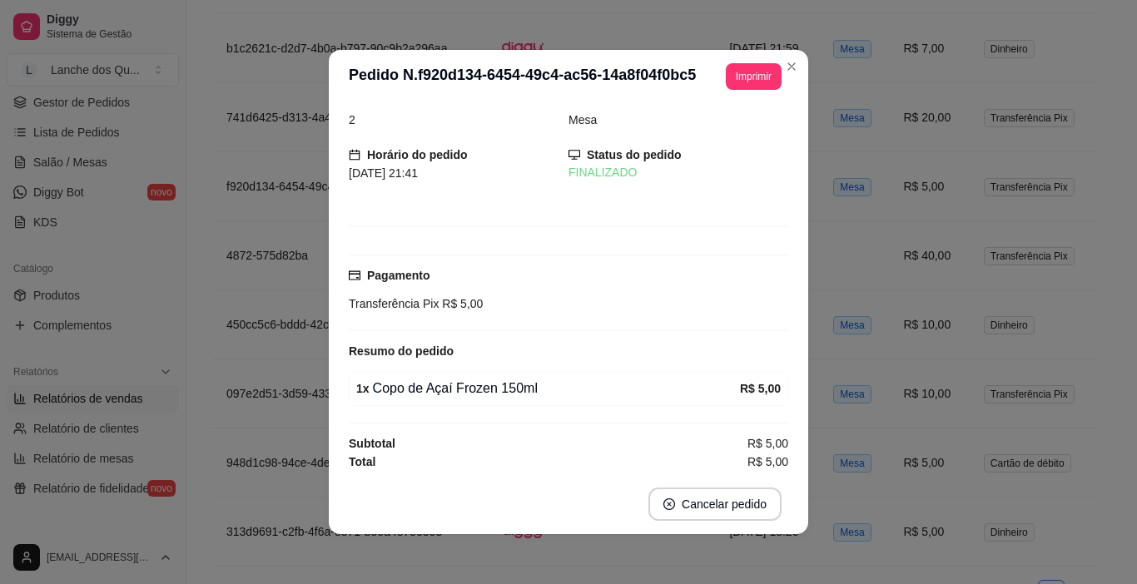
scroll to position [21, 0]
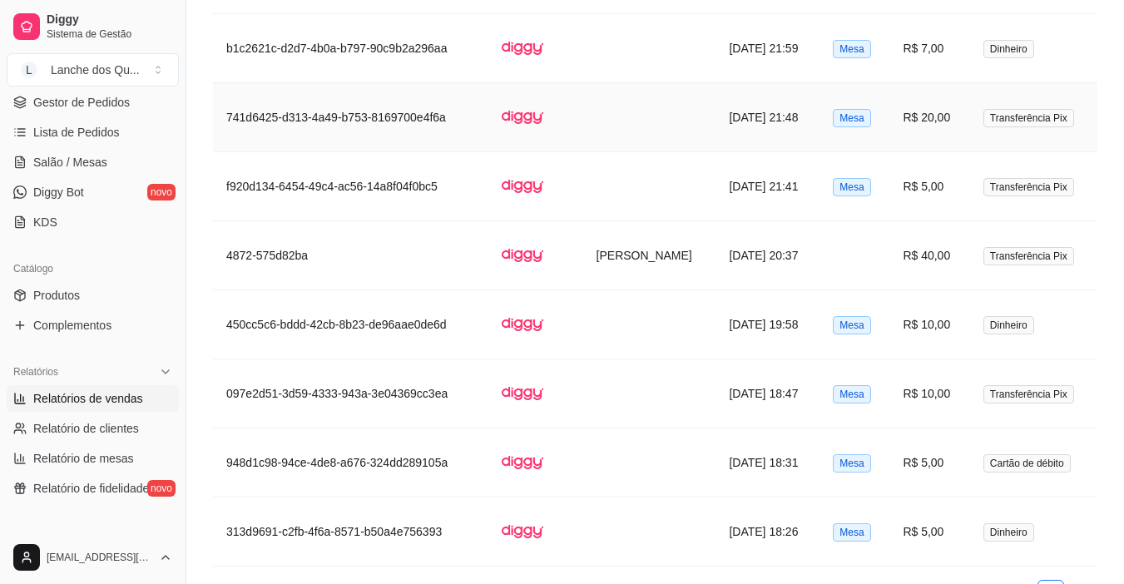
click at [927, 123] on td "R$ 20,00" at bounding box center [929, 117] width 80 height 69
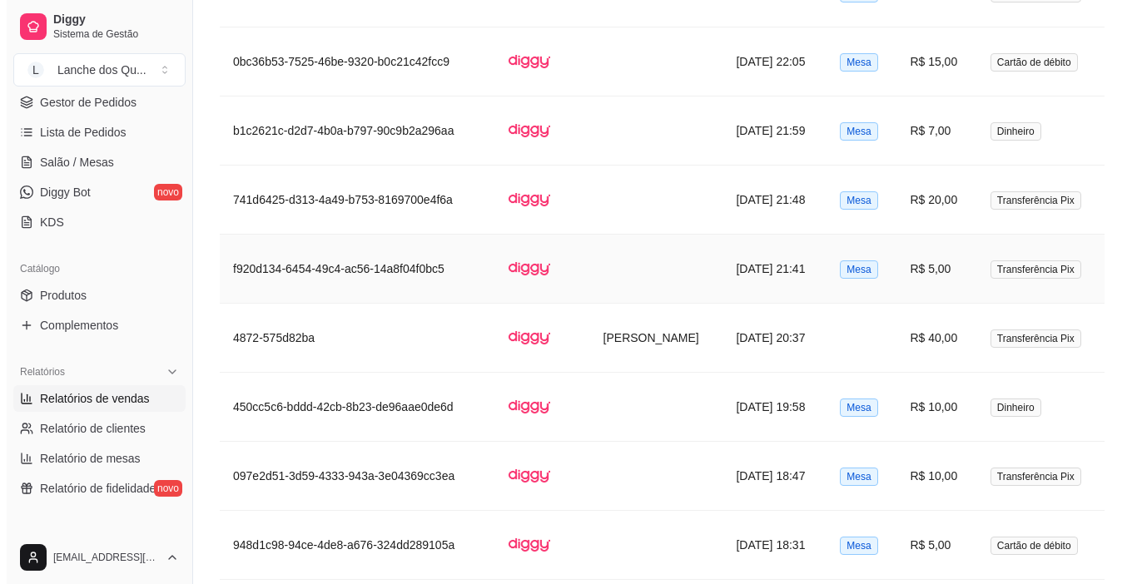
scroll to position [1320, 0]
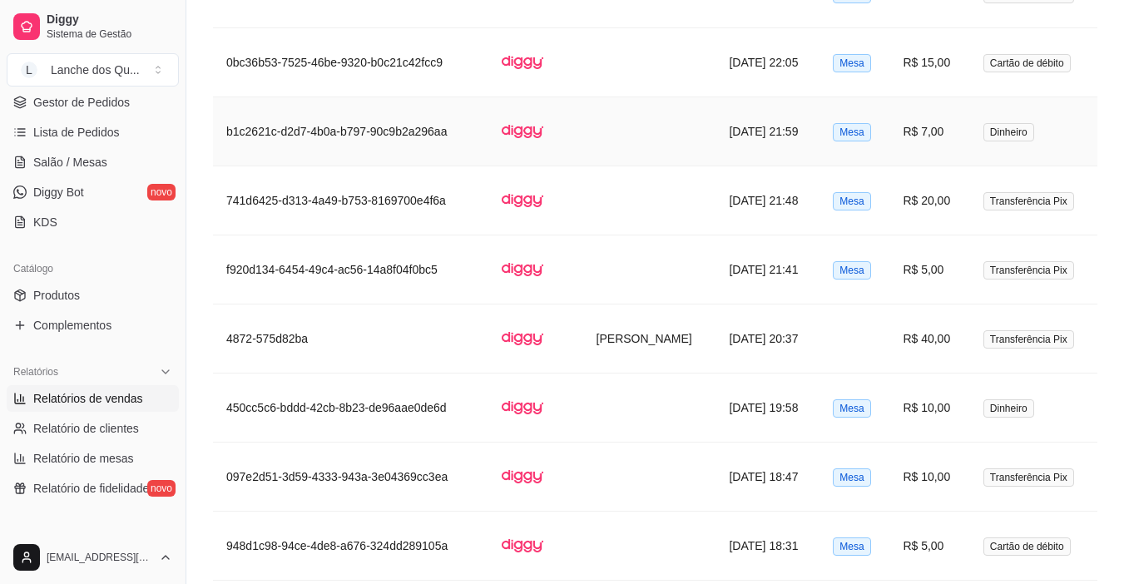
click at [929, 131] on td "R$ 7,00" at bounding box center [929, 131] width 80 height 69
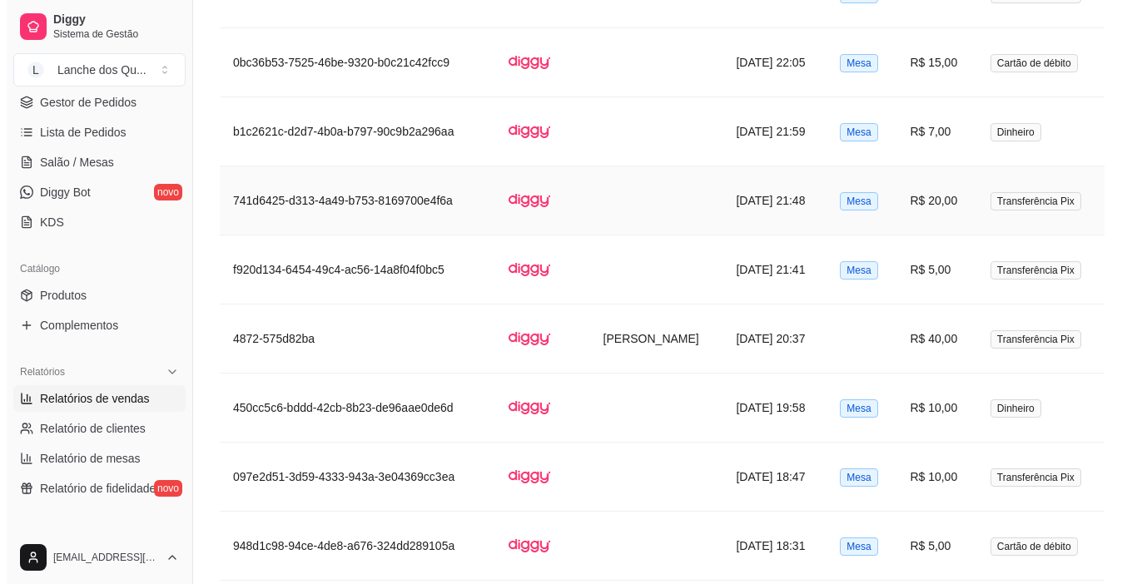
scroll to position [1236, 0]
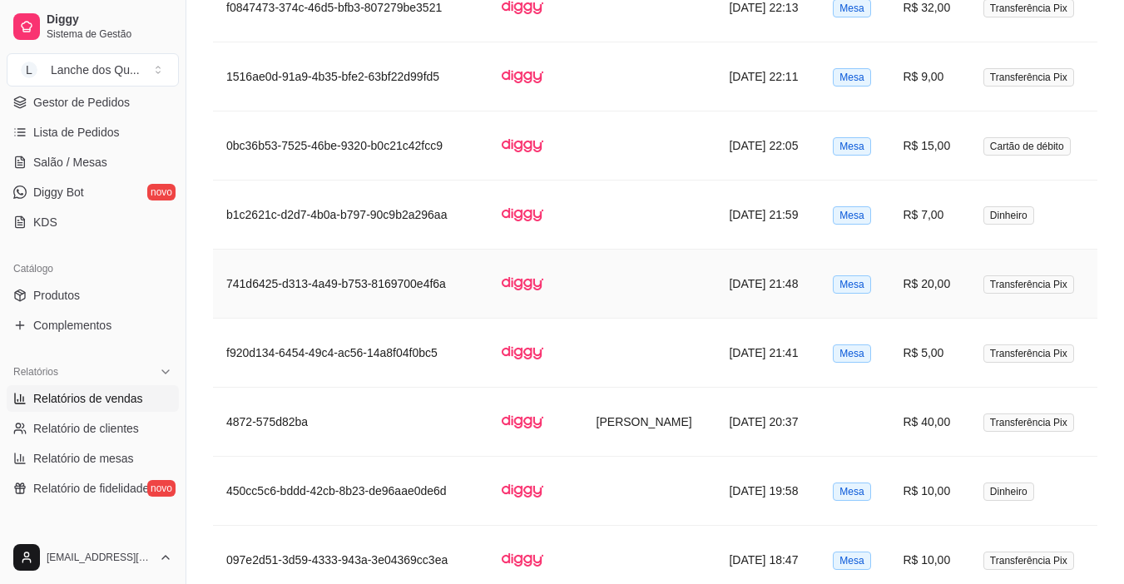
click at [941, 151] on td "R$ 15,00" at bounding box center [929, 145] width 80 height 69
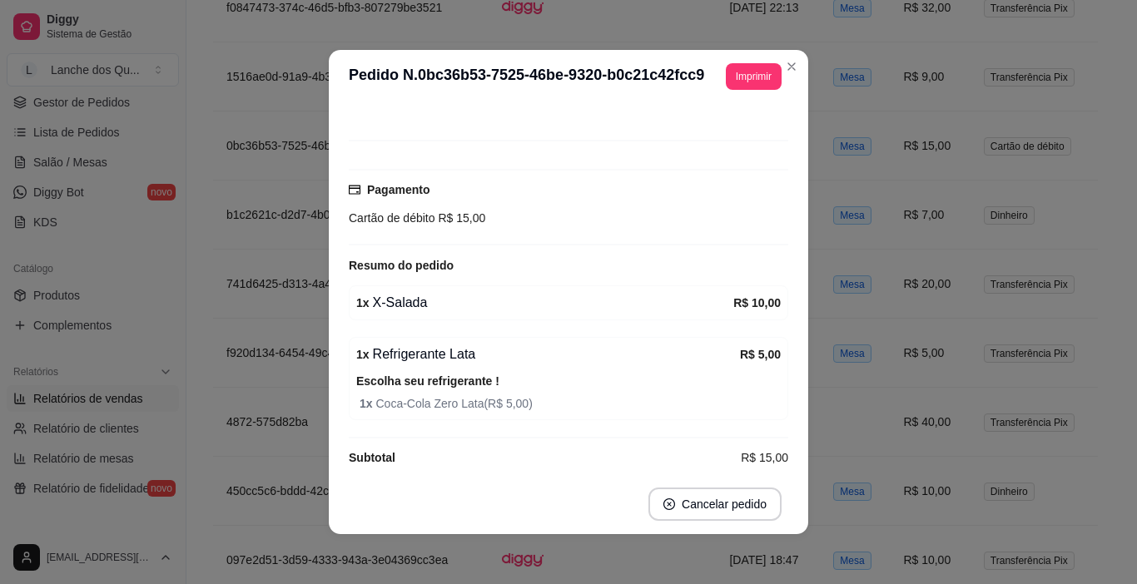
scroll to position [121, 0]
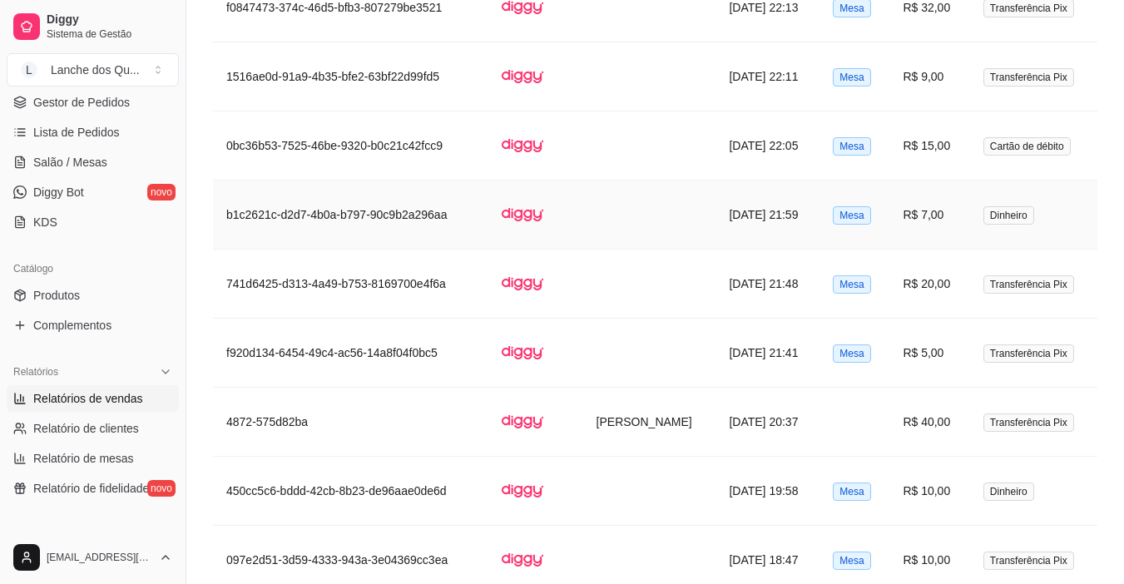
click at [947, 216] on td "R$ 7,00" at bounding box center [929, 215] width 80 height 69
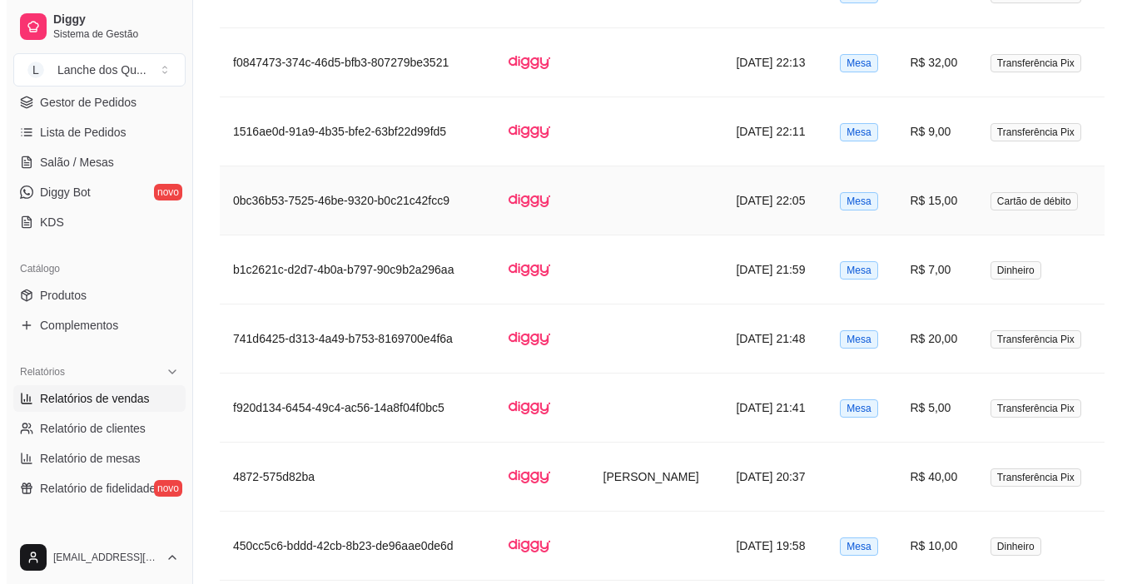
scroll to position [1153, 0]
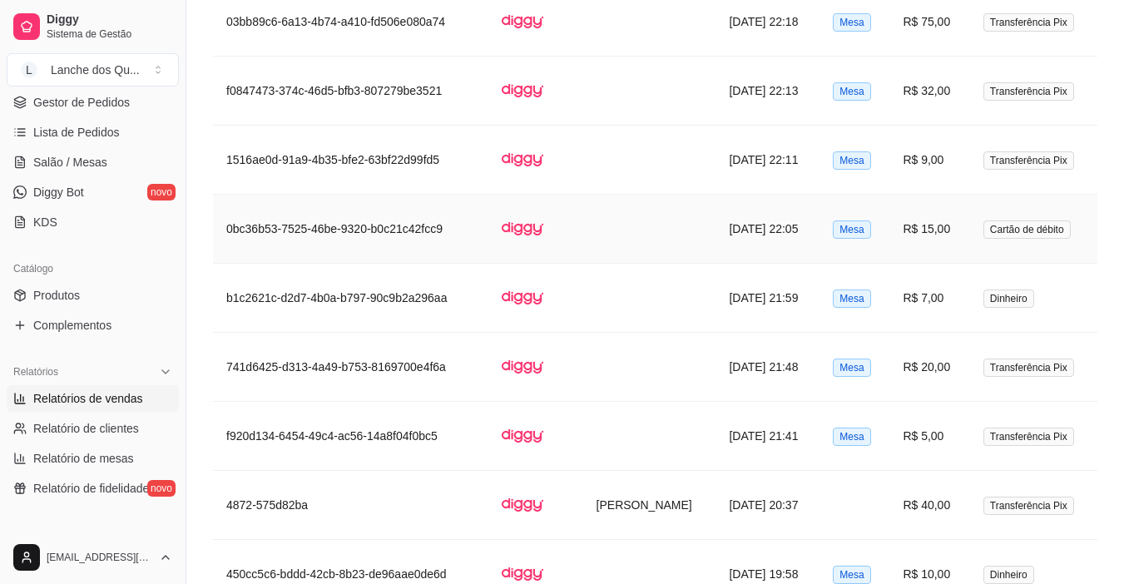
click at [939, 238] on td "R$ 15,00" at bounding box center [929, 229] width 80 height 69
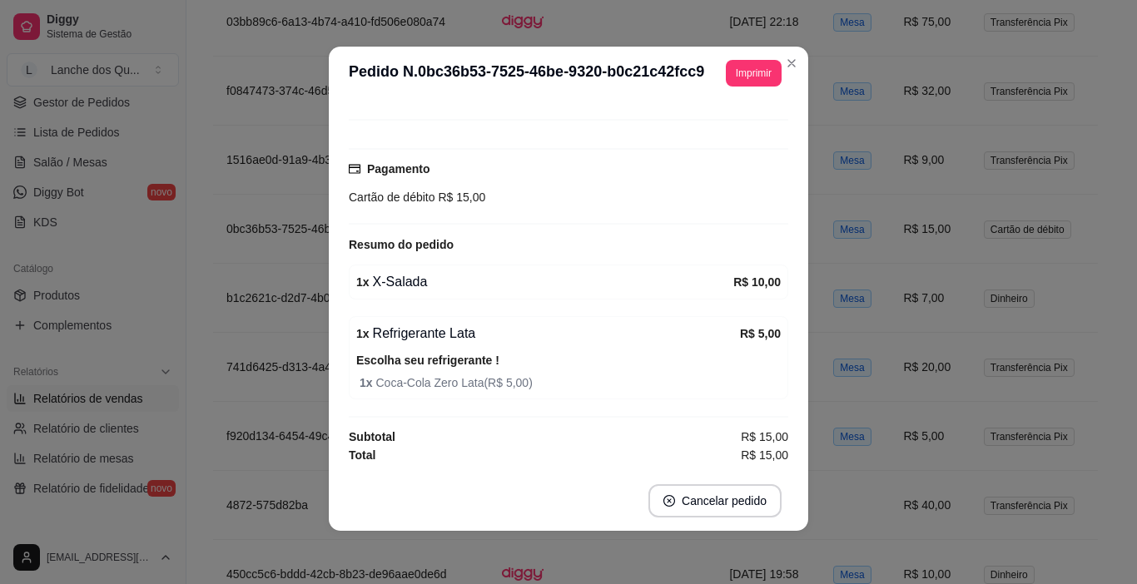
scroll to position [0, 0]
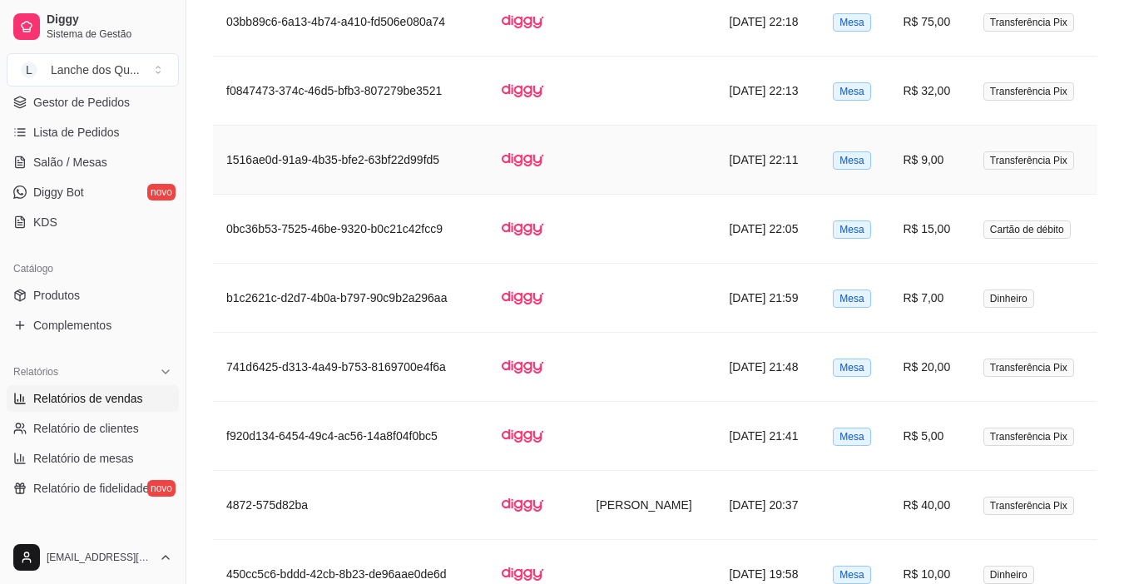
click at [927, 166] on td "R$ 9,00" at bounding box center [929, 160] width 80 height 69
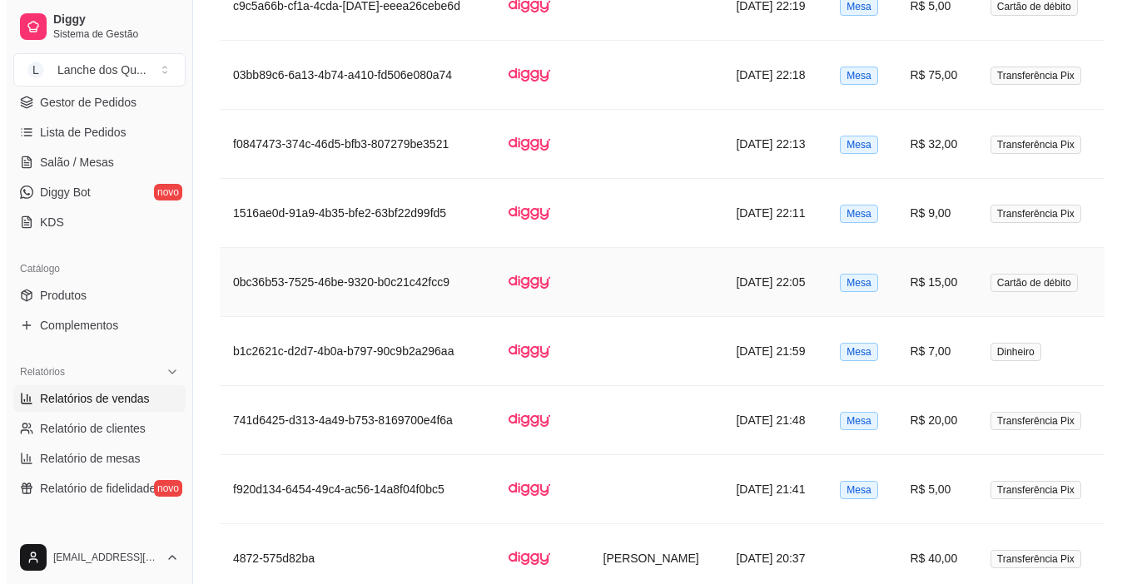
scroll to position [987, 0]
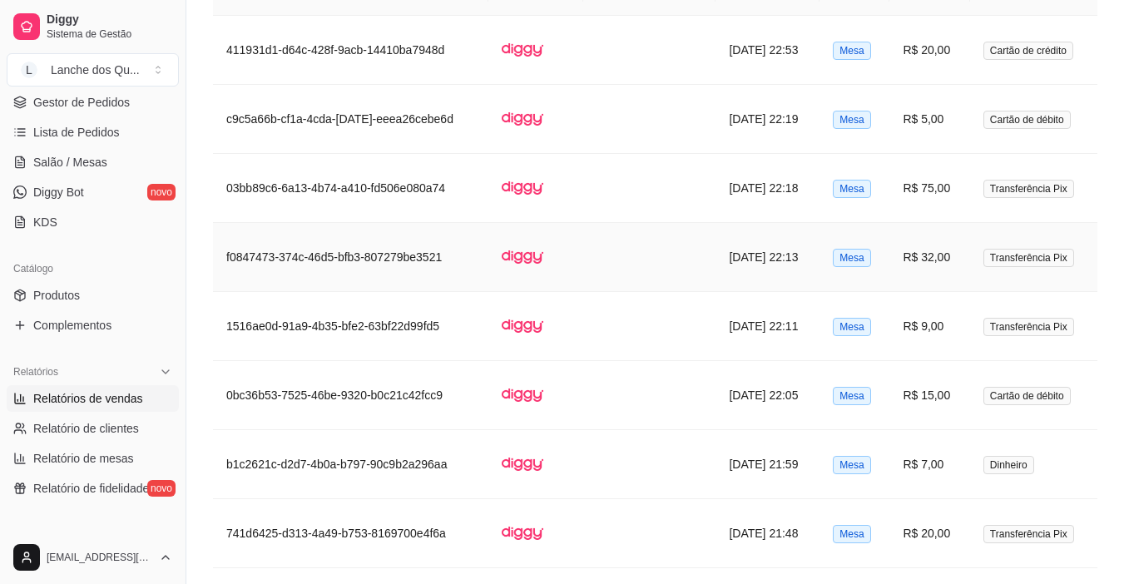
click at [925, 256] on td "R$ 32,00" at bounding box center [929, 257] width 80 height 69
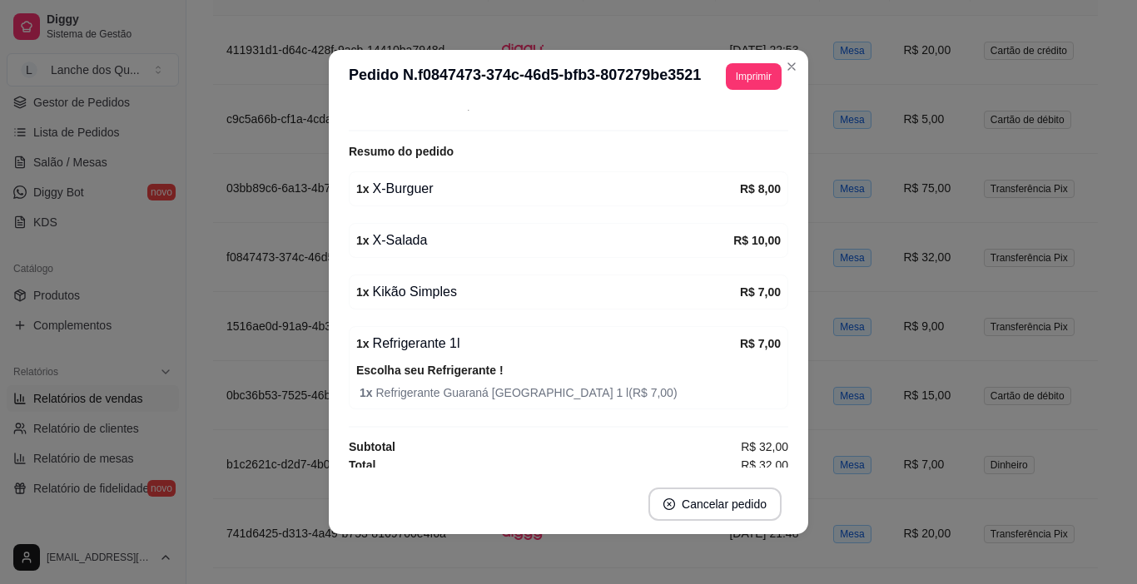
scroll to position [279, 0]
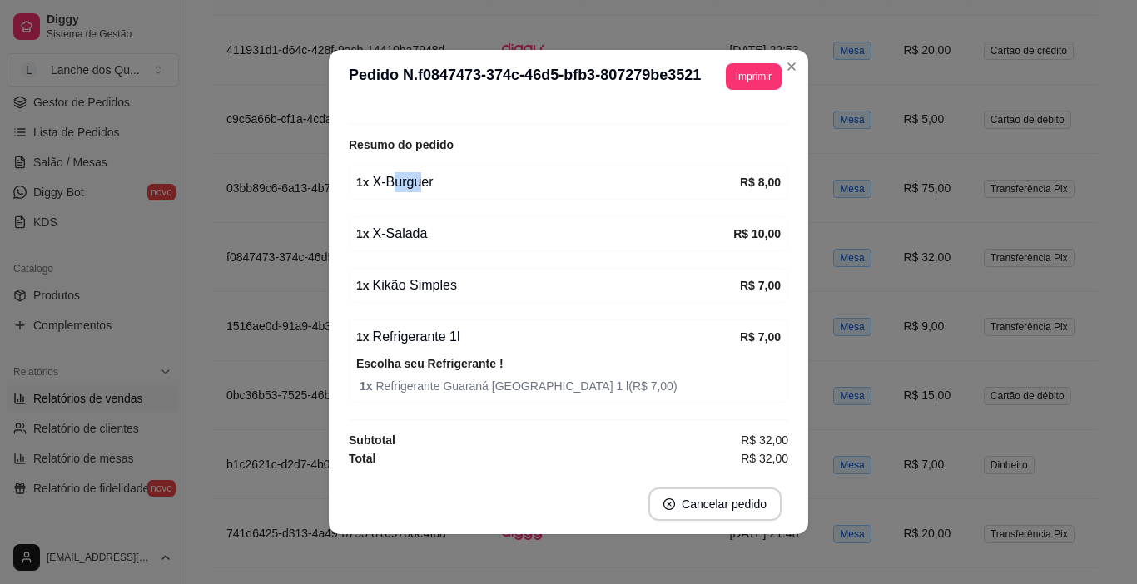
drag, startPoint x: 388, startPoint y: 178, endPoint x: 443, endPoint y: 182, distance: 55.1
click at [436, 181] on div "1 x X-Burguer" at bounding box center [548, 182] width 384 height 20
click at [443, 183] on div "1 x X-Burguer" at bounding box center [548, 182] width 384 height 20
drag, startPoint x: 386, startPoint y: 236, endPoint x: 413, endPoint y: 234, distance: 26.7
click at [407, 234] on div "1 x X-Salada" at bounding box center [544, 234] width 377 height 20
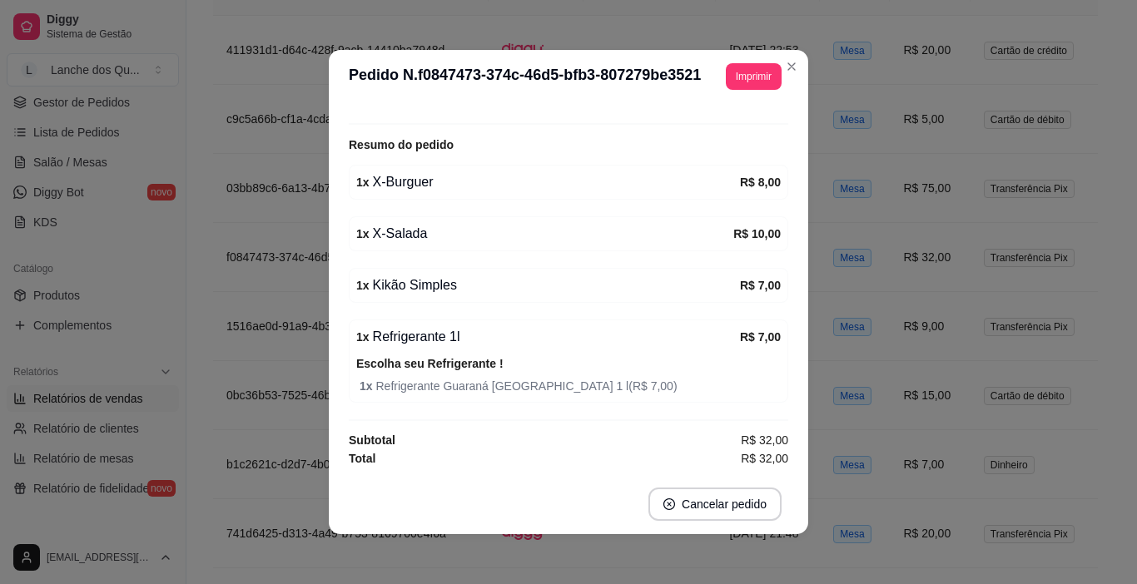
click at [424, 235] on div "1 x X-Salada" at bounding box center [544, 234] width 377 height 20
drag, startPoint x: 431, startPoint y: 277, endPoint x: 485, endPoint y: 280, distance: 54.1
click at [460, 279] on div "1 x Kikão Simples" at bounding box center [548, 285] width 384 height 20
click at [483, 280] on div "1 x Kikão Simples" at bounding box center [548, 285] width 384 height 20
click at [417, 175] on div "1 x X-Burguer" at bounding box center [548, 182] width 384 height 20
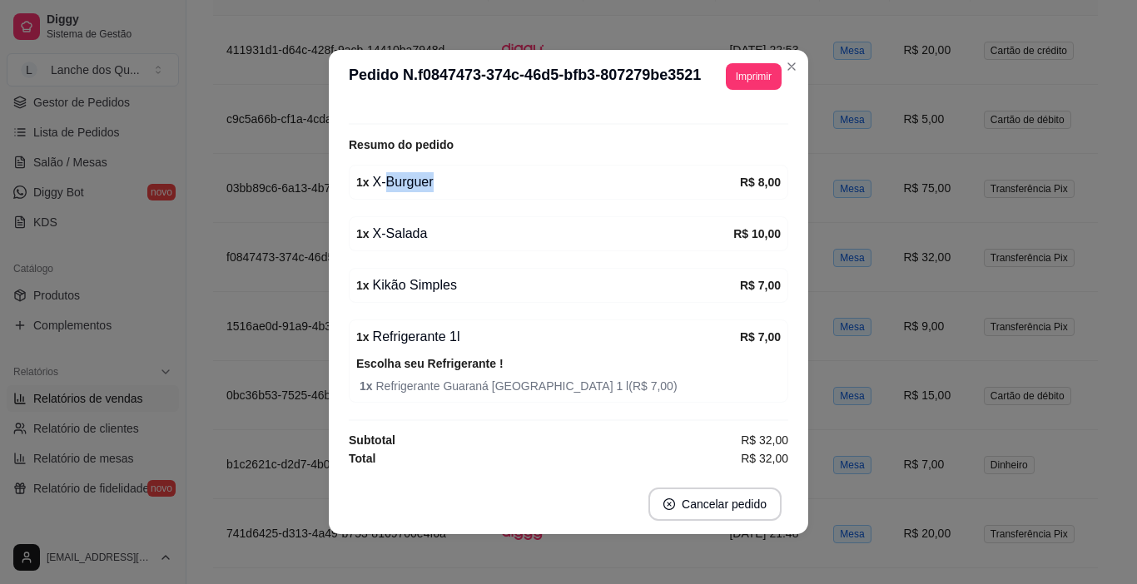
click at [417, 175] on div "1 x X-Burguer" at bounding box center [548, 182] width 384 height 20
click at [404, 180] on div "1 x X-Burguer" at bounding box center [548, 182] width 384 height 20
click at [472, 195] on div "1 x X-Burguer R$ 8,00" at bounding box center [568, 182] width 439 height 35
click at [393, 197] on div "1 x X-Burguer R$ 8,00" at bounding box center [568, 182] width 439 height 35
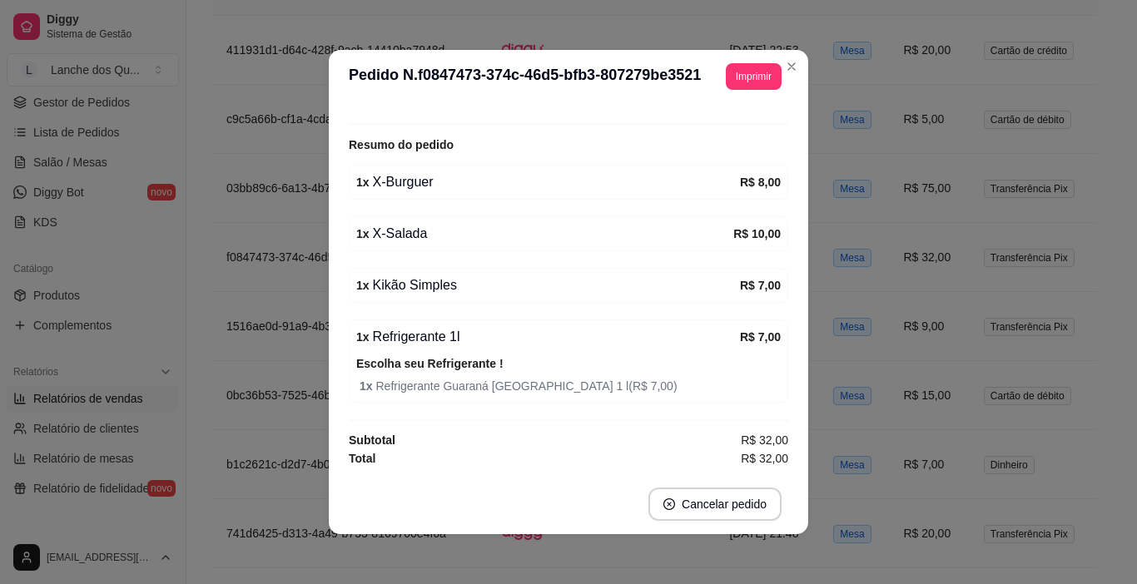
click at [418, 235] on div "1 x X-Salada" at bounding box center [544, 234] width 377 height 20
click at [428, 277] on div "1 x Kikão Simples" at bounding box center [548, 285] width 384 height 20
click at [656, 240] on div "1 x X-Salada" at bounding box center [544, 234] width 377 height 20
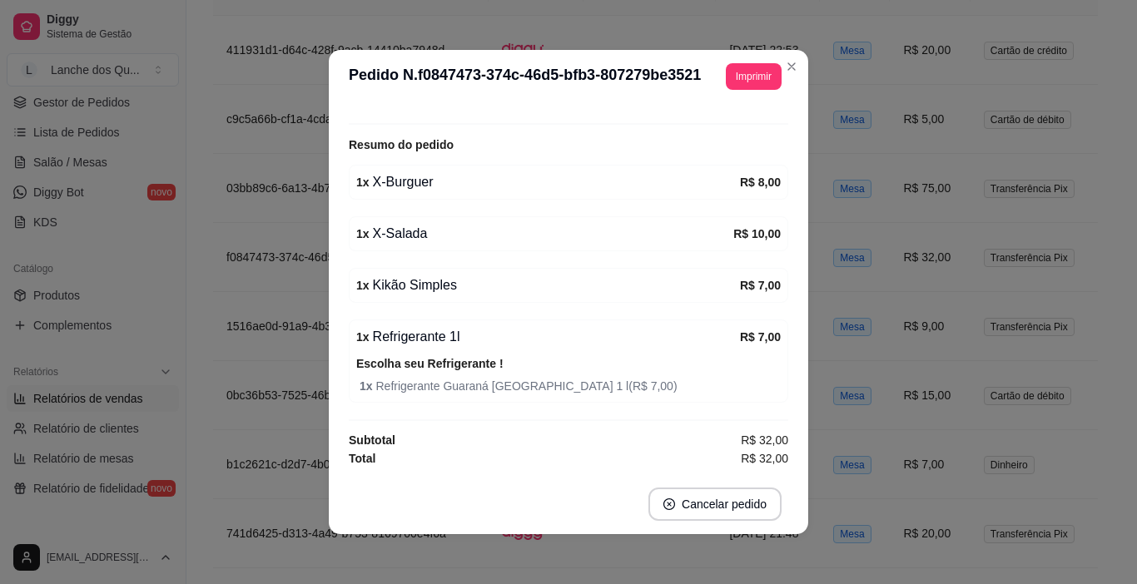
scroll to position [3, 0]
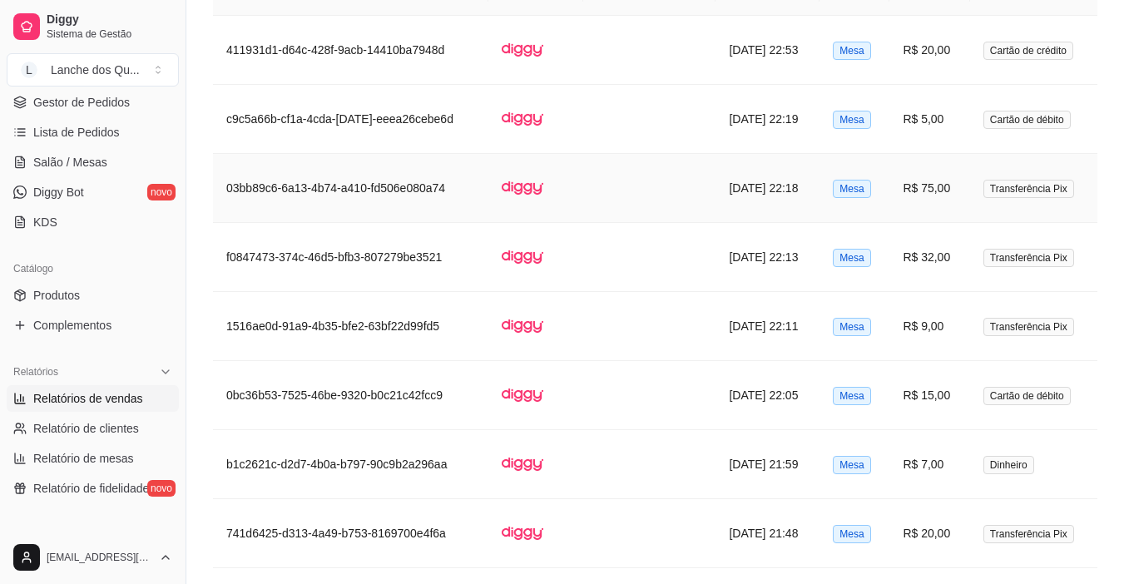
click at [940, 184] on td "R$ 75,00" at bounding box center [929, 188] width 80 height 69
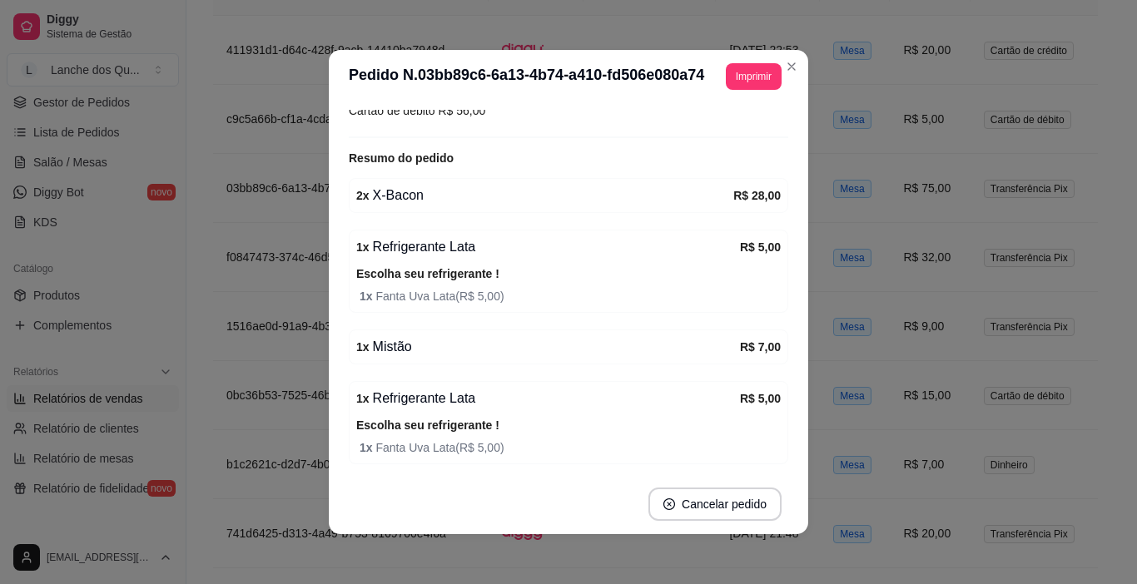
scroll to position [250, 0]
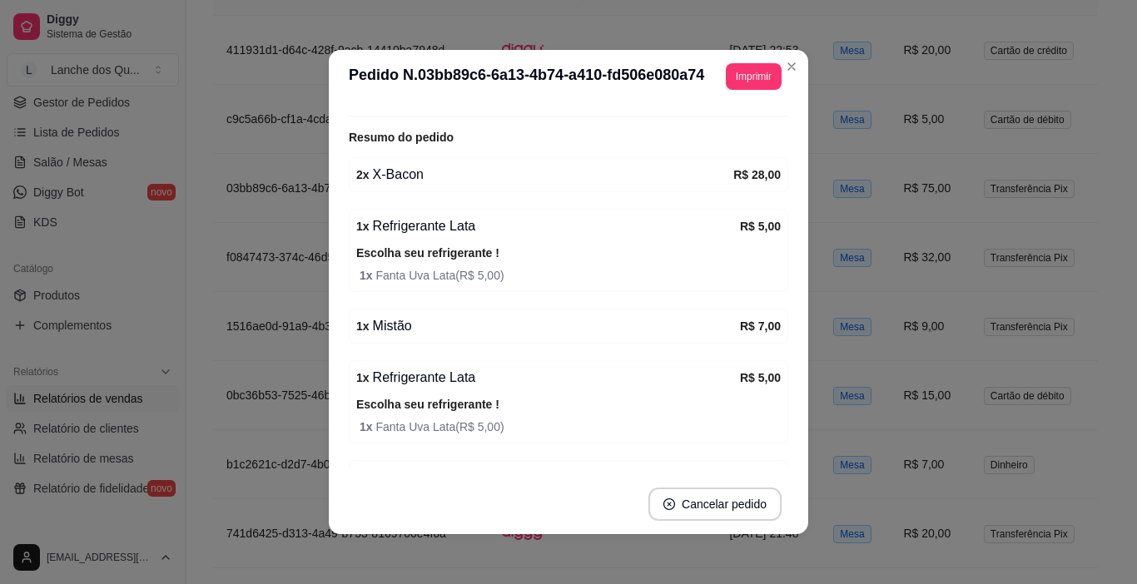
drag, startPoint x: 405, startPoint y: 177, endPoint x: 453, endPoint y: 176, distance: 48.3
click at [433, 176] on div "2 x X-Bacon" at bounding box center [544, 175] width 377 height 20
drag, startPoint x: 453, startPoint y: 176, endPoint x: 431, endPoint y: 192, distance: 27.5
click at [453, 176] on div "2 x X-Bacon" at bounding box center [544, 175] width 377 height 20
drag, startPoint x: 428, startPoint y: 225, endPoint x: 517, endPoint y: 225, distance: 88.2
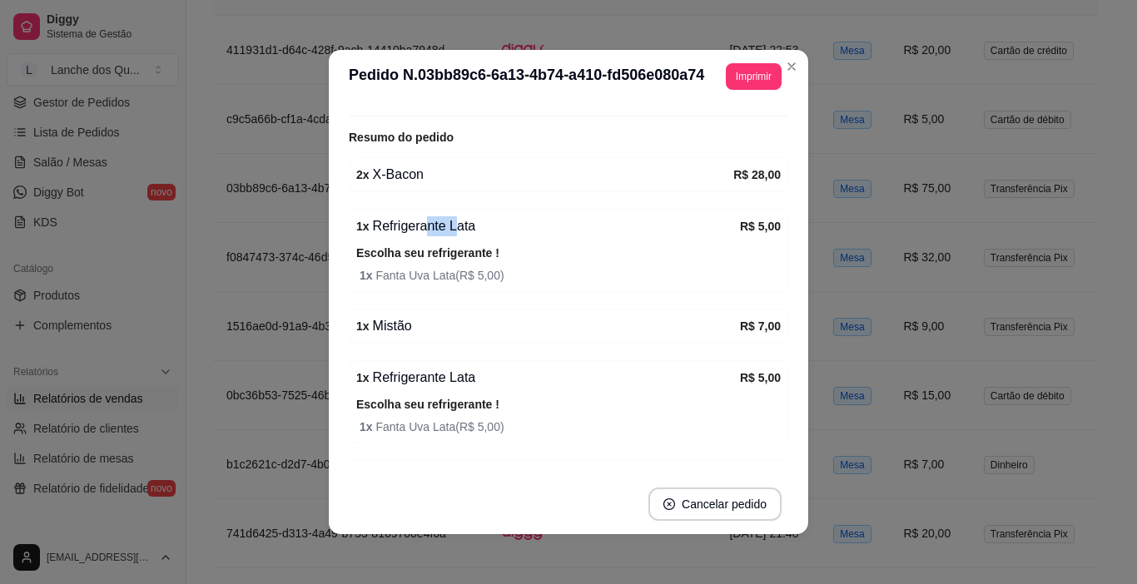
click at [481, 225] on div "1 x Refrigerante Lata" at bounding box center [548, 226] width 384 height 20
click at [517, 225] on div "1 x Refrigerante Lata" at bounding box center [548, 226] width 384 height 20
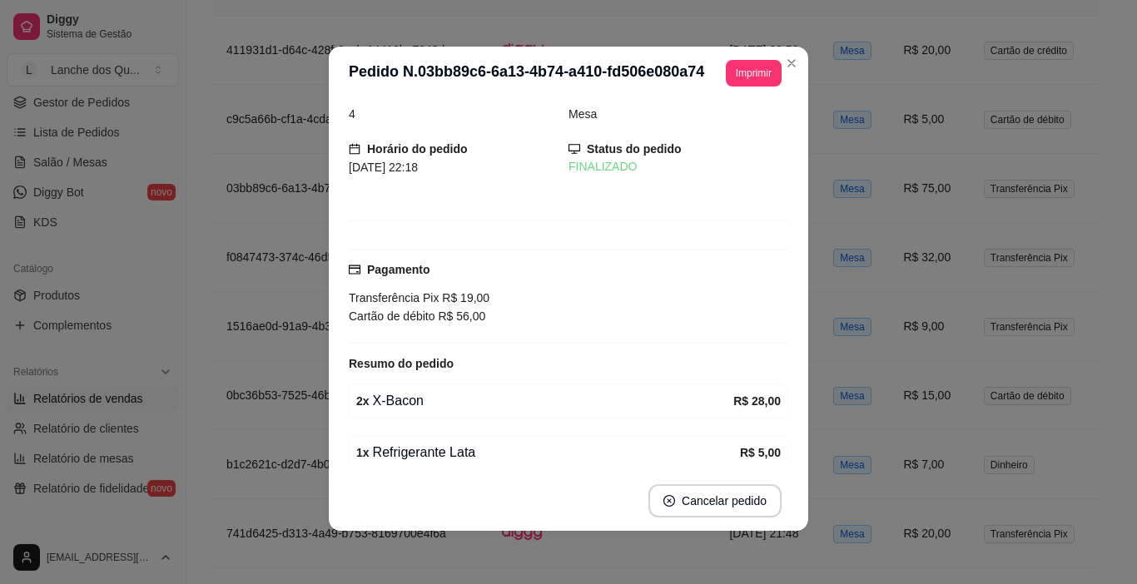
scroll to position [0, 0]
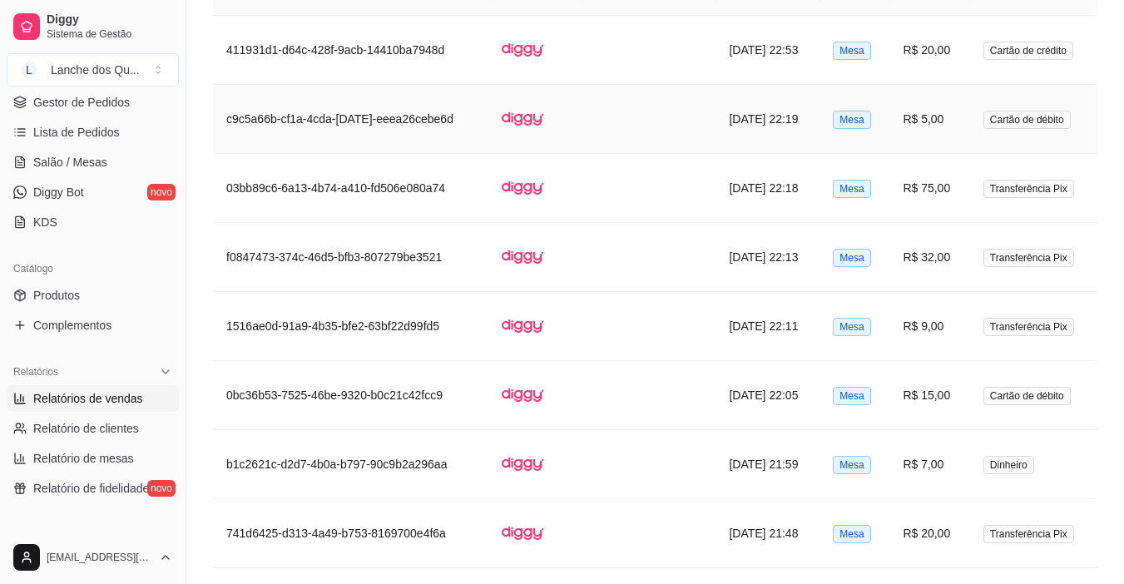
click at [958, 116] on td "R$ 5,00" at bounding box center [929, 119] width 80 height 69
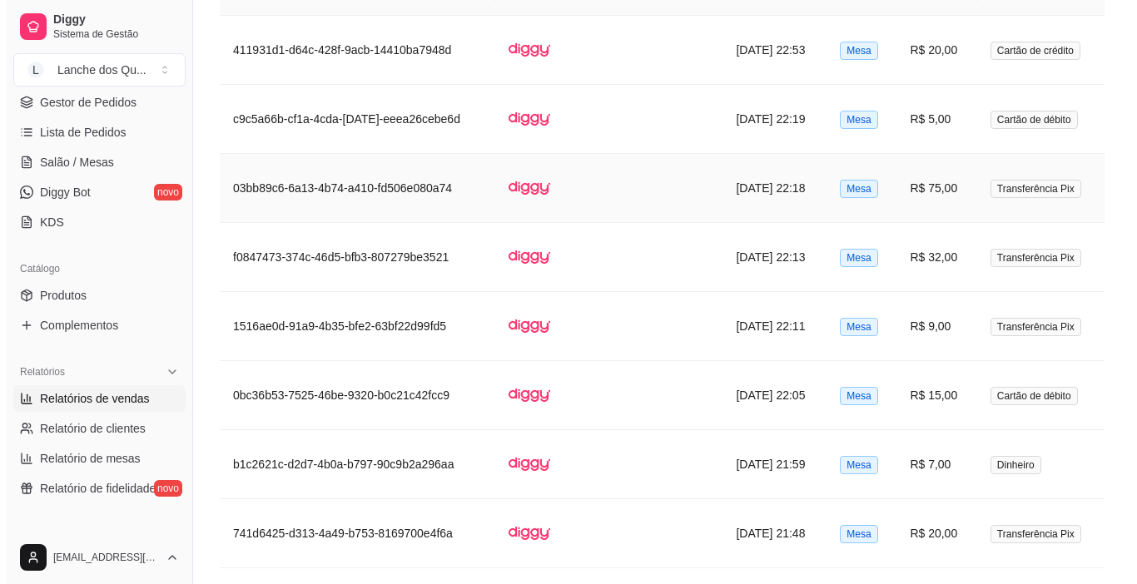
scroll to position [904, 0]
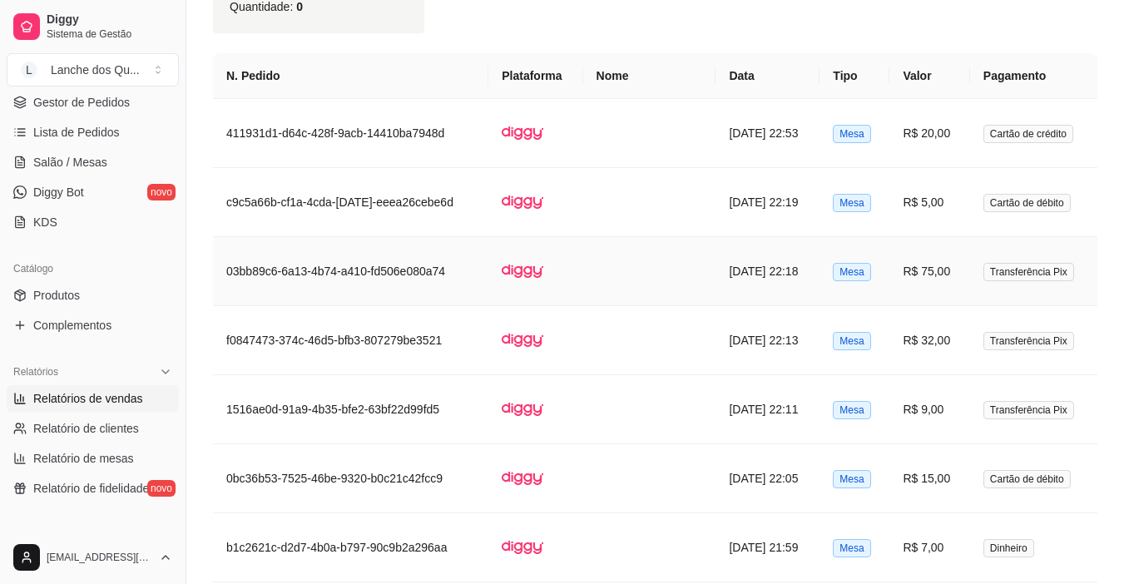
click at [934, 119] on td "R$ 20,00" at bounding box center [929, 133] width 80 height 69
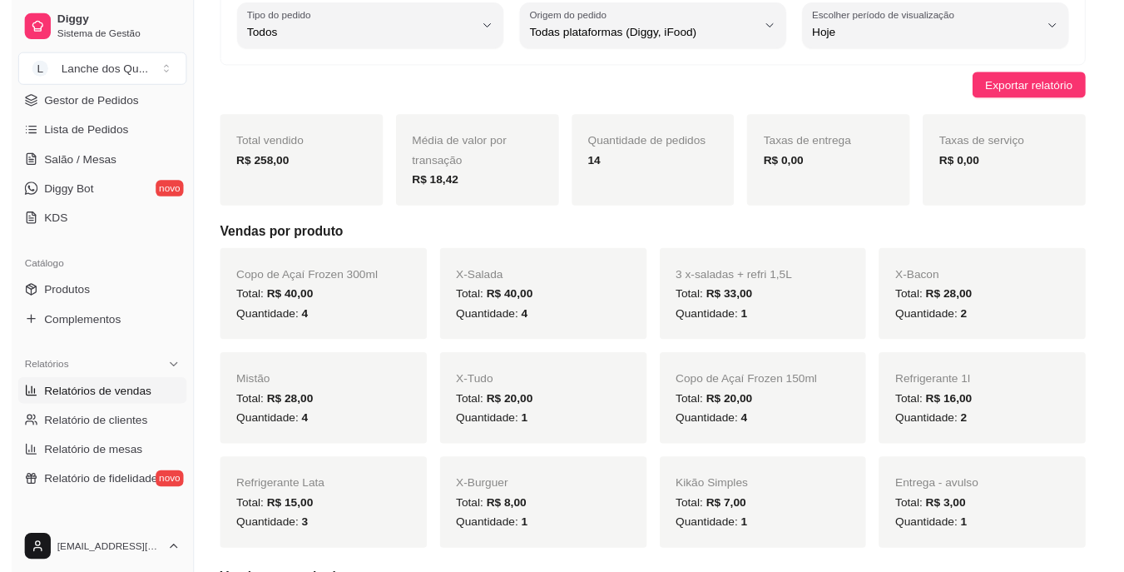
scroll to position [0, 0]
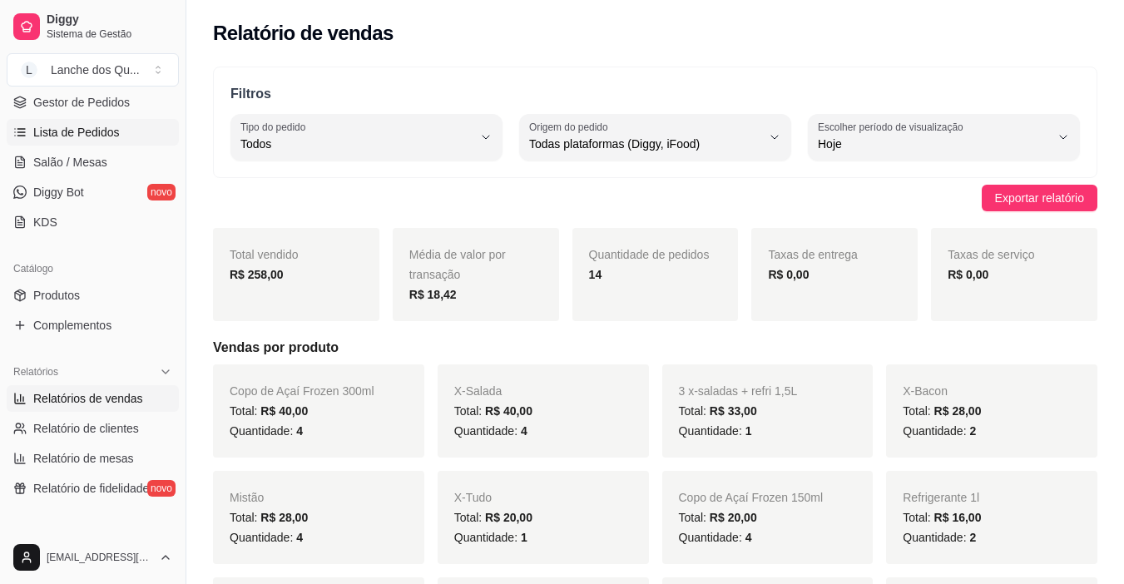
click at [99, 126] on span "Lista de Pedidos" at bounding box center [76, 132] width 87 height 17
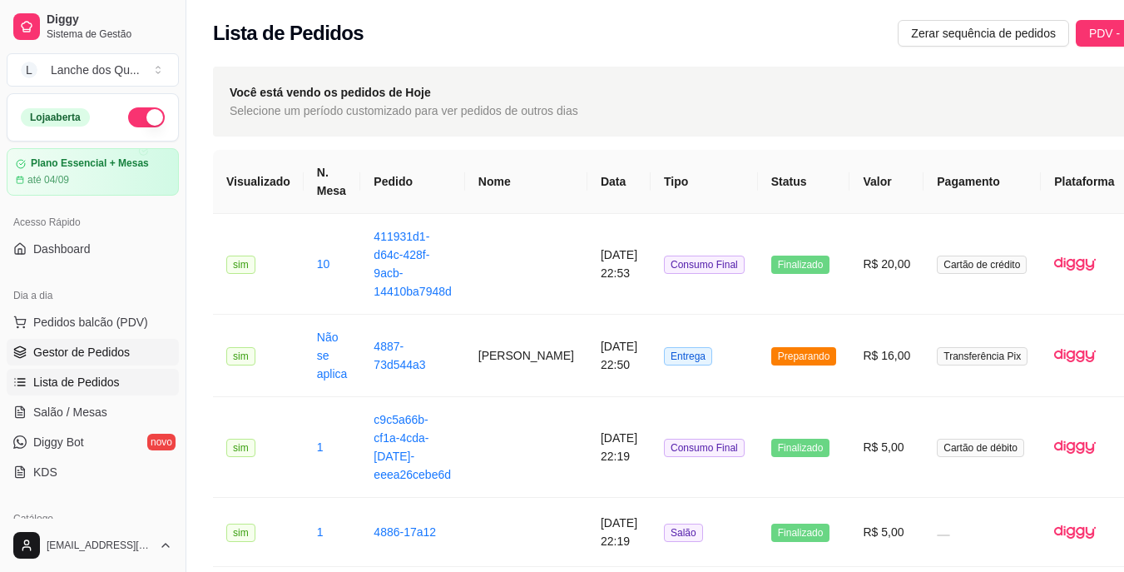
click at [84, 357] on span "Gestor de Pedidos" at bounding box center [81, 352] width 97 height 17
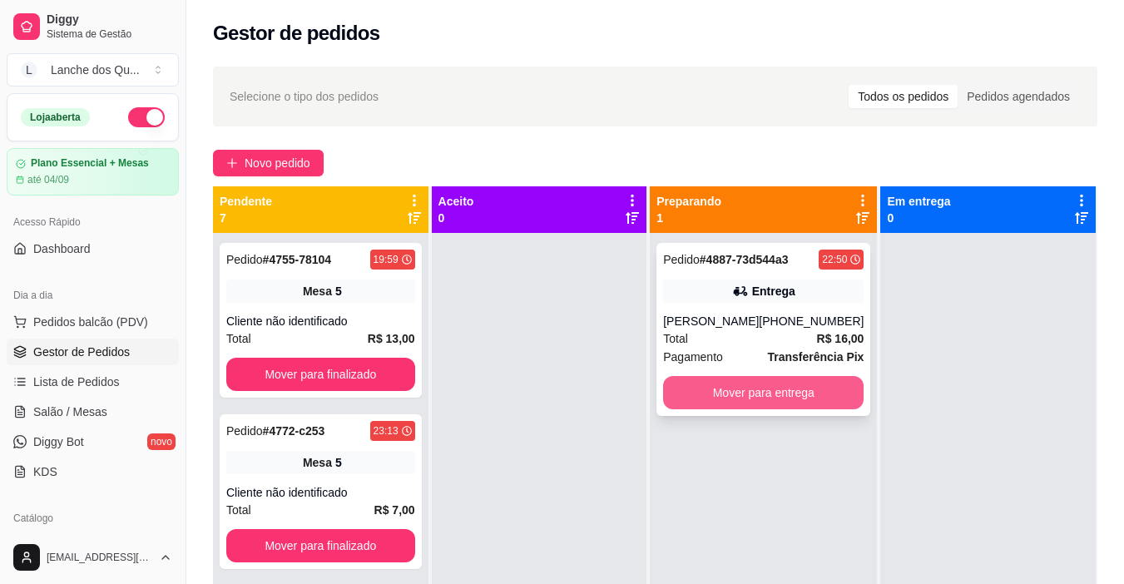
click at [776, 399] on button "Mover para entrega" at bounding box center [763, 392] width 201 height 33
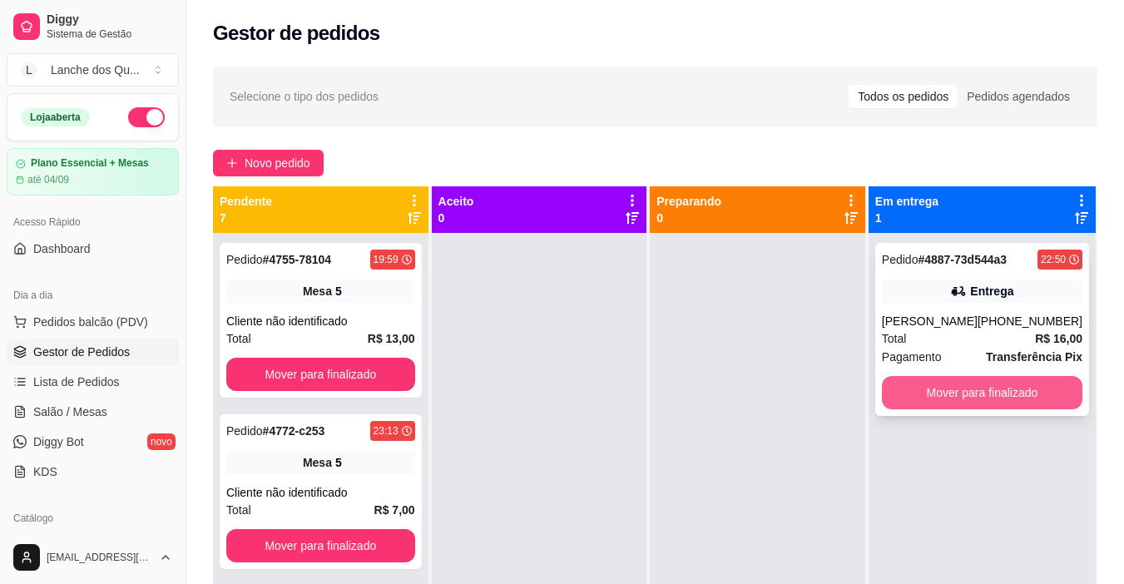
click at [1038, 407] on button "Mover para finalizado" at bounding box center [982, 392] width 201 height 33
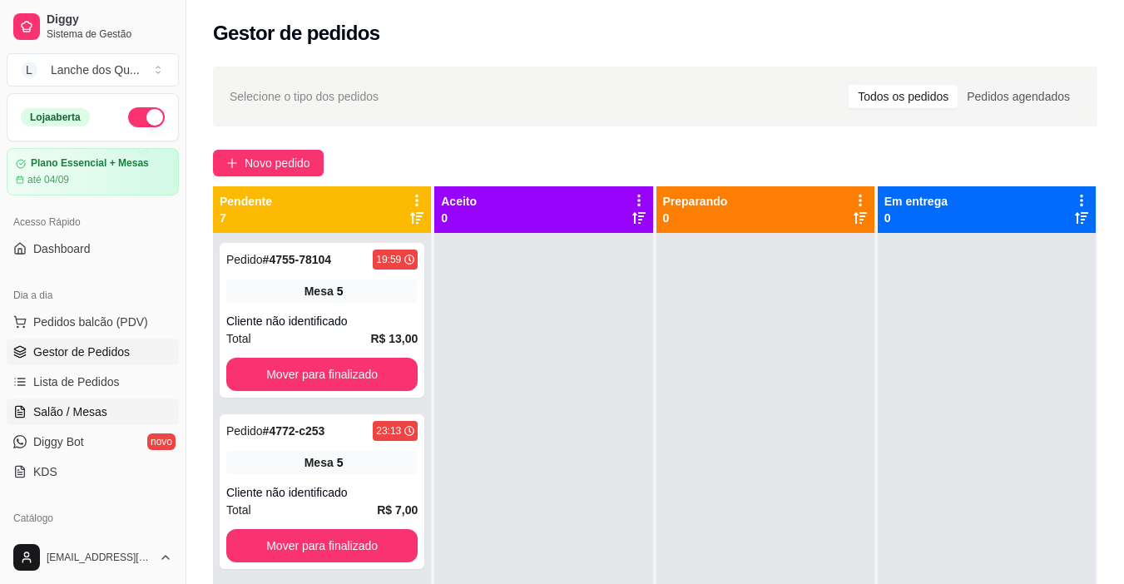
click at [84, 408] on span "Salão / Mesas" at bounding box center [70, 412] width 74 height 17
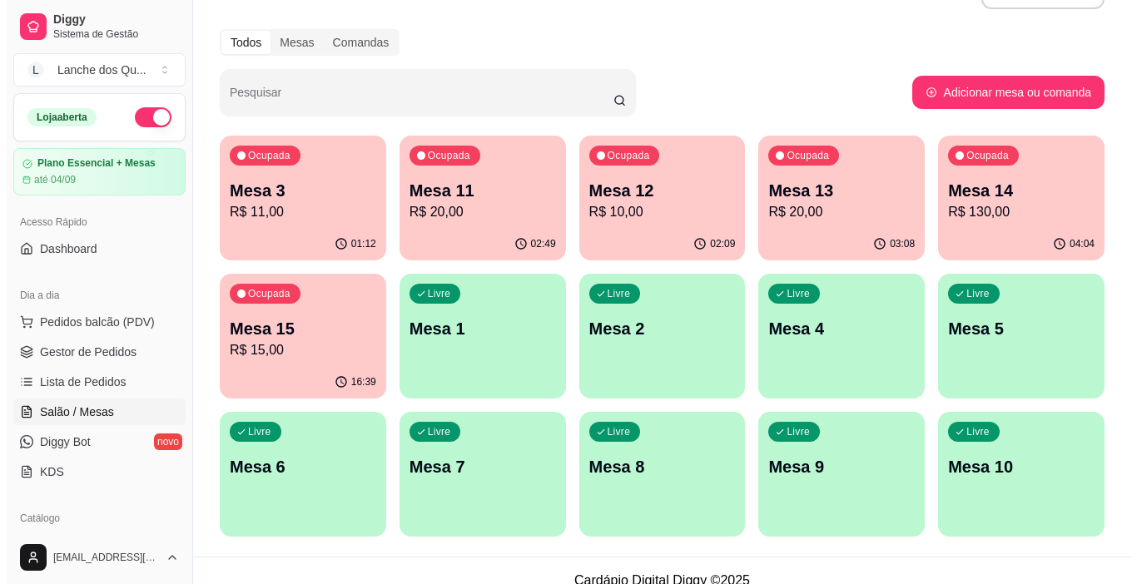
scroll to position [64, 0]
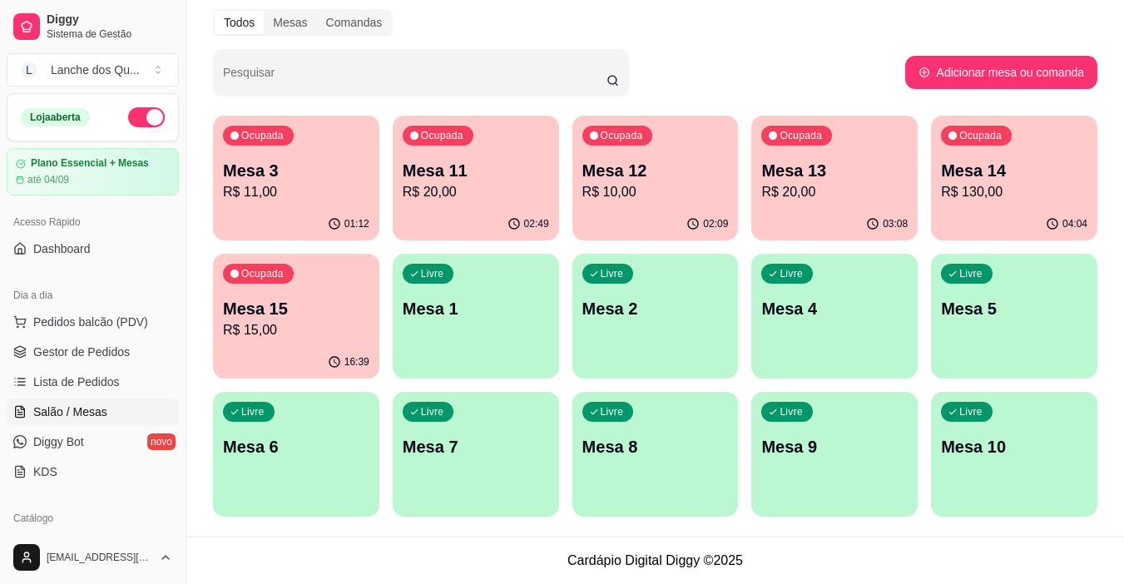
click at [504, 275] on div "Livre Mesa 1" at bounding box center [476, 306] width 166 height 105
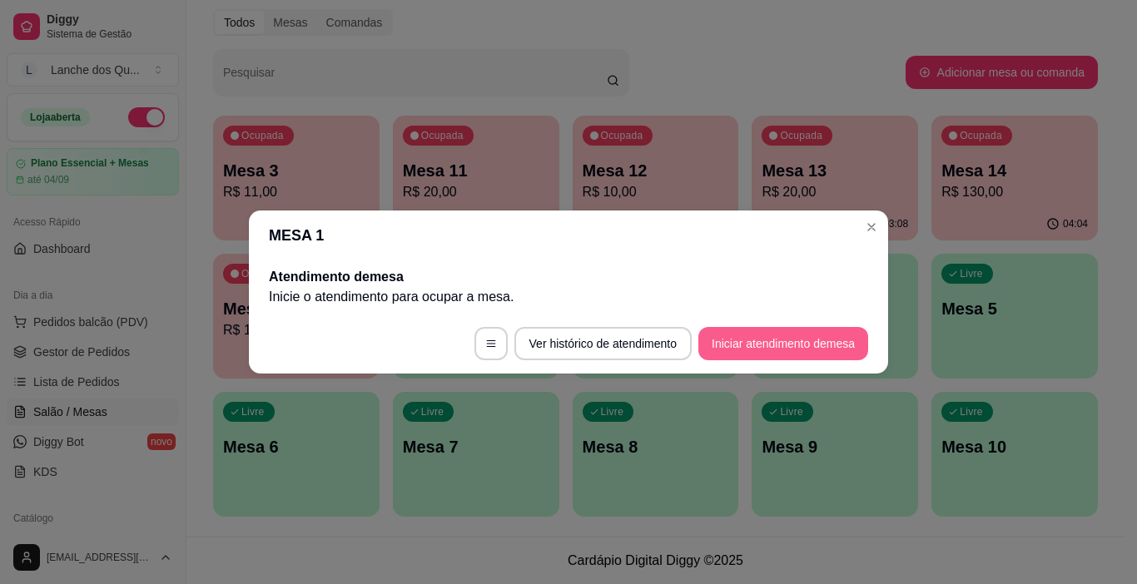
click at [835, 343] on button "Iniciar atendimento de mesa" at bounding box center [783, 343] width 170 height 33
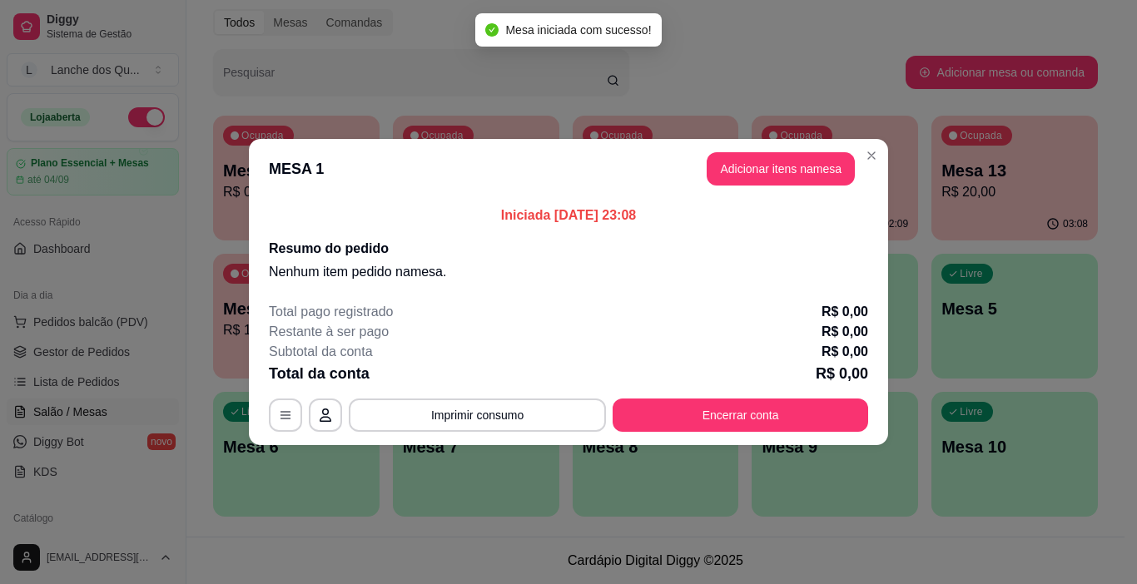
click at [859, 165] on header "MESA 1 Adicionar itens na mesa" at bounding box center [568, 169] width 639 height 60
click at [824, 172] on button "Adicionar itens na mesa" at bounding box center [780, 168] width 148 height 33
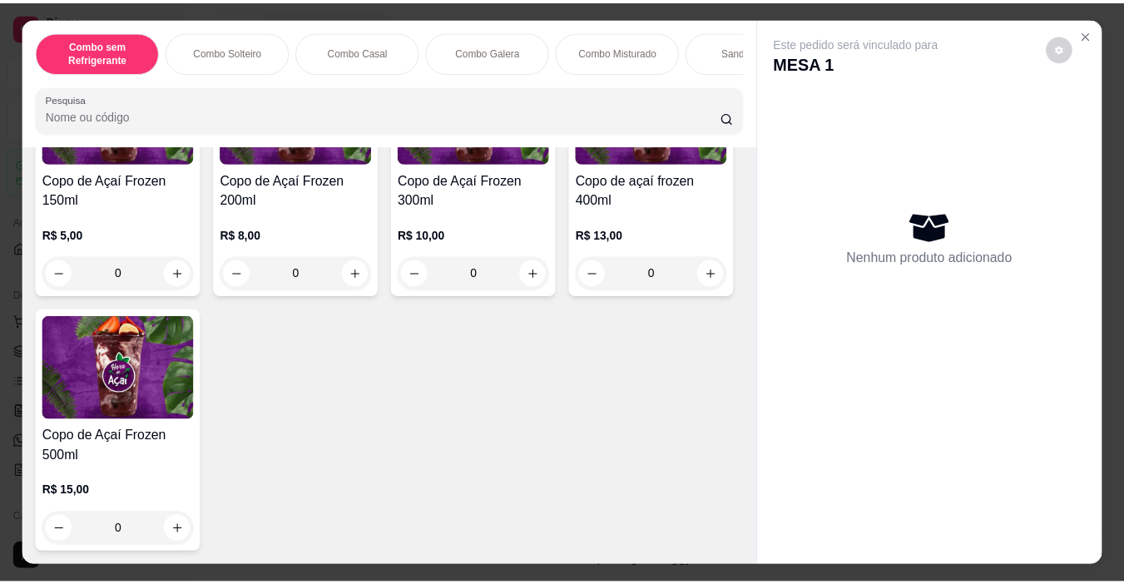
scroll to position [5817, 0]
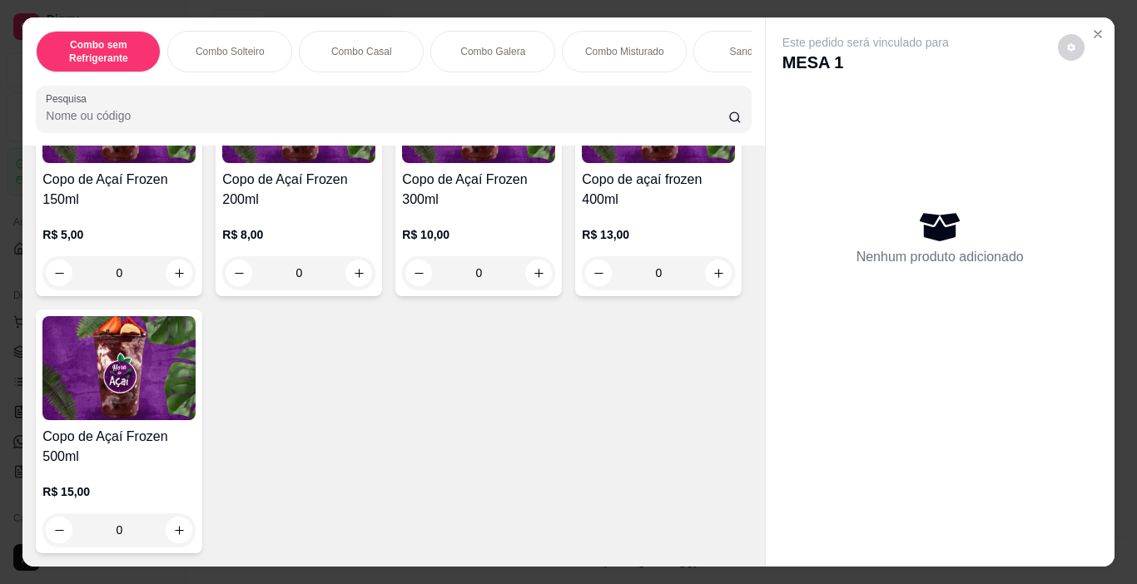
click at [531, 264] on div "0" at bounding box center [478, 272] width 153 height 33
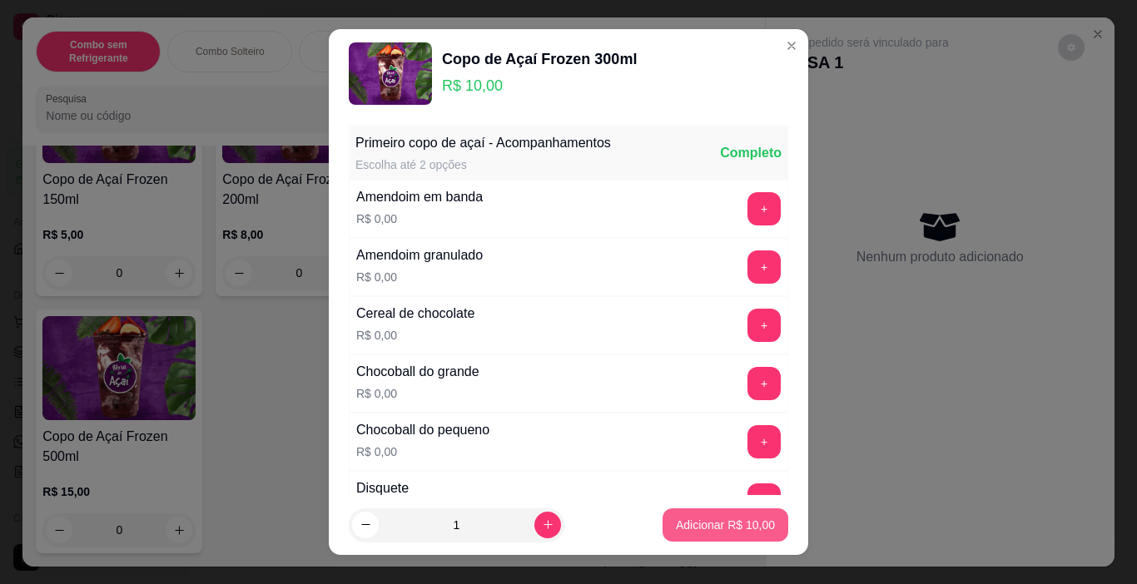
click at [701, 527] on p "Adicionar R$ 10,00" at bounding box center [725, 525] width 99 height 17
type input "1"
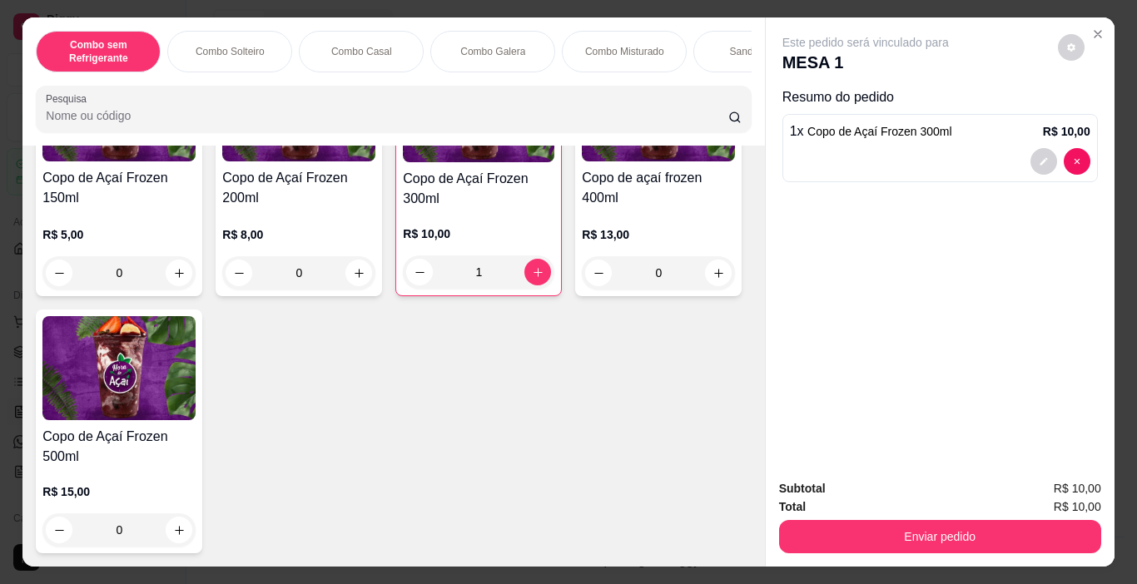
click at [974, 533] on button "Enviar pedido" at bounding box center [940, 536] width 322 height 33
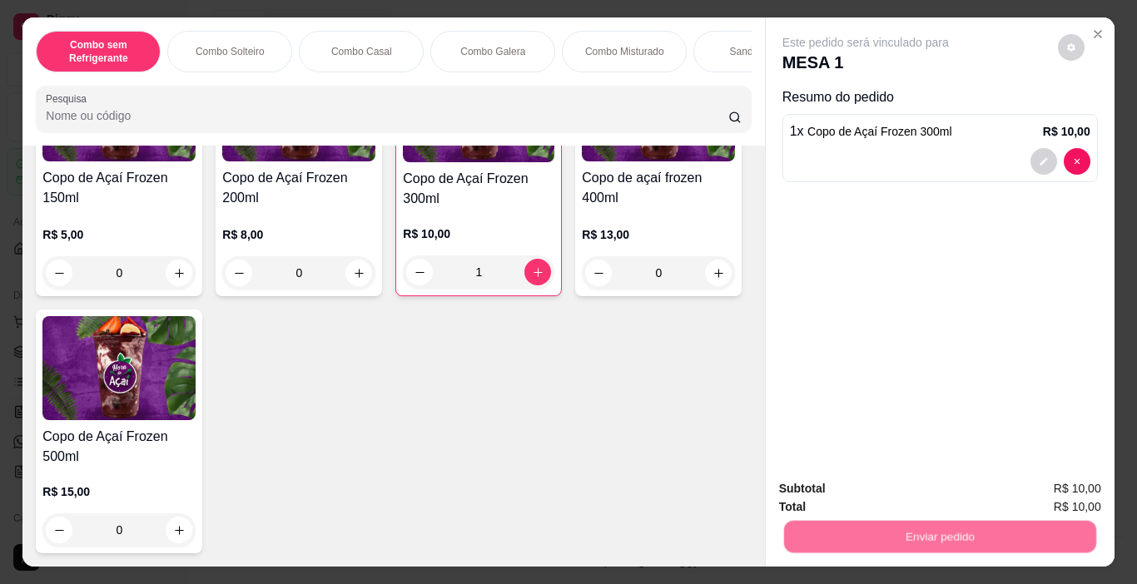
click at [928, 493] on button "Não registrar e enviar pedido" at bounding box center [884, 489] width 173 height 32
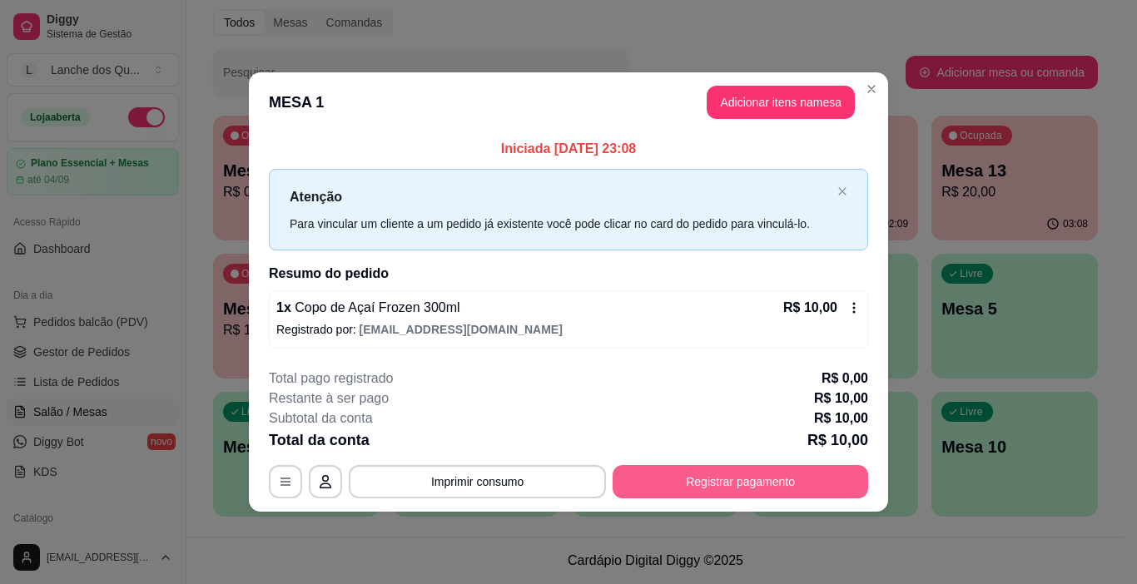
click at [730, 481] on button "Registrar pagamento" at bounding box center [739, 481] width 255 height 33
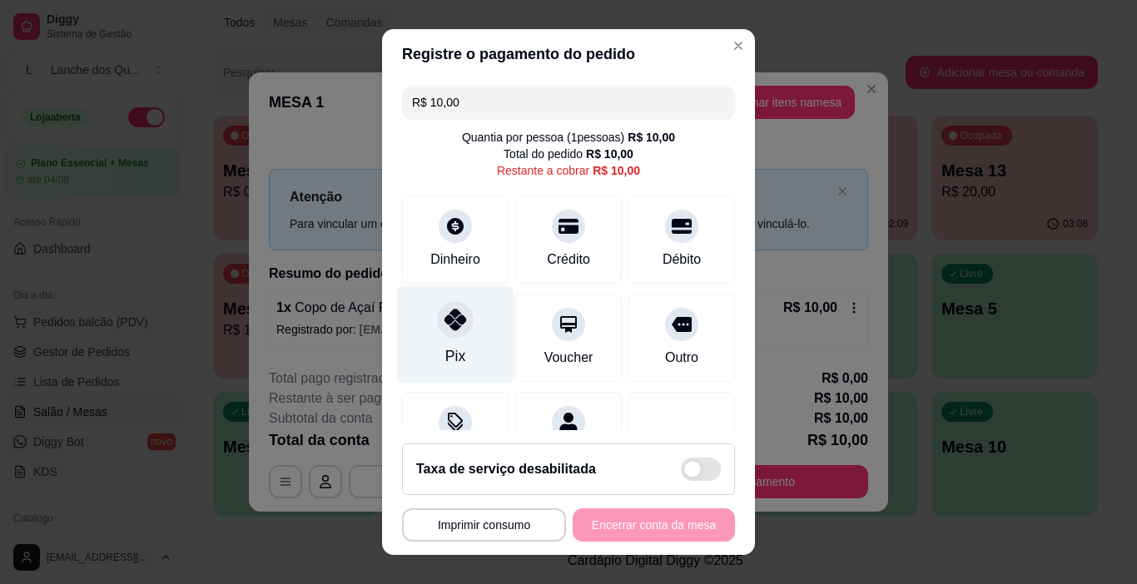
click at [449, 311] on icon at bounding box center [455, 320] width 22 height 22
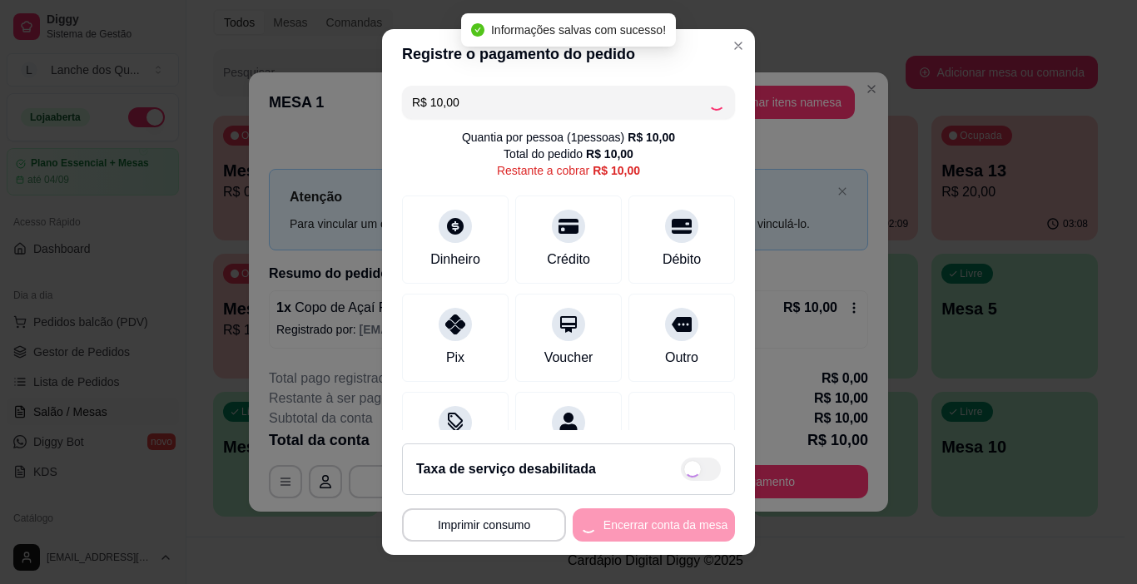
type input "R$ 0,00"
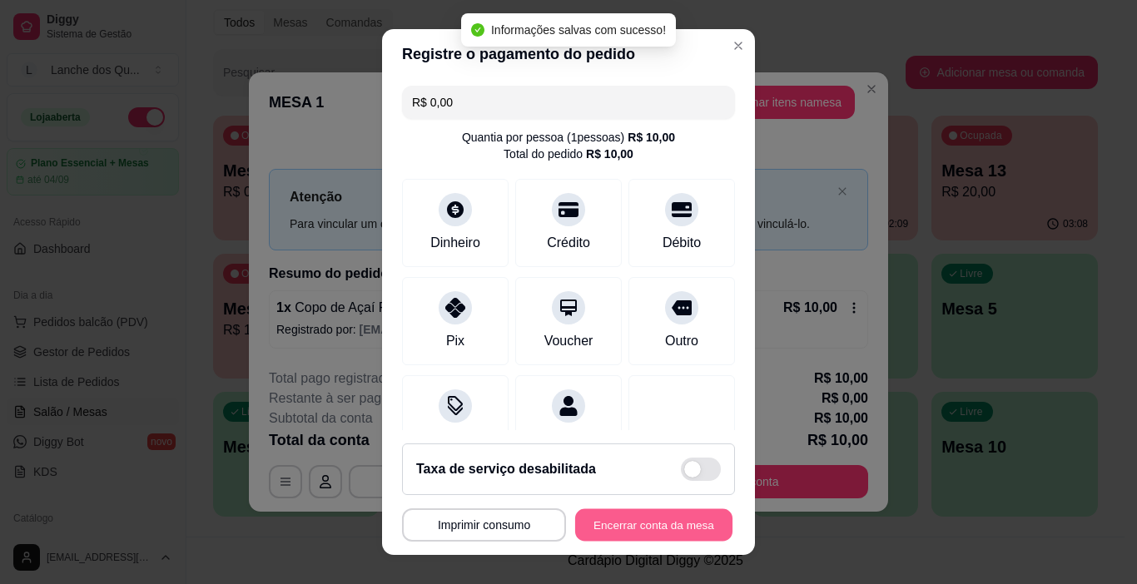
click at [641, 522] on button "Encerrar conta da mesa" at bounding box center [653, 525] width 157 height 32
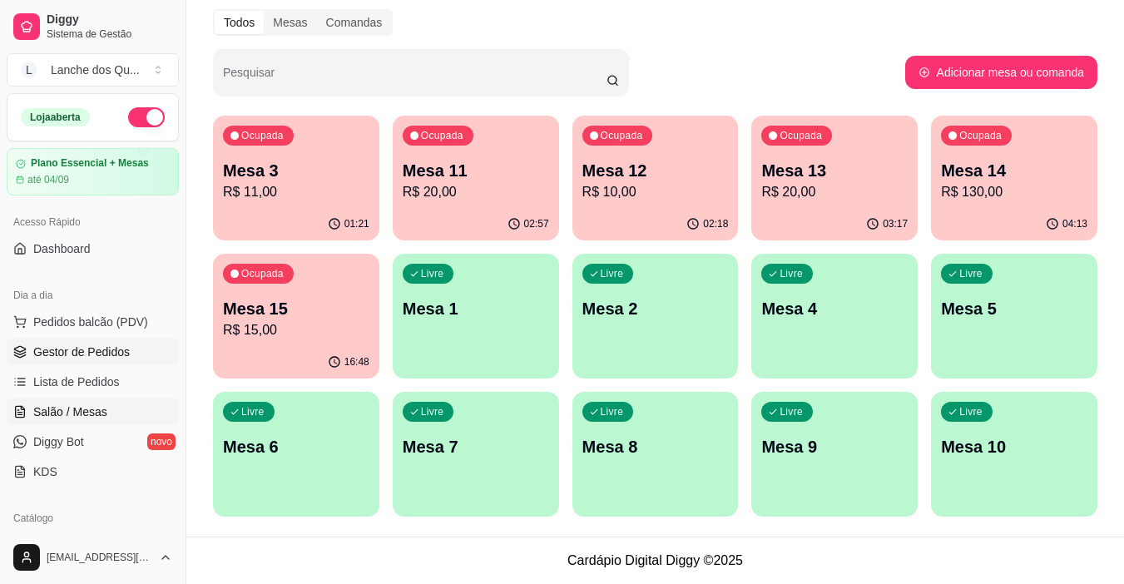
click at [99, 359] on span "Gestor de Pedidos" at bounding box center [81, 352] width 97 height 17
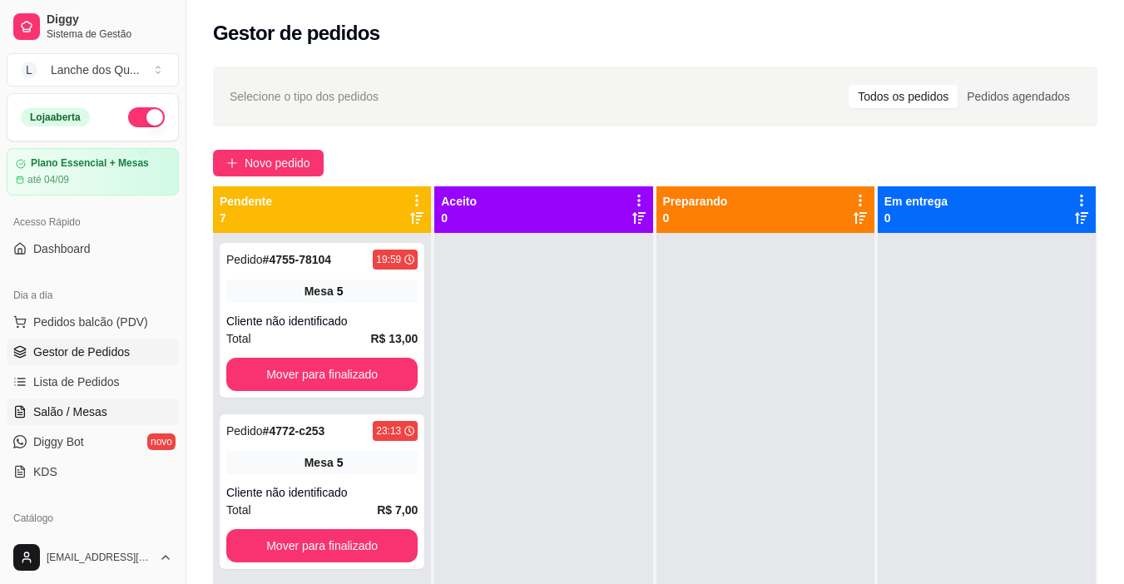
click at [94, 407] on span "Salão / Mesas" at bounding box center [70, 412] width 74 height 17
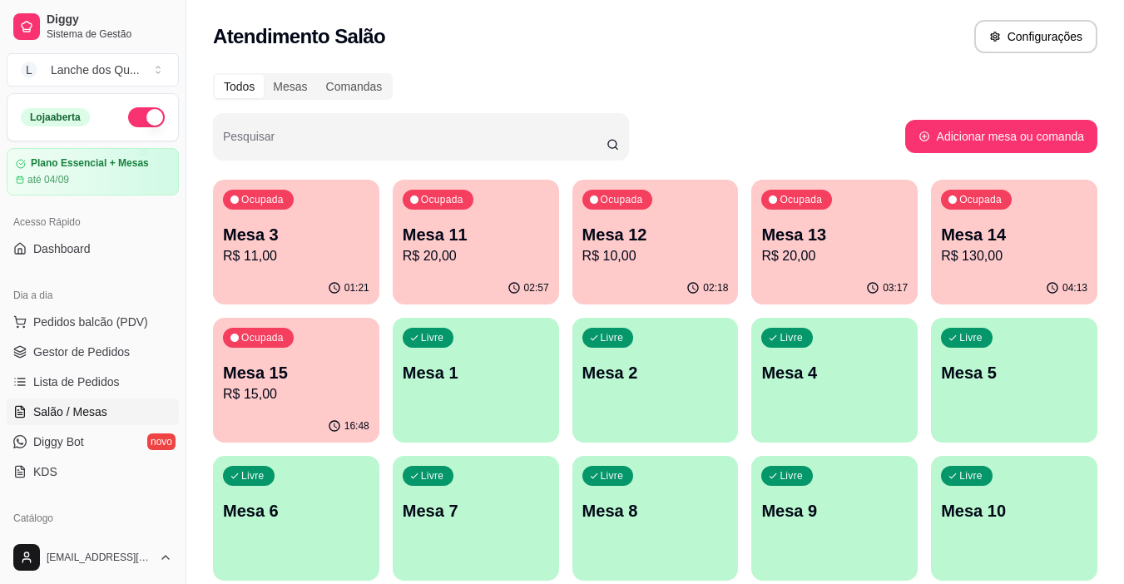
click at [299, 265] on p "R$ 11,00" at bounding box center [296, 256] width 146 height 20
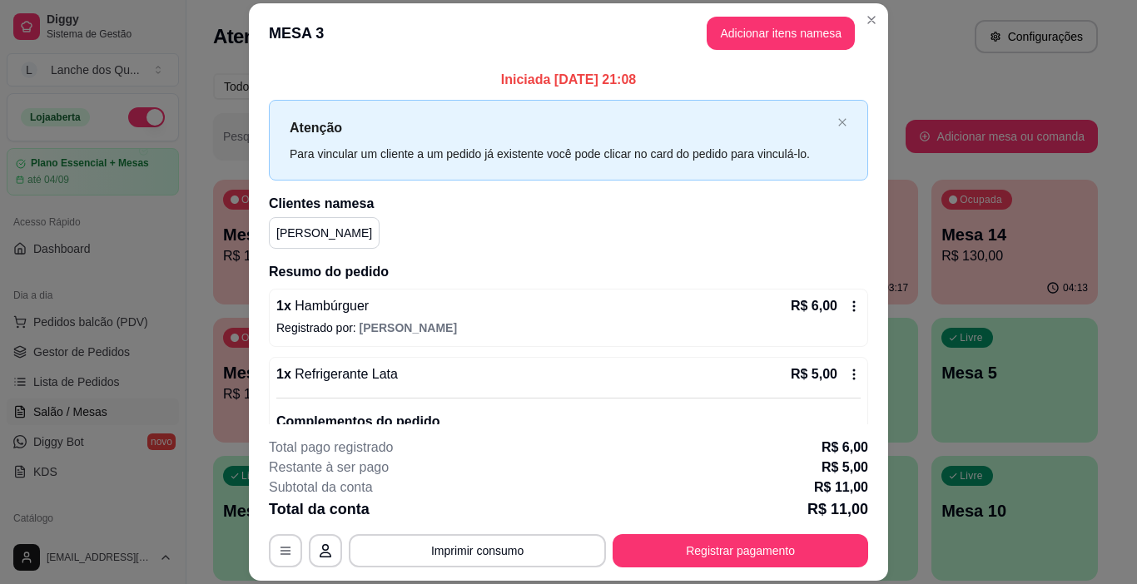
scroll to position [91, 0]
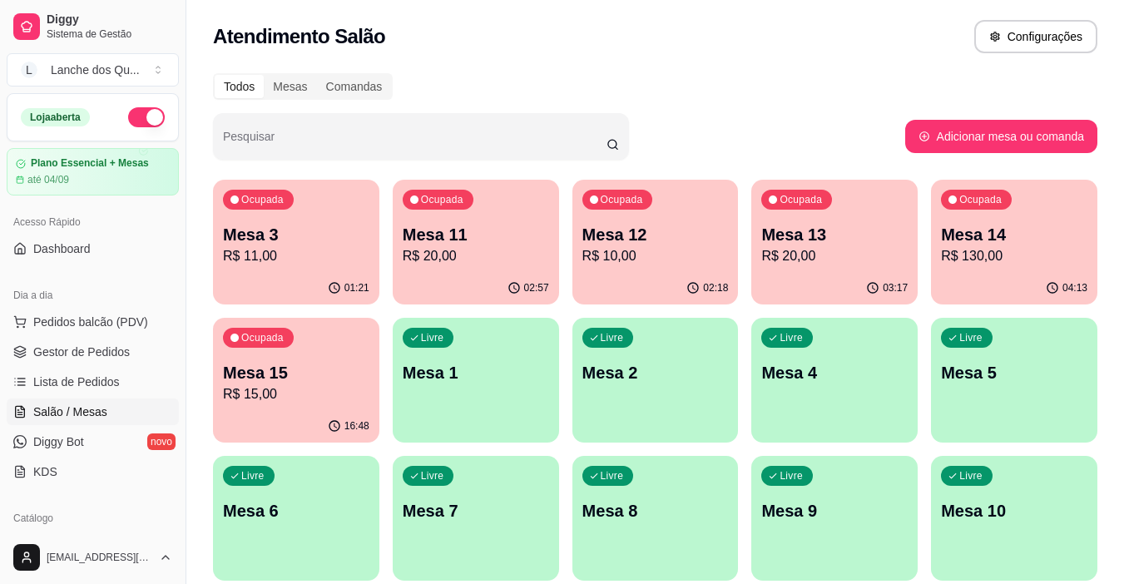
click at [277, 275] on div "01:21" at bounding box center [296, 288] width 166 height 32
click at [498, 286] on div "02:58" at bounding box center [476, 288] width 166 height 32
click at [810, 231] on p "Mesa 13" at bounding box center [834, 234] width 146 height 23
click at [328, 400] on p "R$ 15,00" at bounding box center [296, 393] width 142 height 19
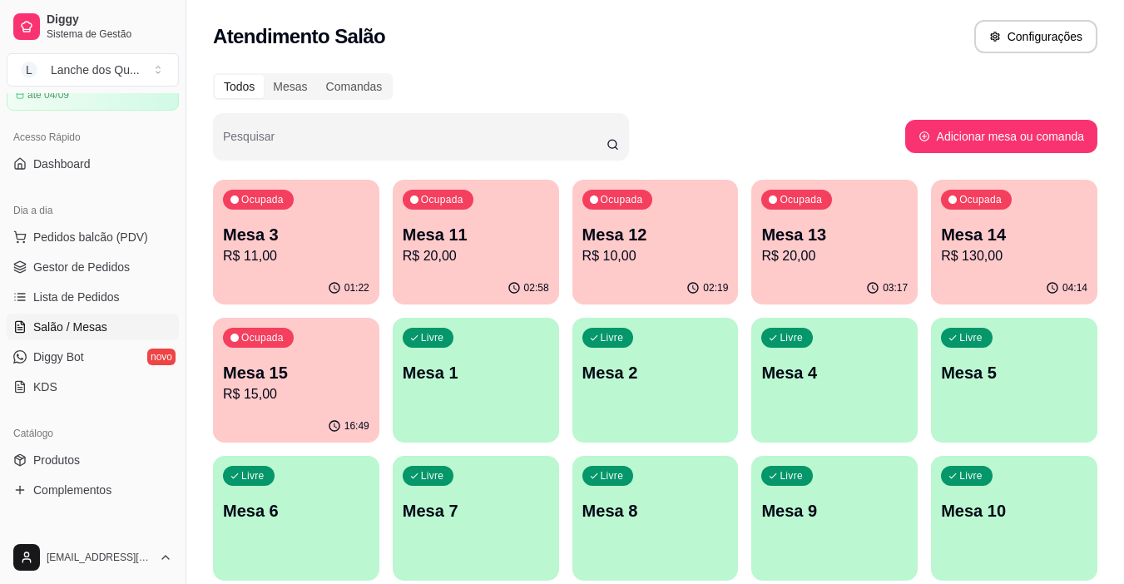
scroll to position [250, 0]
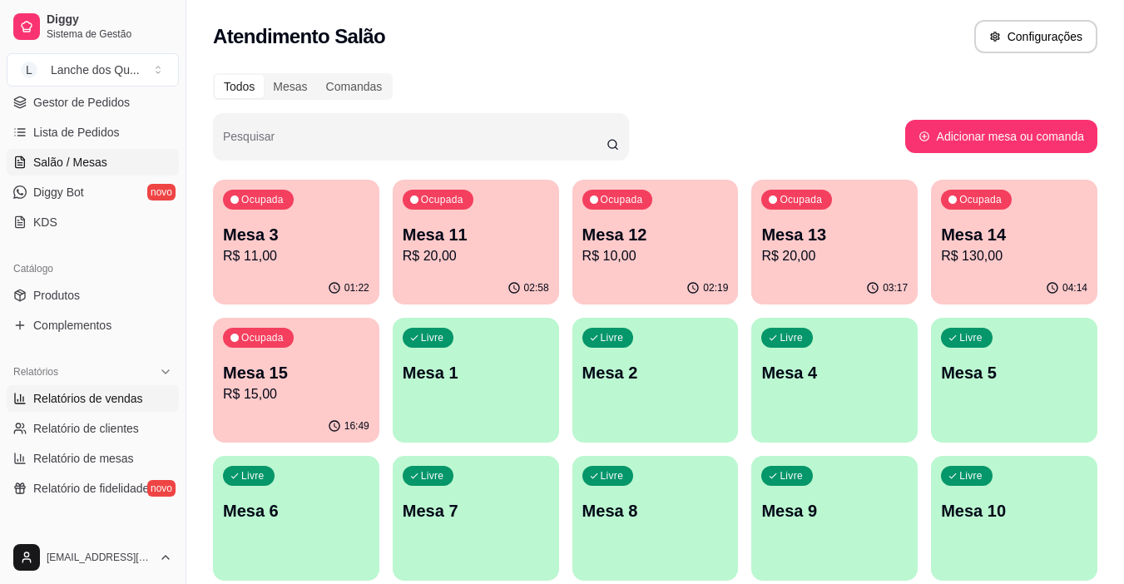
click at [97, 407] on link "Relatórios de vendas" at bounding box center [93, 398] width 172 height 27
select select "ALL"
select select "0"
